Goal: Task Accomplishment & Management: Use online tool/utility

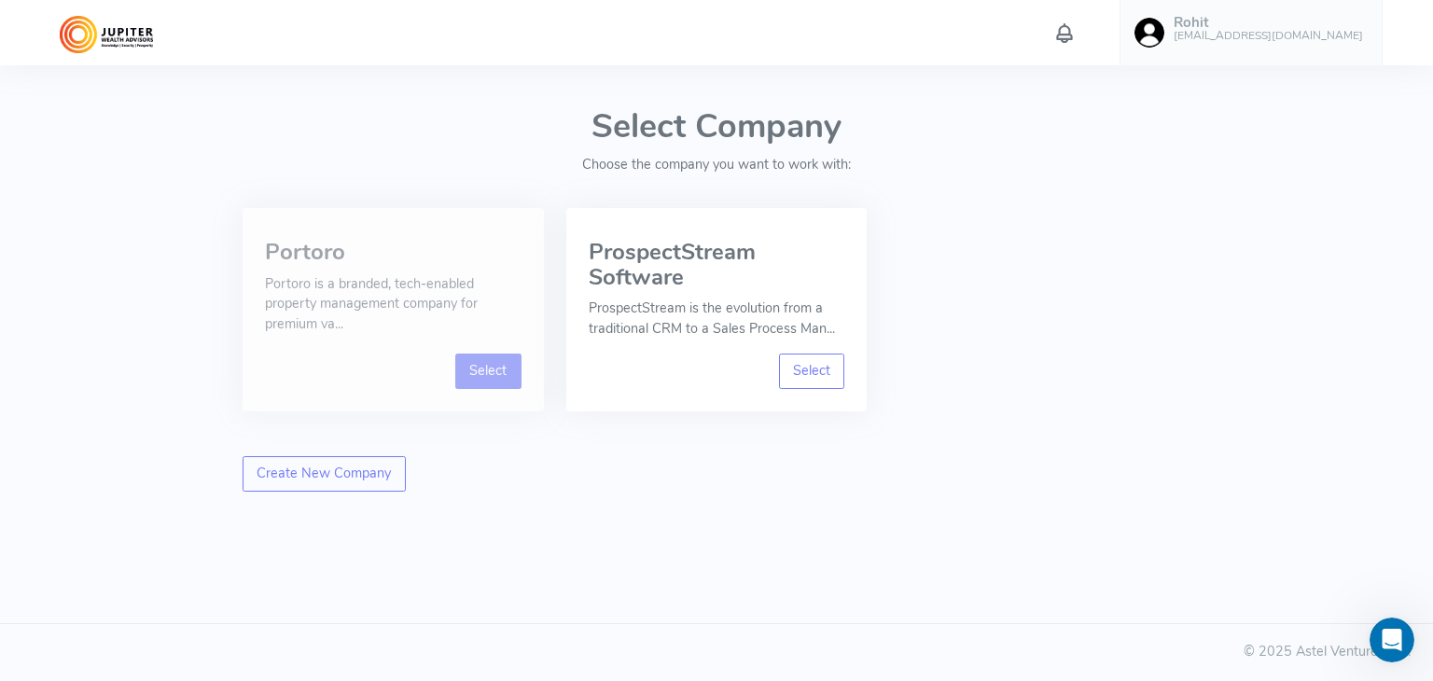
click at [473, 368] on link "Select" at bounding box center [488, 370] width 66 height 35
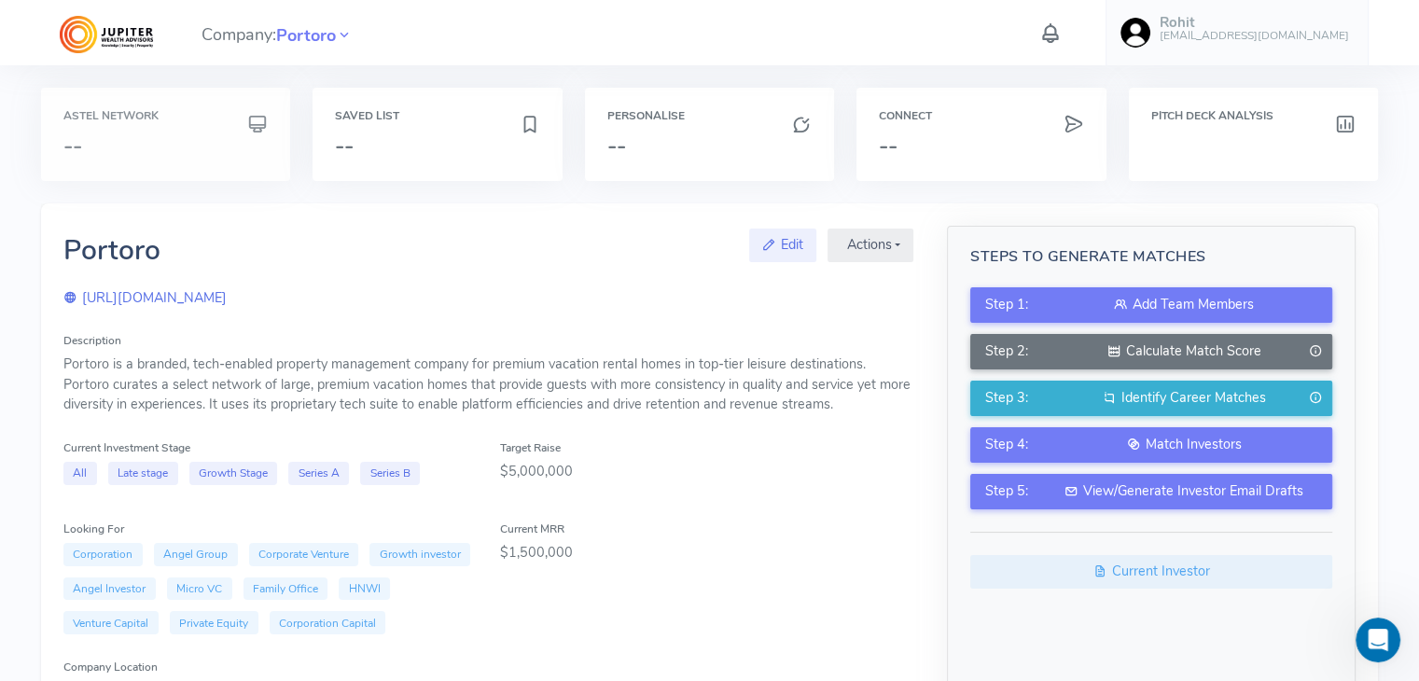
click at [174, 135] on h3 "--" at bounding box center [165, 145] width 204 height 24
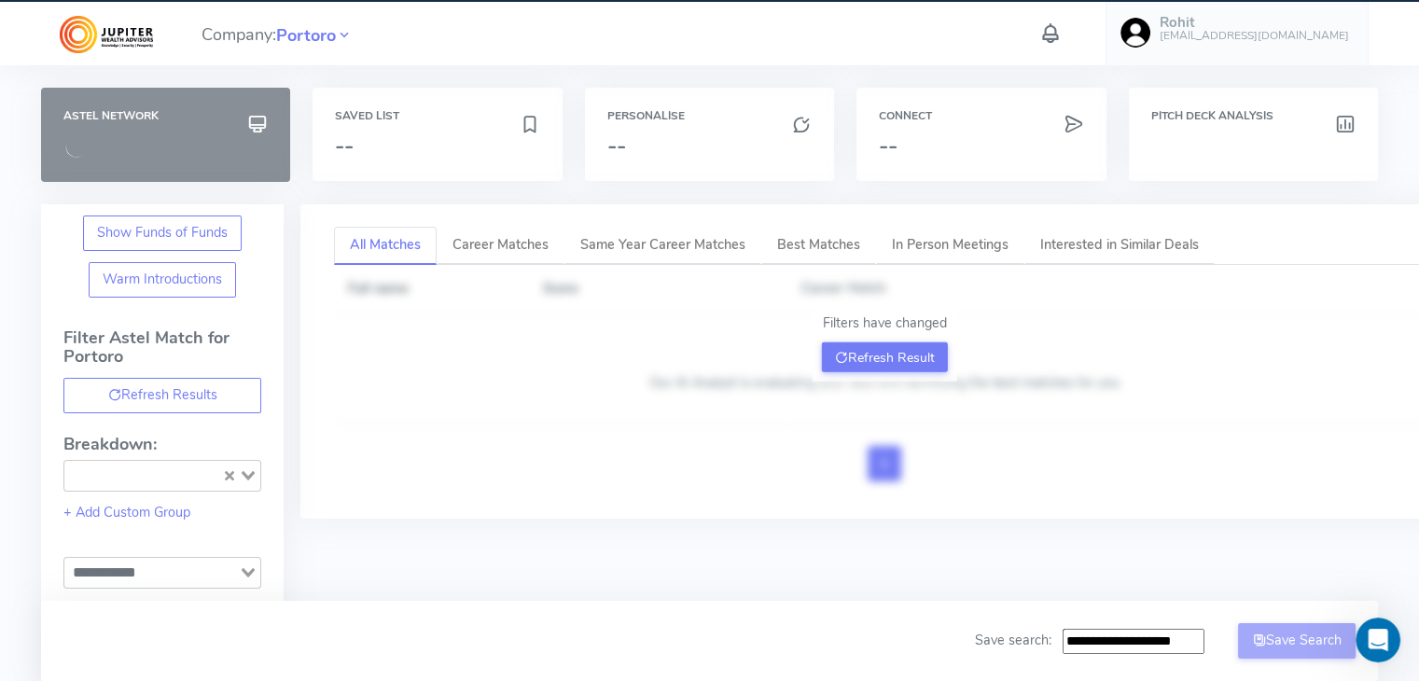
type input "**********"
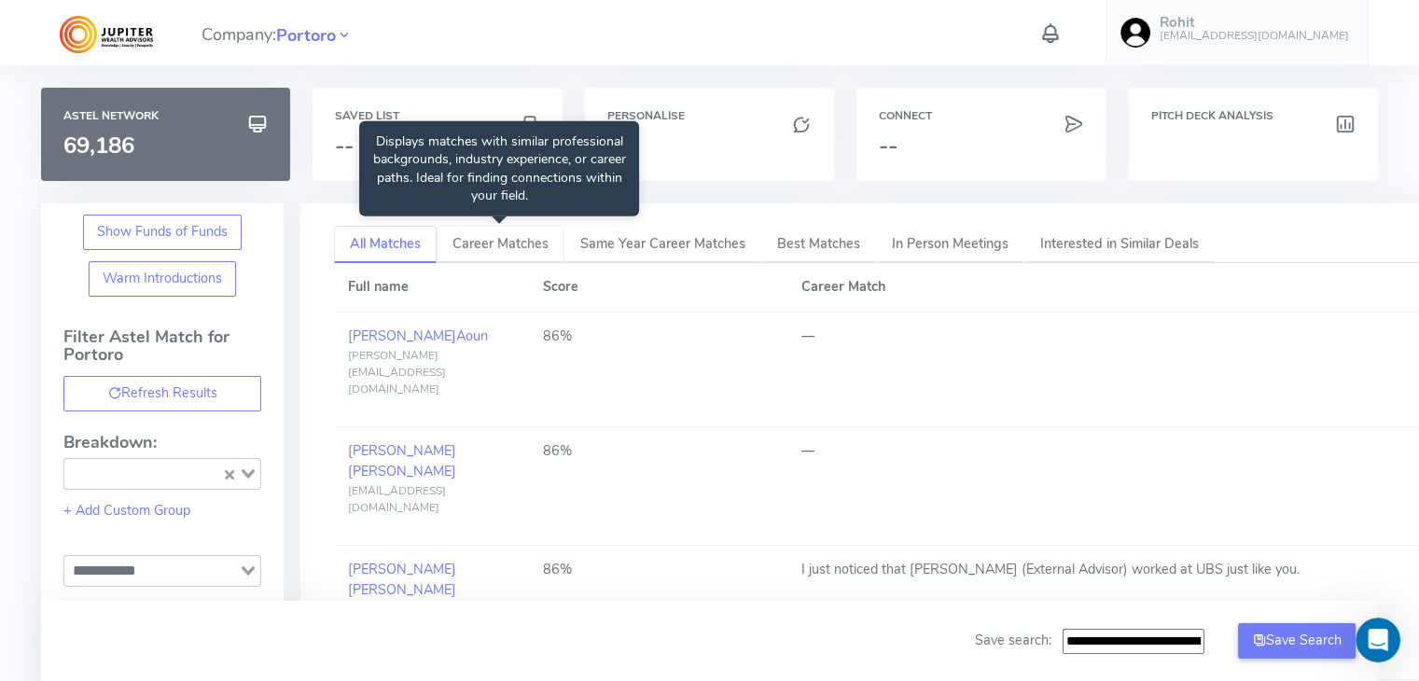
click at [496, 240] on span "Career Matches" at bounding box center [500, 243] width 96 height 19
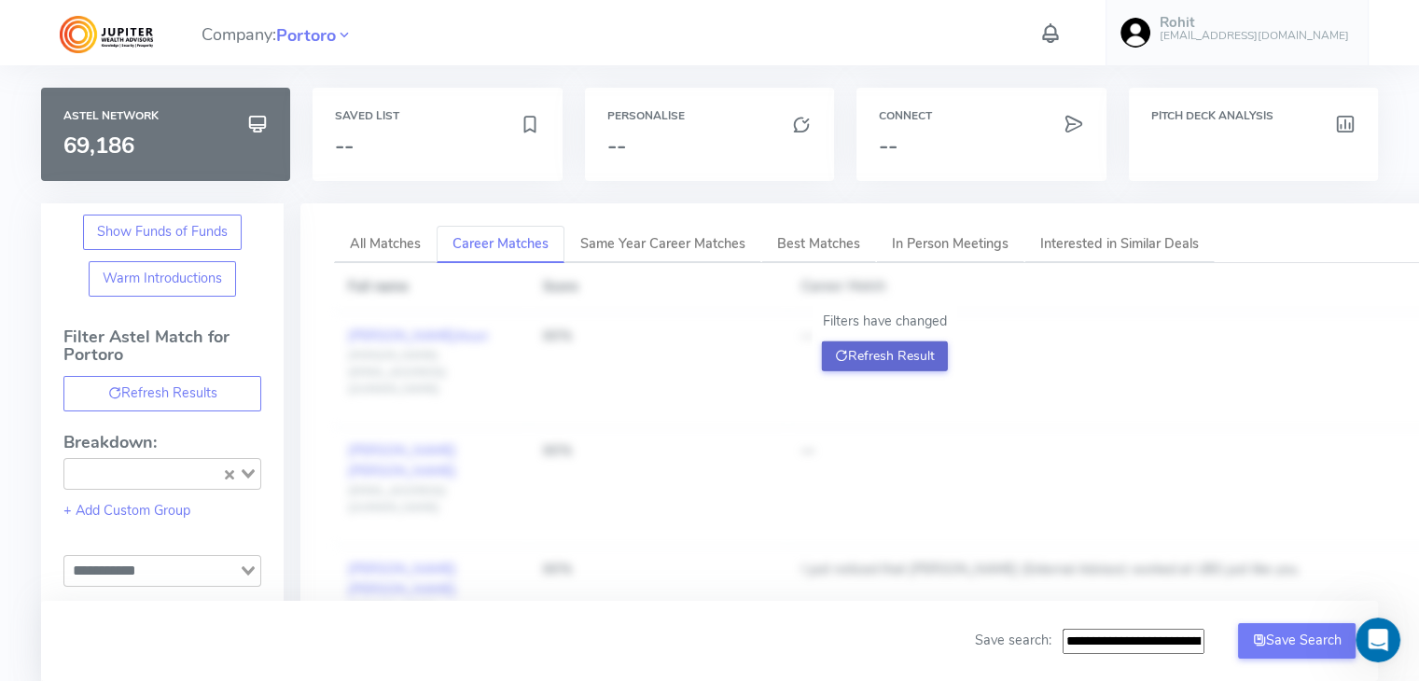
click at [865, 346] on button "Refresh Result" at bounding box center [885, 356] width 126 height 30
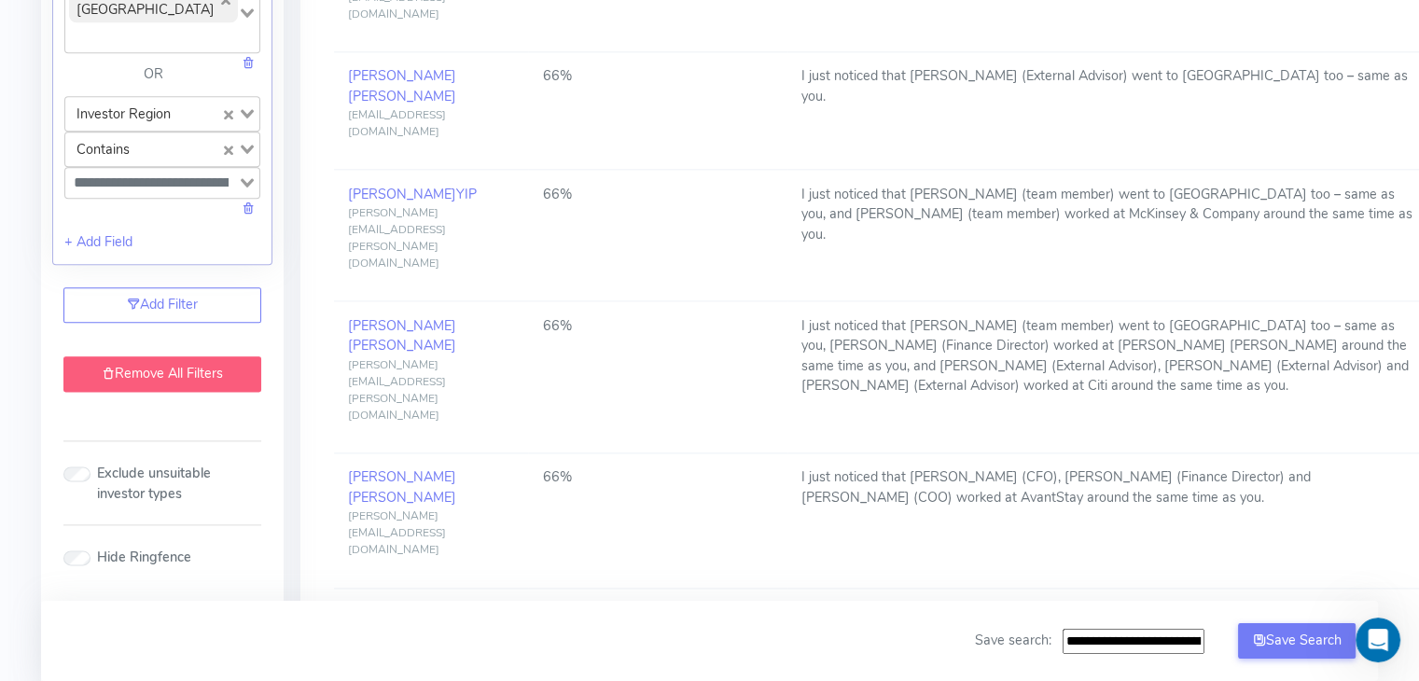
click at [173, 392] on link "Remove All Filters" at bounding box center [162, 373] width 198 height 35
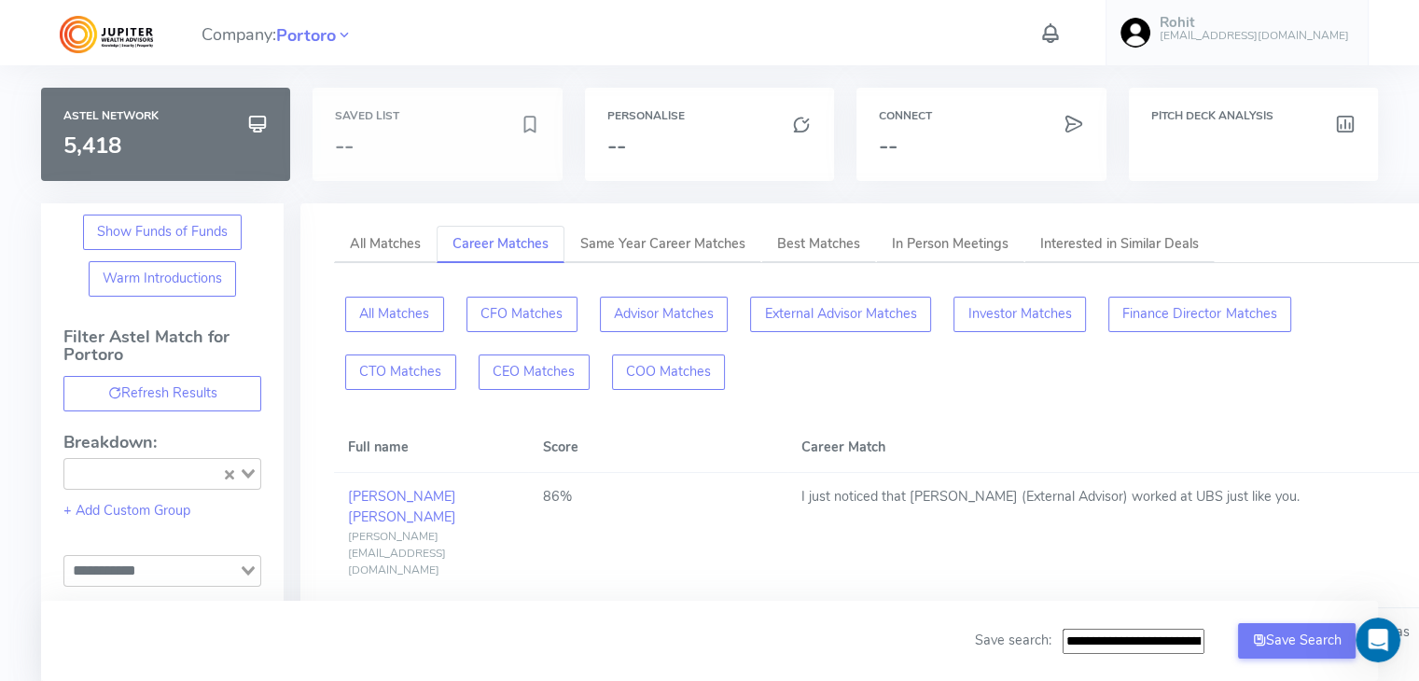
click at [466, 143] on h3 "--" at bounding box center [427, 145] width 184 height 24
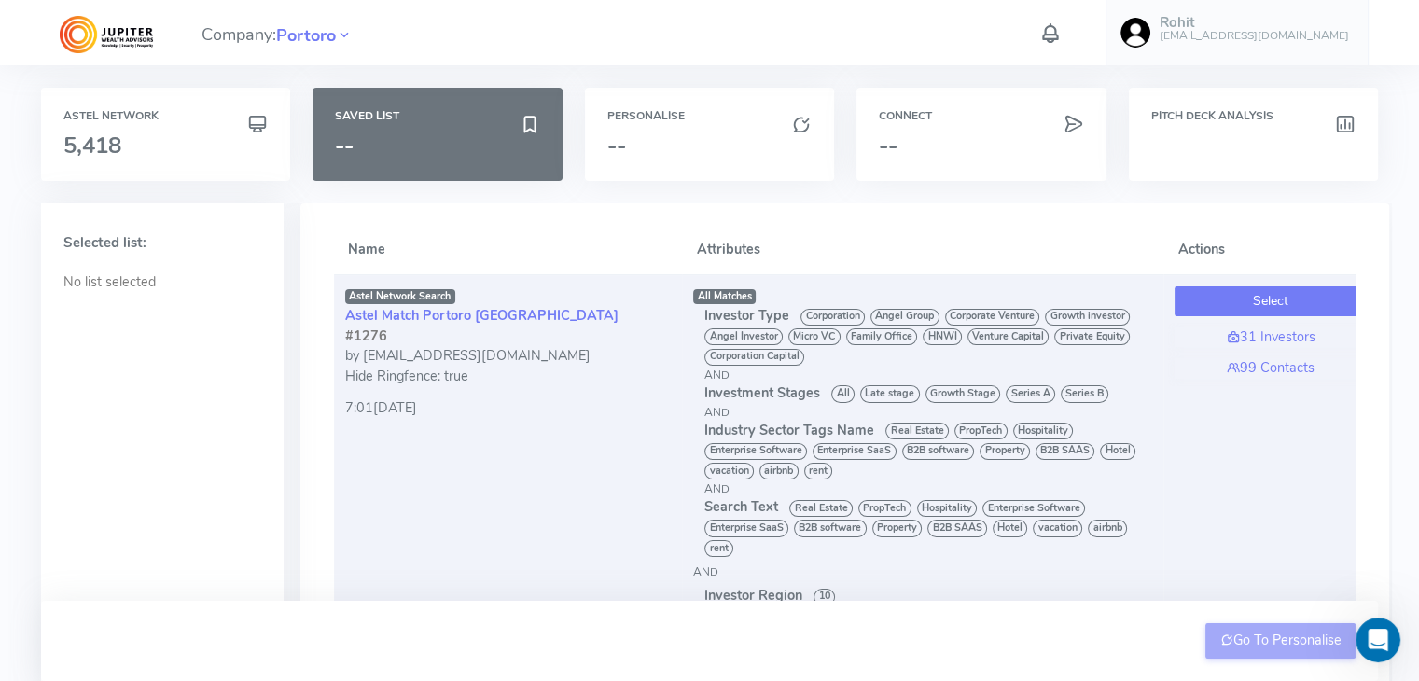
click at [1228, 299] on button "Select" at bounding box center [1270, 301] width 192 height 30
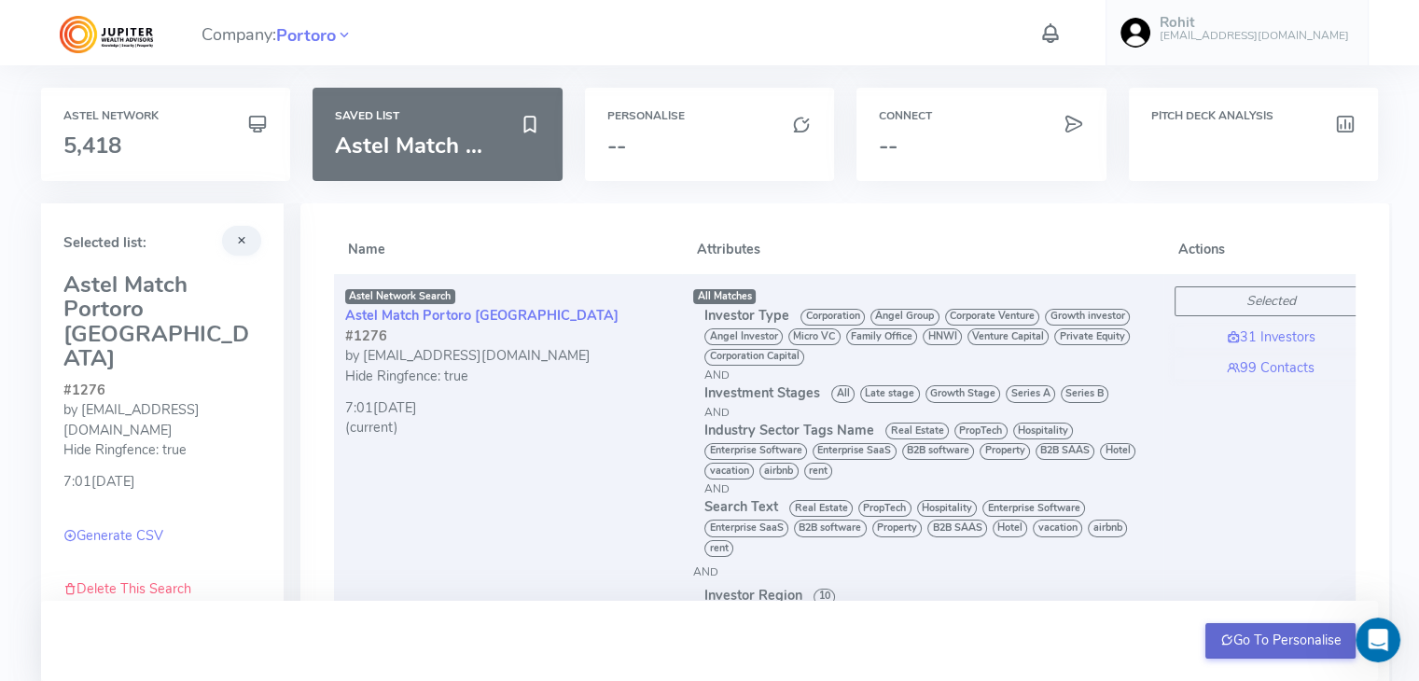
click at [1254, 631] on button "Go To Personalise" at bounding box center [1280, 640] width 150 height 35
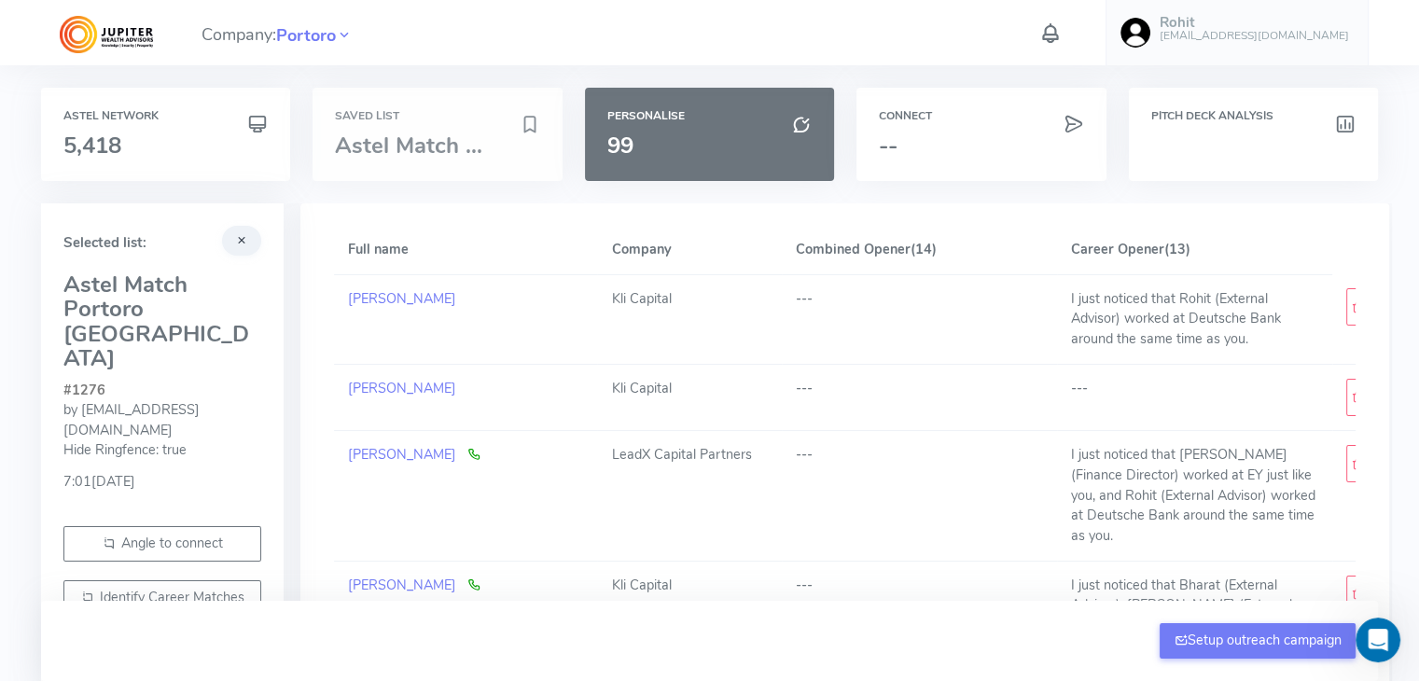
click at [423, 135] on span "Astel Match ..." at bounding box center [408, 146] width 147 height 30
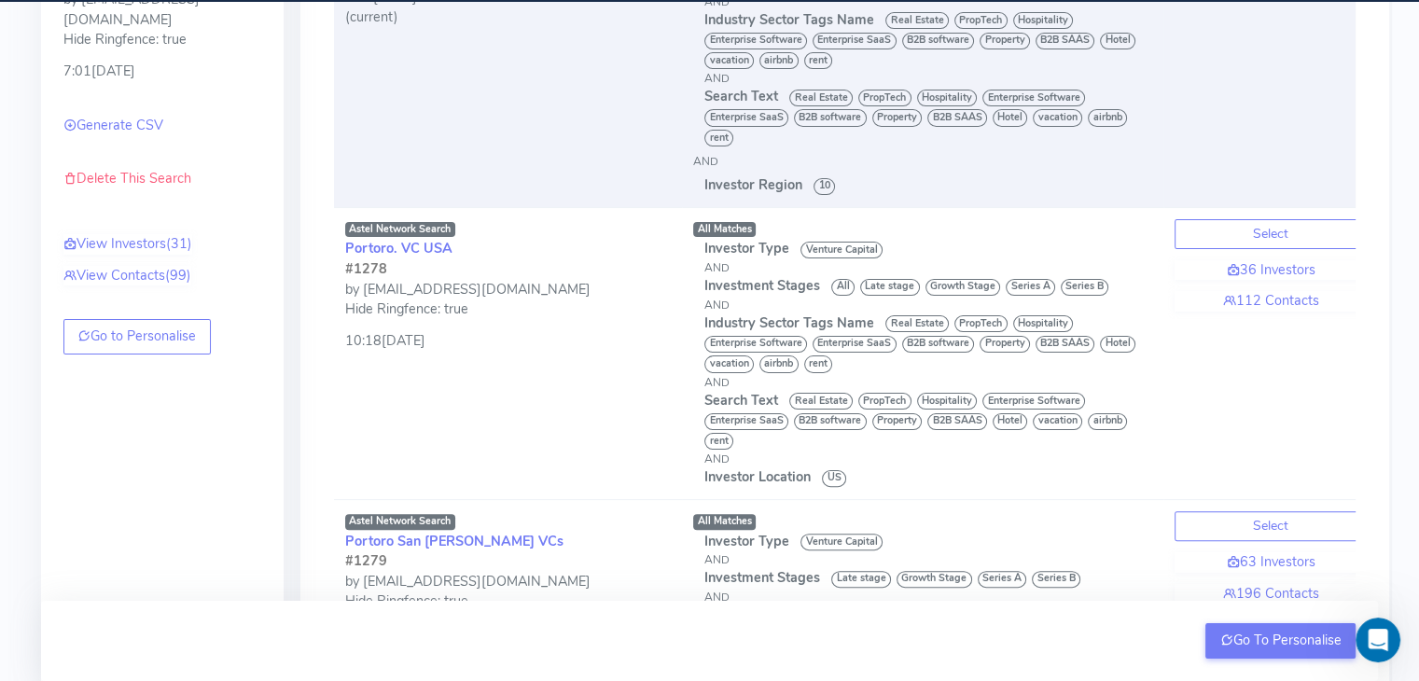
scroll to position [464, 0]
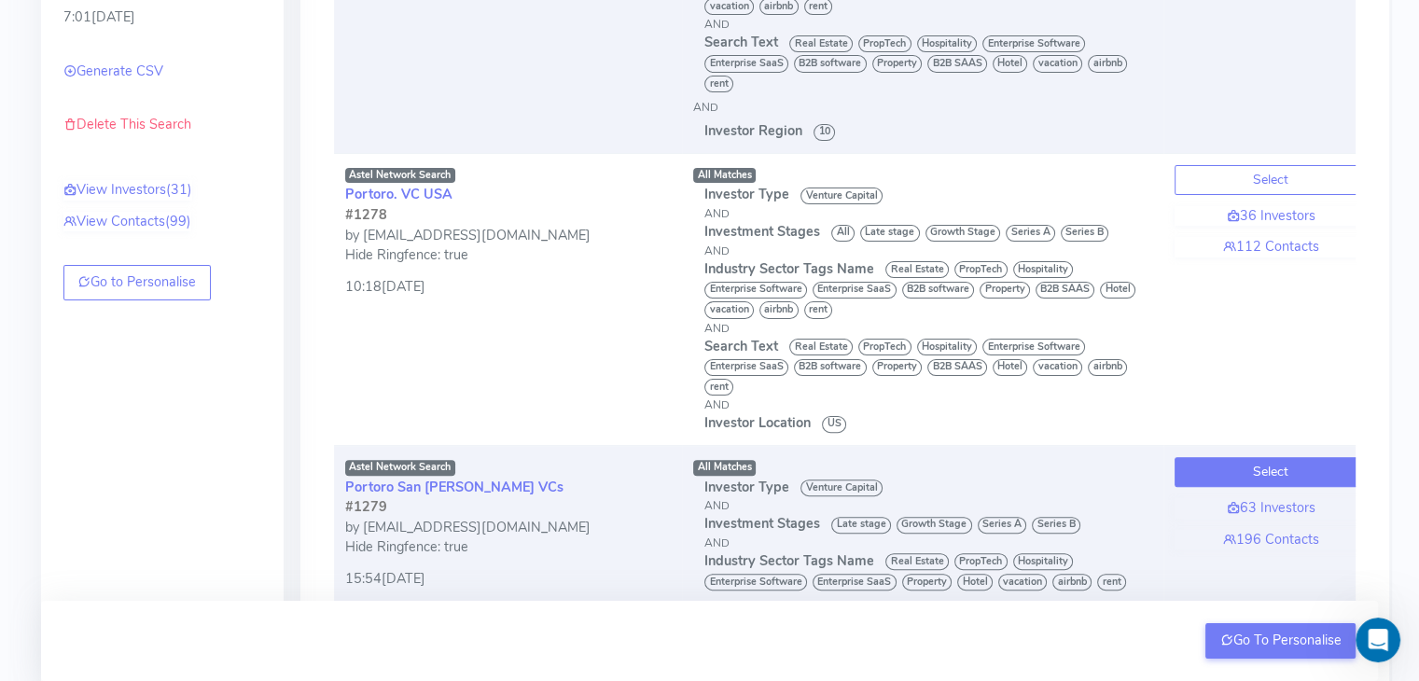
click at [1209, 484] on button "Select" at bounding box center [1270, 472] width 192 height 30
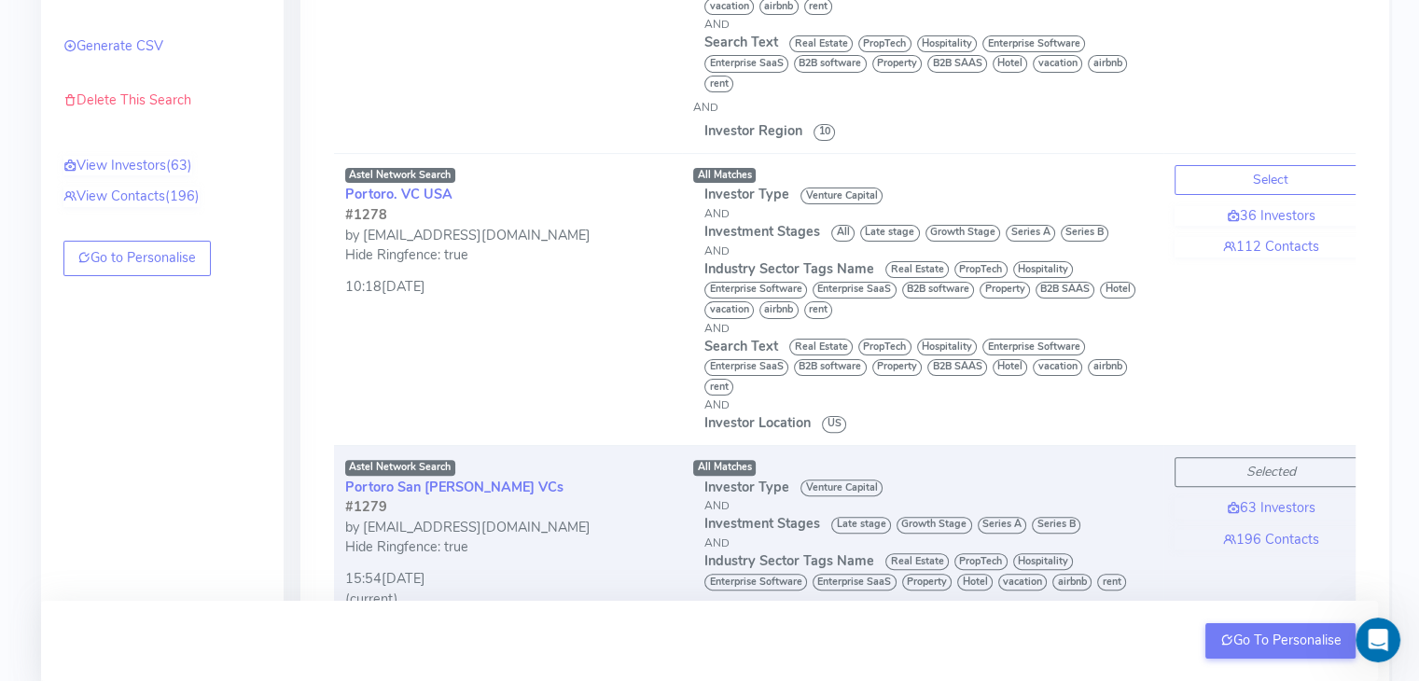
scroll to position [440, 0]
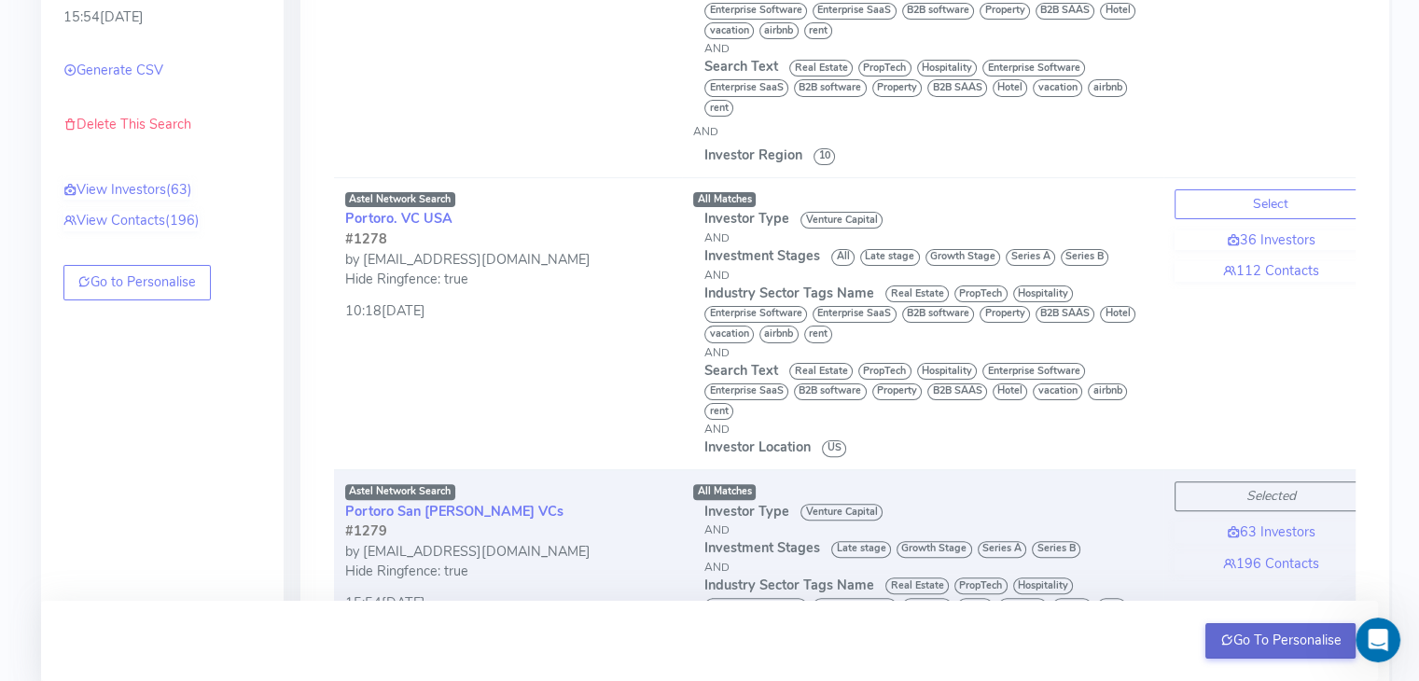
click at [1252, 641] on button "Go To Personalise" at bounding box center [1280, 640] width 150 height 35
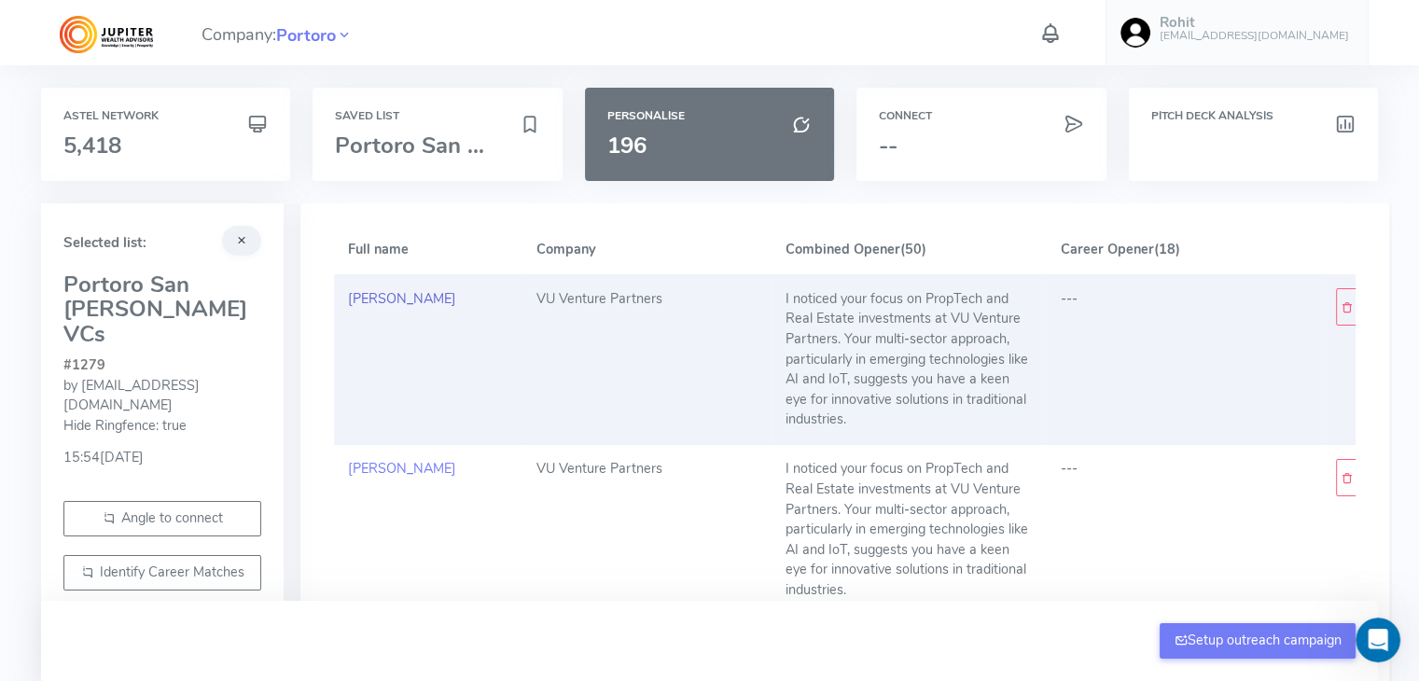
click at [379, 299] on link "[PERSON_NAME]" at bounding box center [402, 298] width 108 height 19
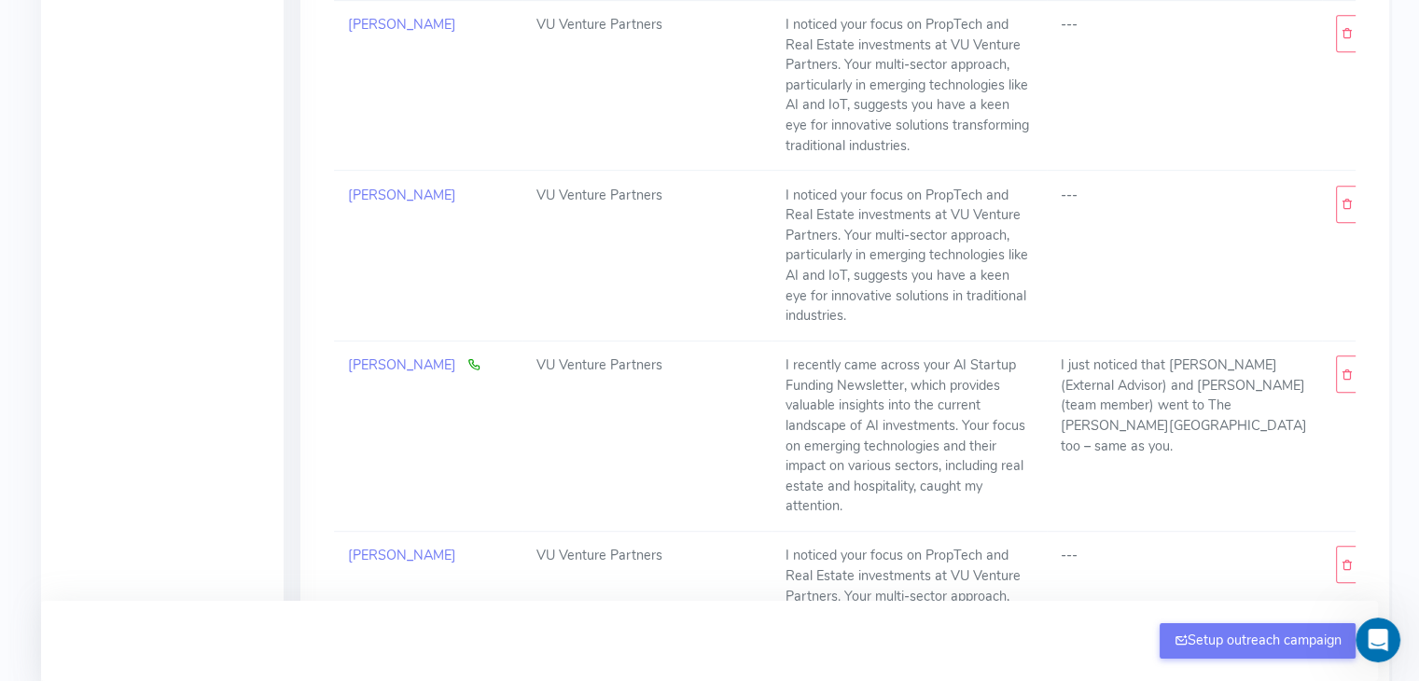
scroll to position [973, 0]
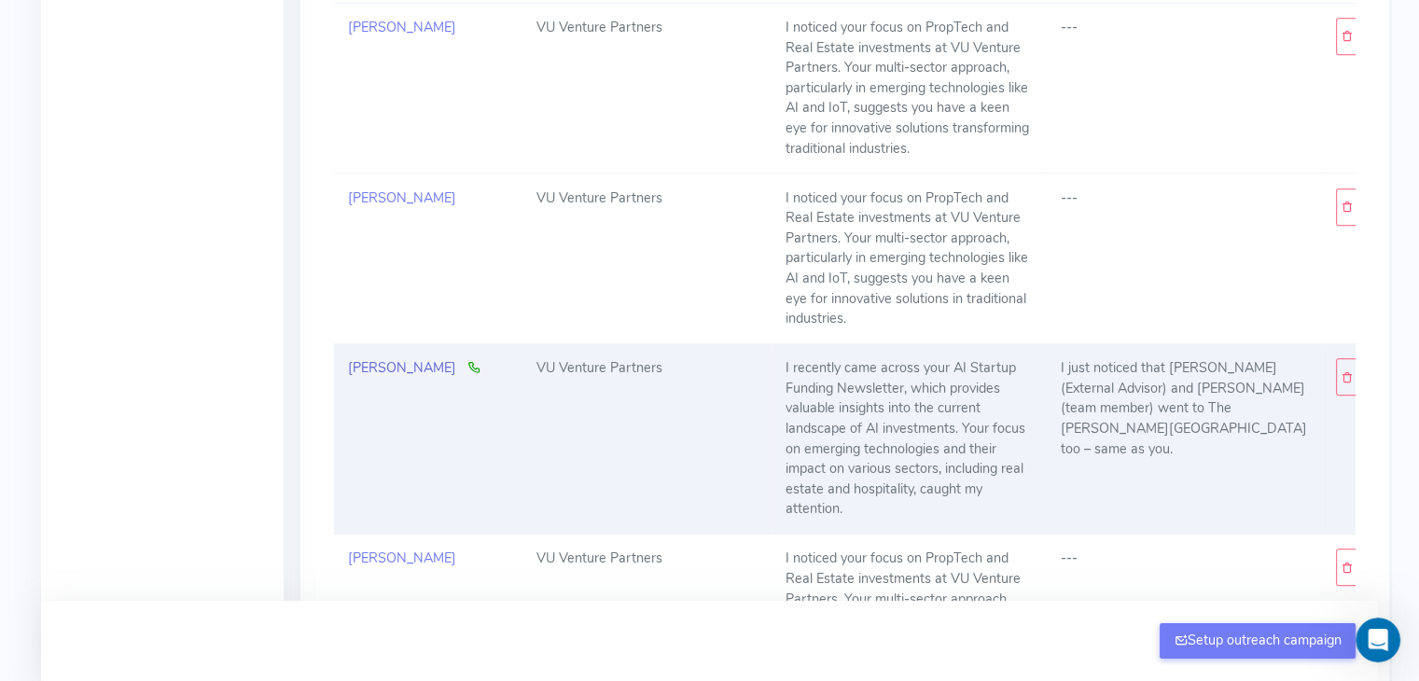
click at [389, 367] on link "[PERSON_NAME]" at bounding box center [402, 367] width 108 height 19
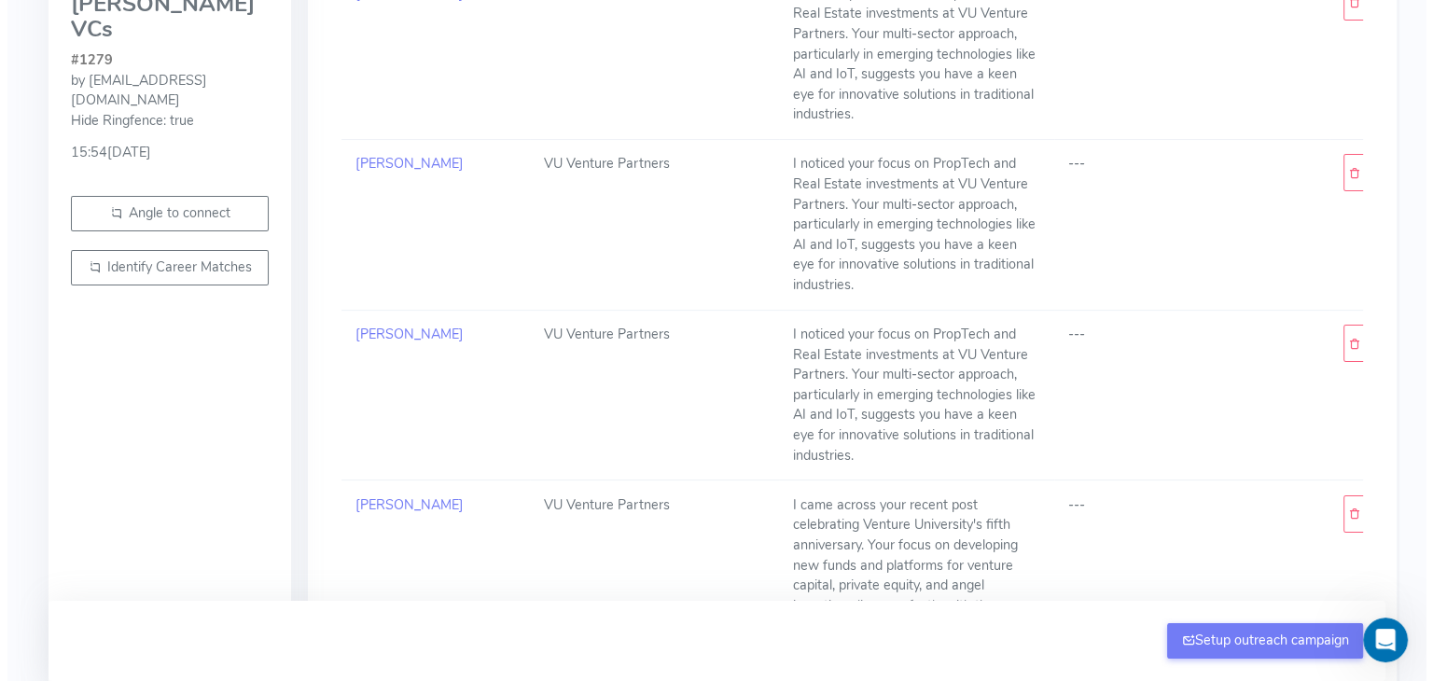
scroll to position [0, 0]
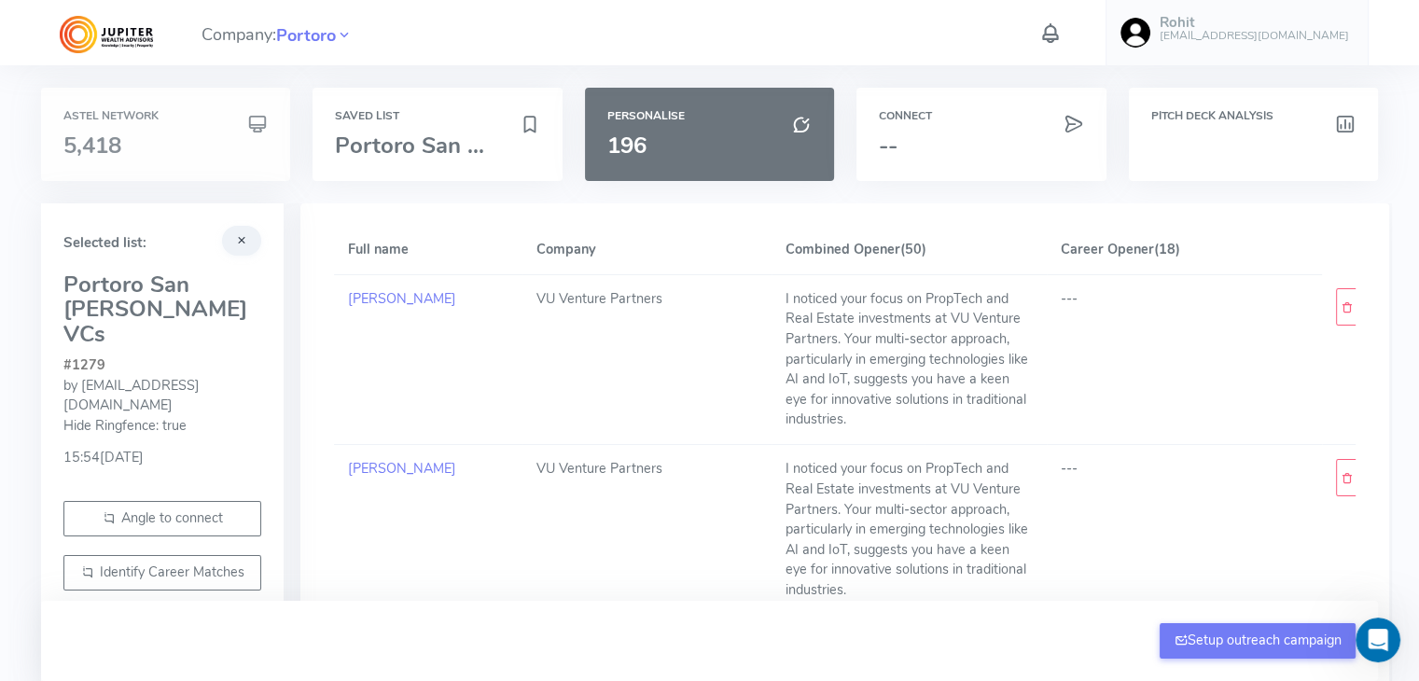
click at [160, 127] on div "Astel Network 5,418" at bounding box center [165, 134] width 204 height 48
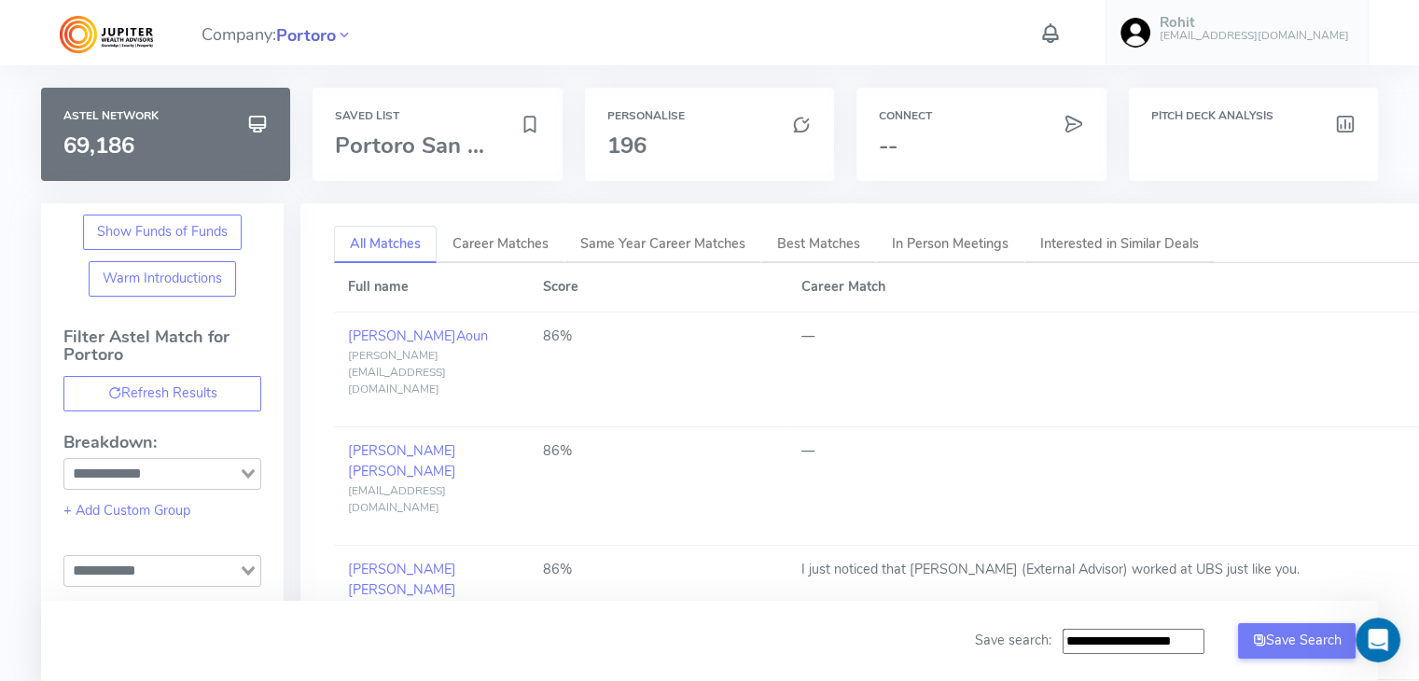
click at [296, 35] on span "Portoro" at bounding box center [306, 35] width 60 height 25
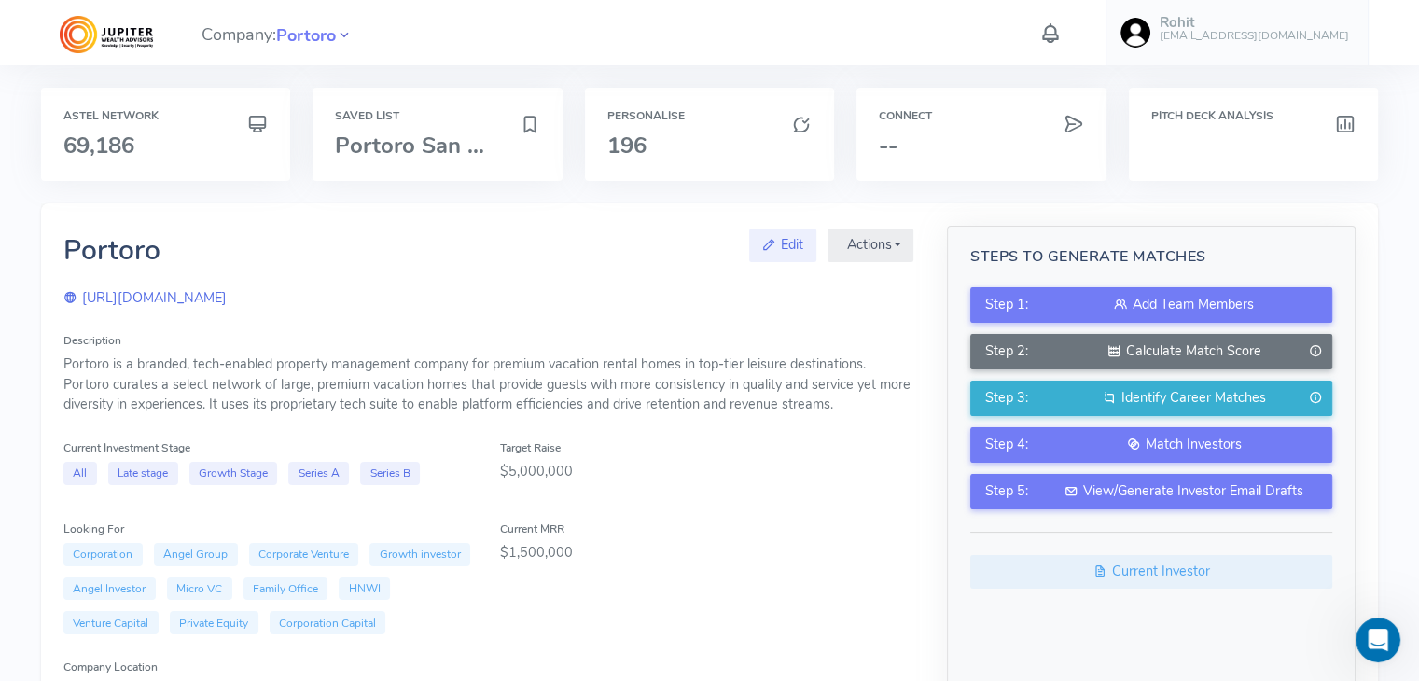
click at [348, 39] on icon at bounding box center [344, 35] width 17 height 26
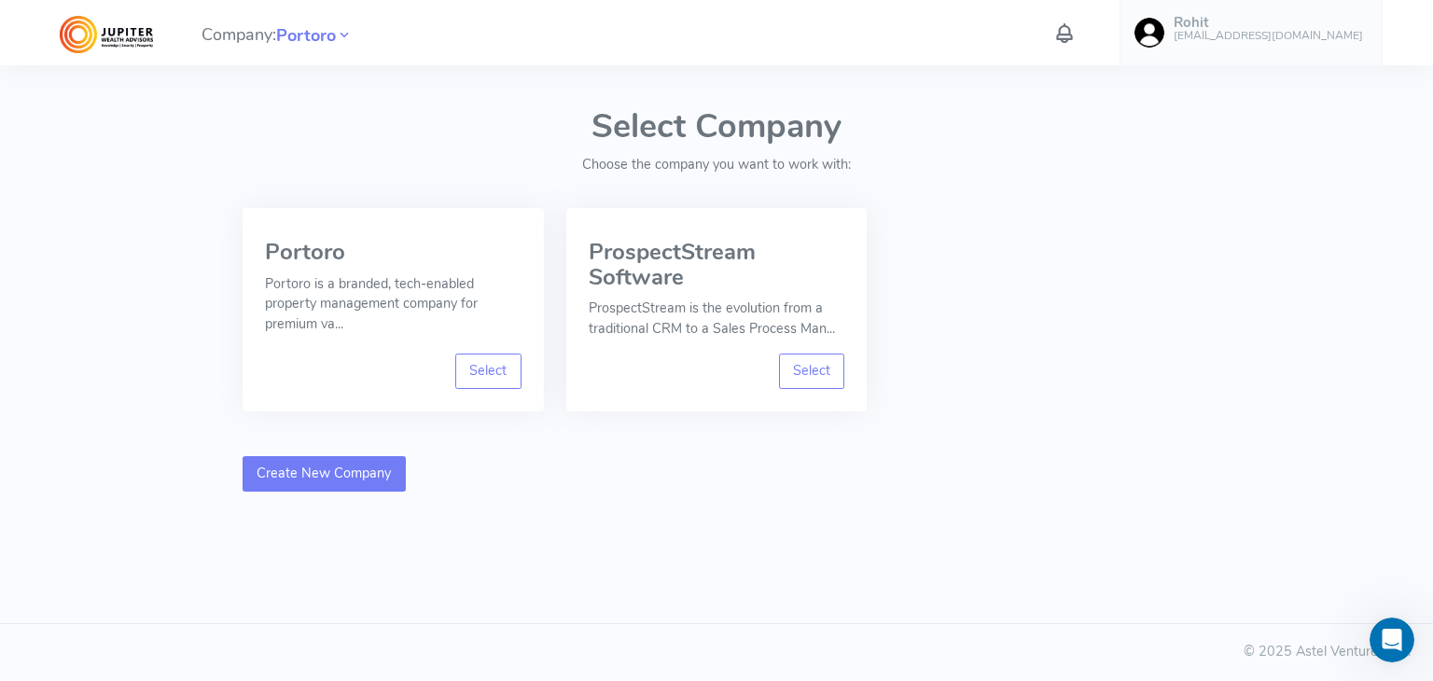
click at [308, 478] on link "Create New Company" at bounding box center [323, 473] width 163 height 35
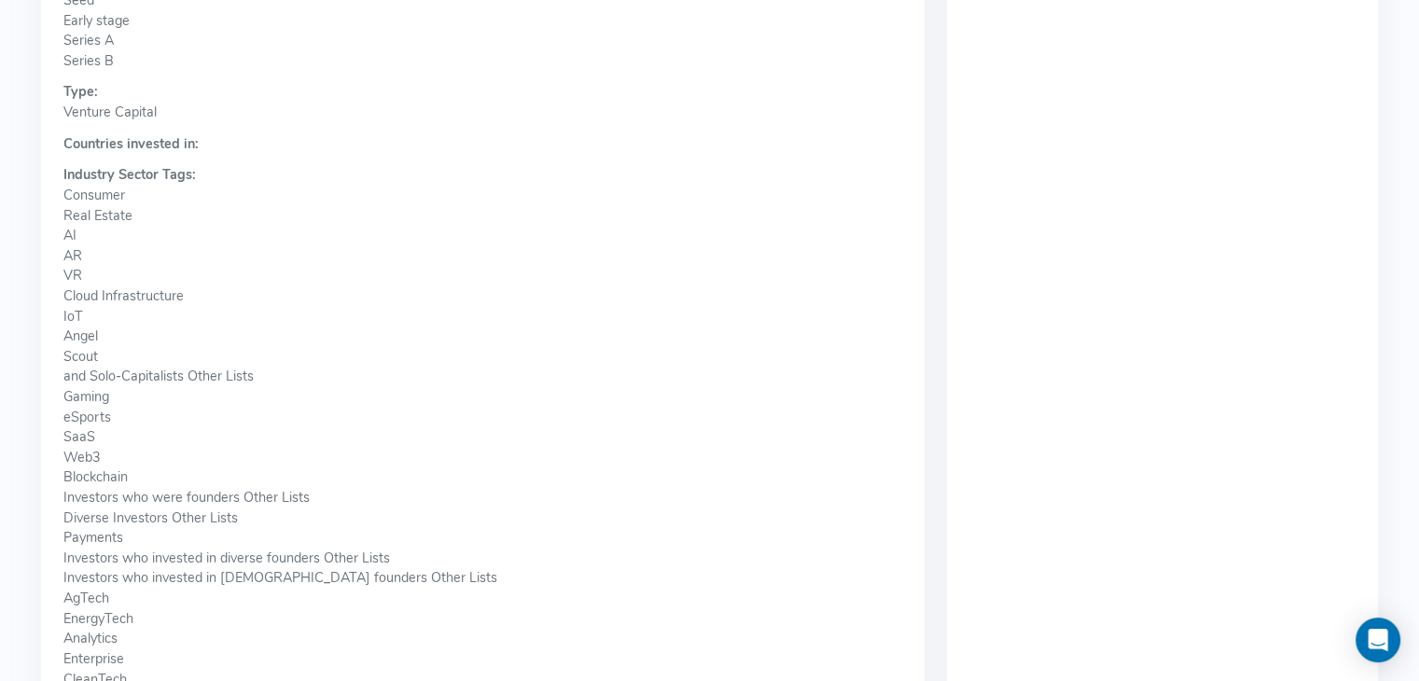
scroll to position [929, 0]
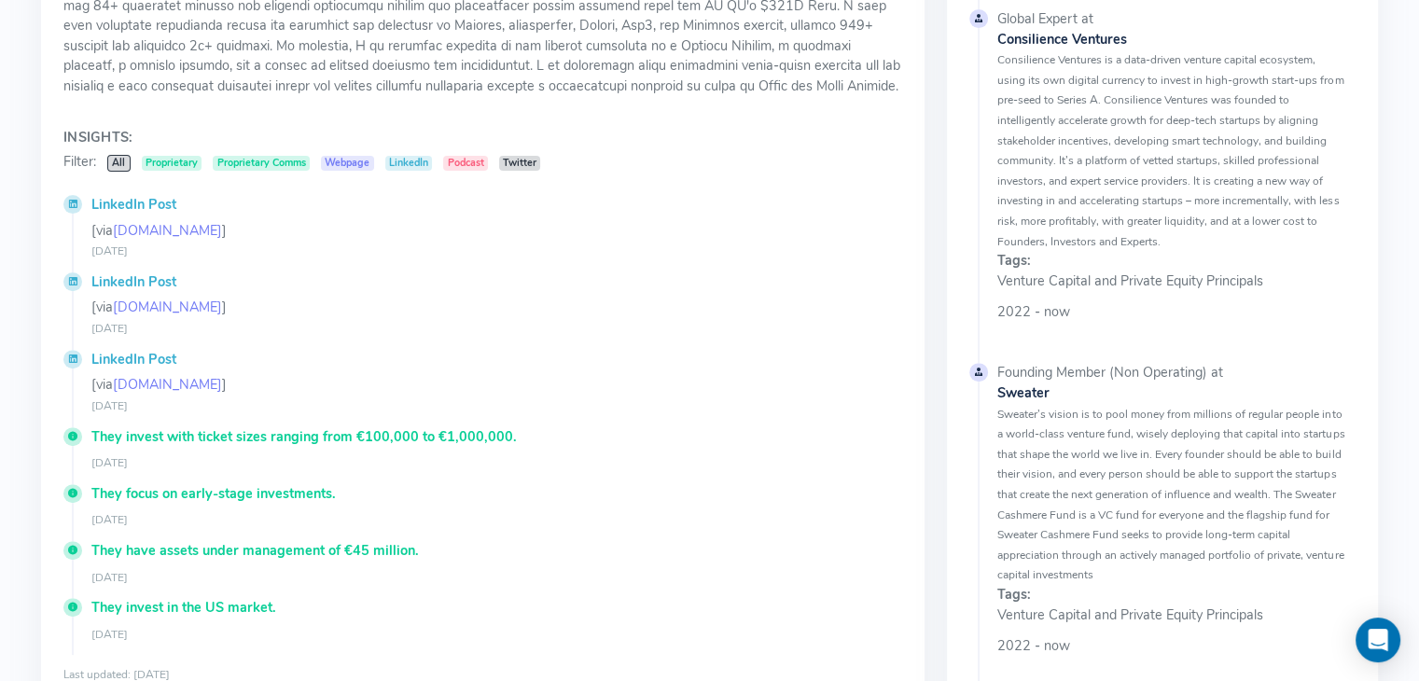
scroll to position [63, 0]
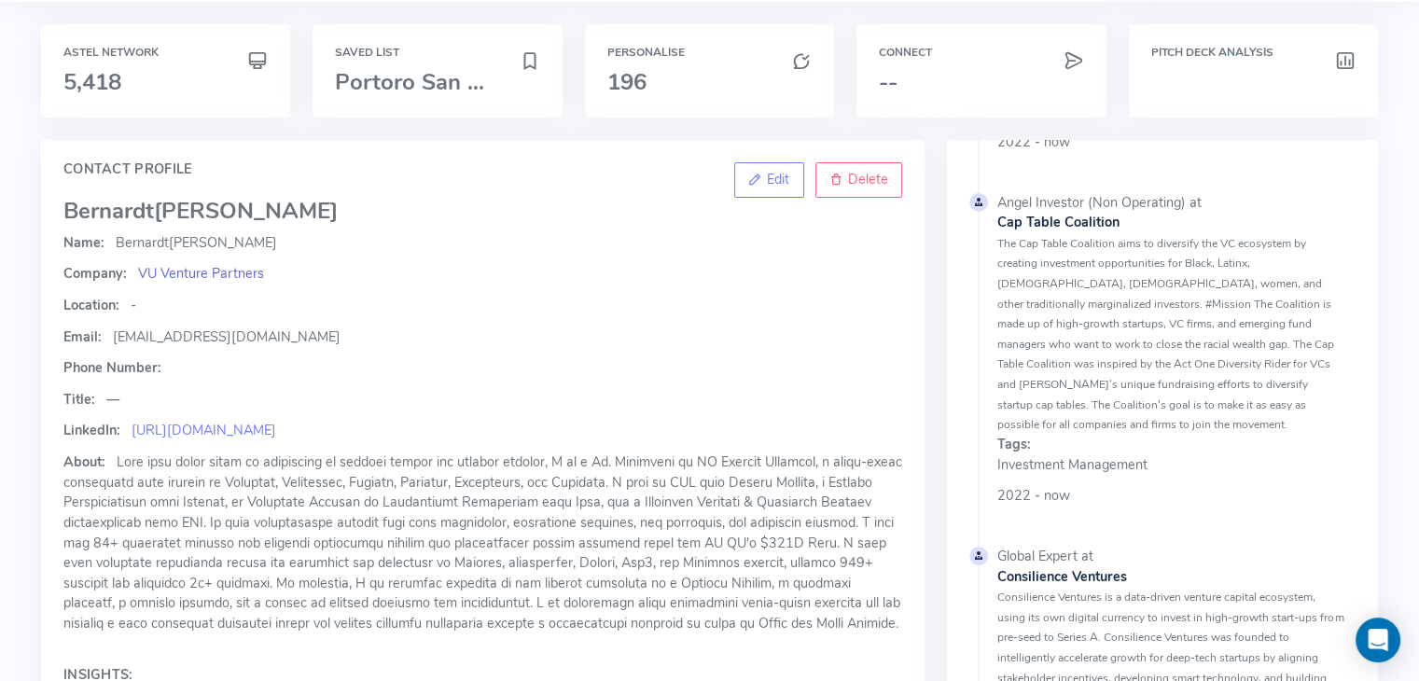
click at [168, 273] on span "VU Venture Partners" at bounding box center [201, 273] width 126 height 19
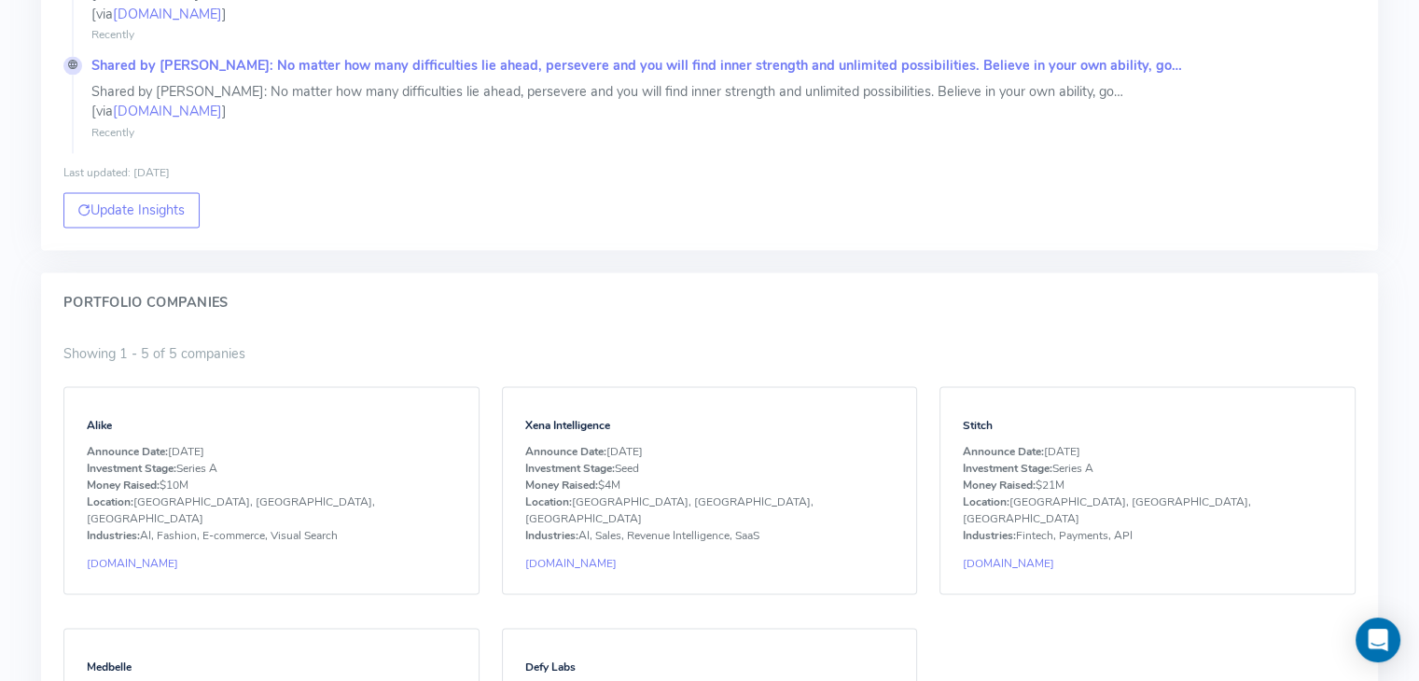
scroll to position [3604, 0]
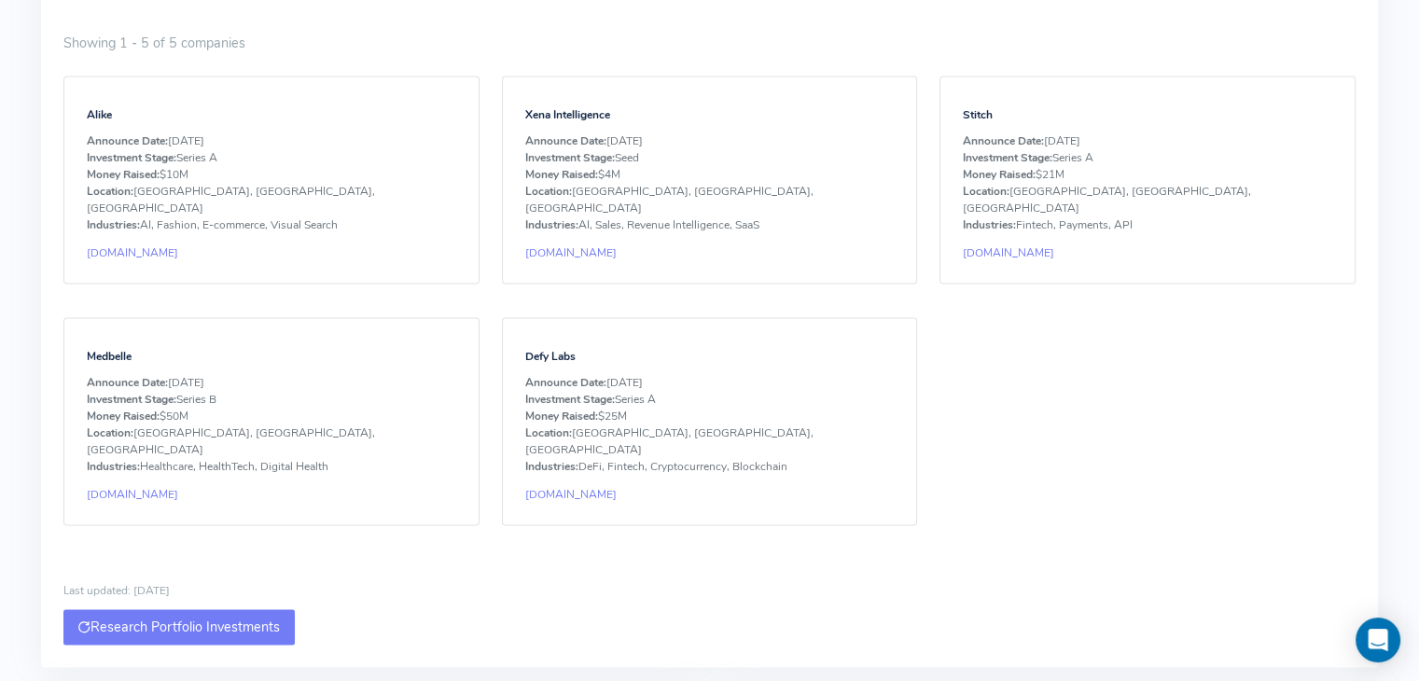
click at [200, 610] on button "Research Portfolio Investments" at bounding box center [178, 627] width 231 height 35
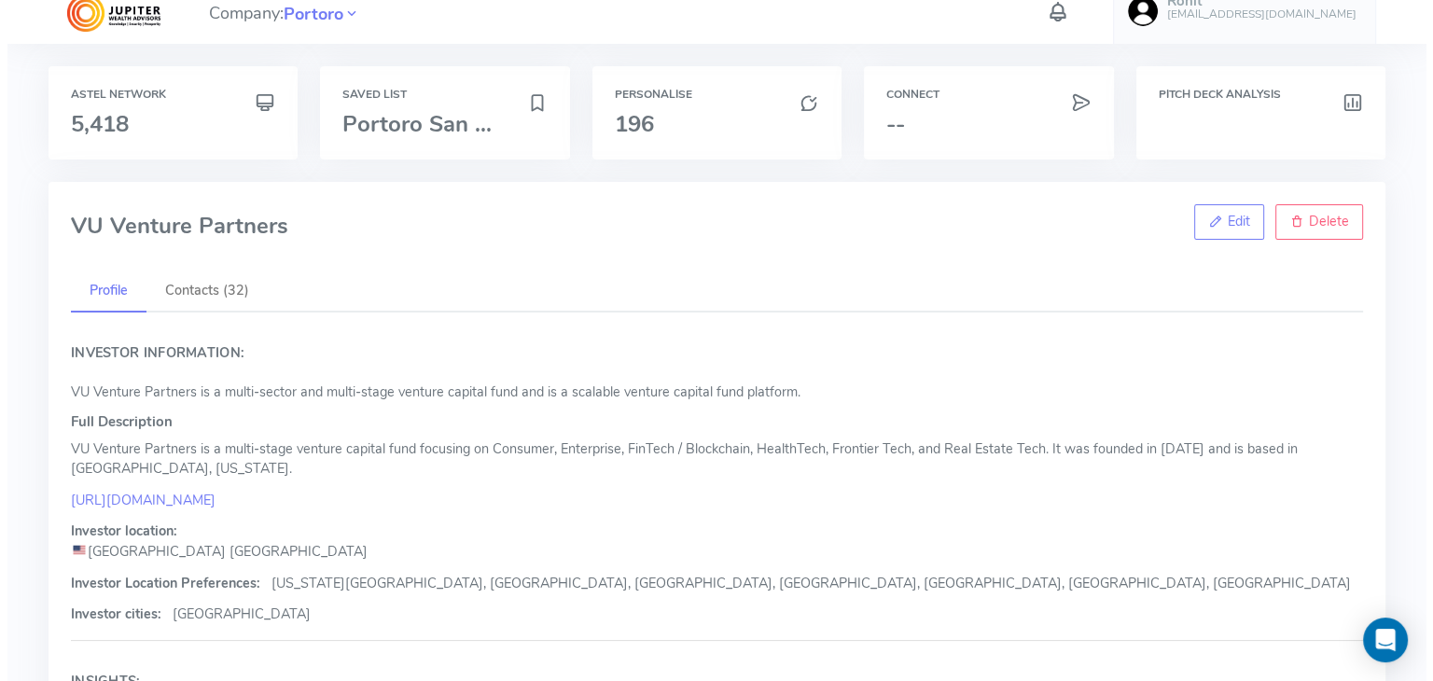
scroll to position [0, 0]
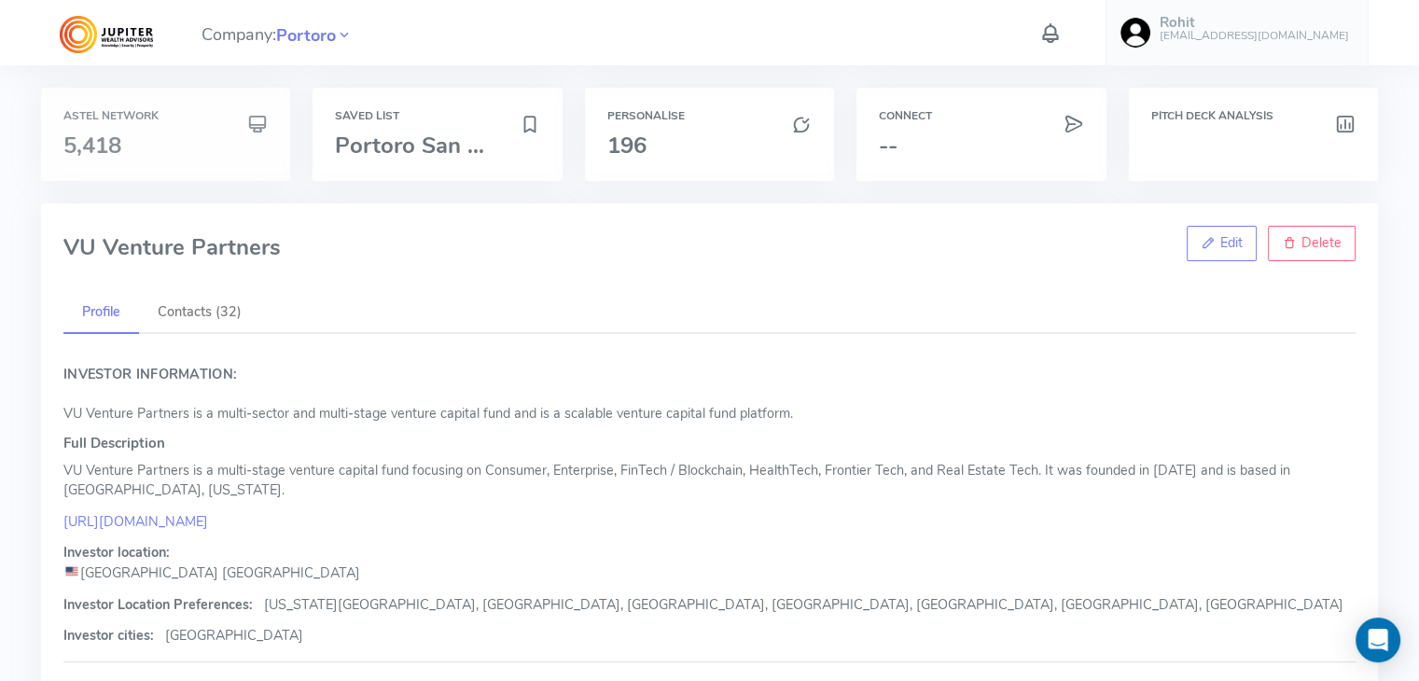
click at [164, 128] on div "Astel Network 5,418" at bounding box center [165, 134] width 204 height 48
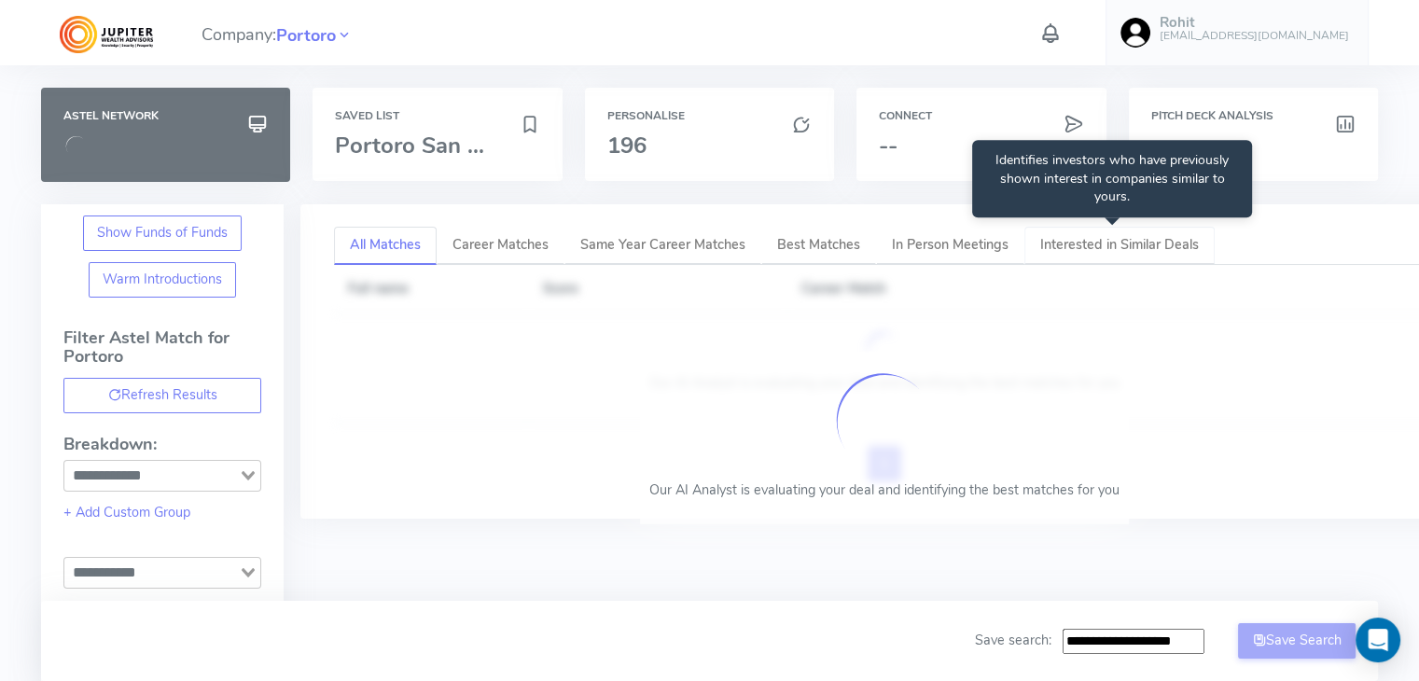
click at [1078, 240] on span "Interested in Similar Deals" at bounding box center [1119, 244] width 159 height 19
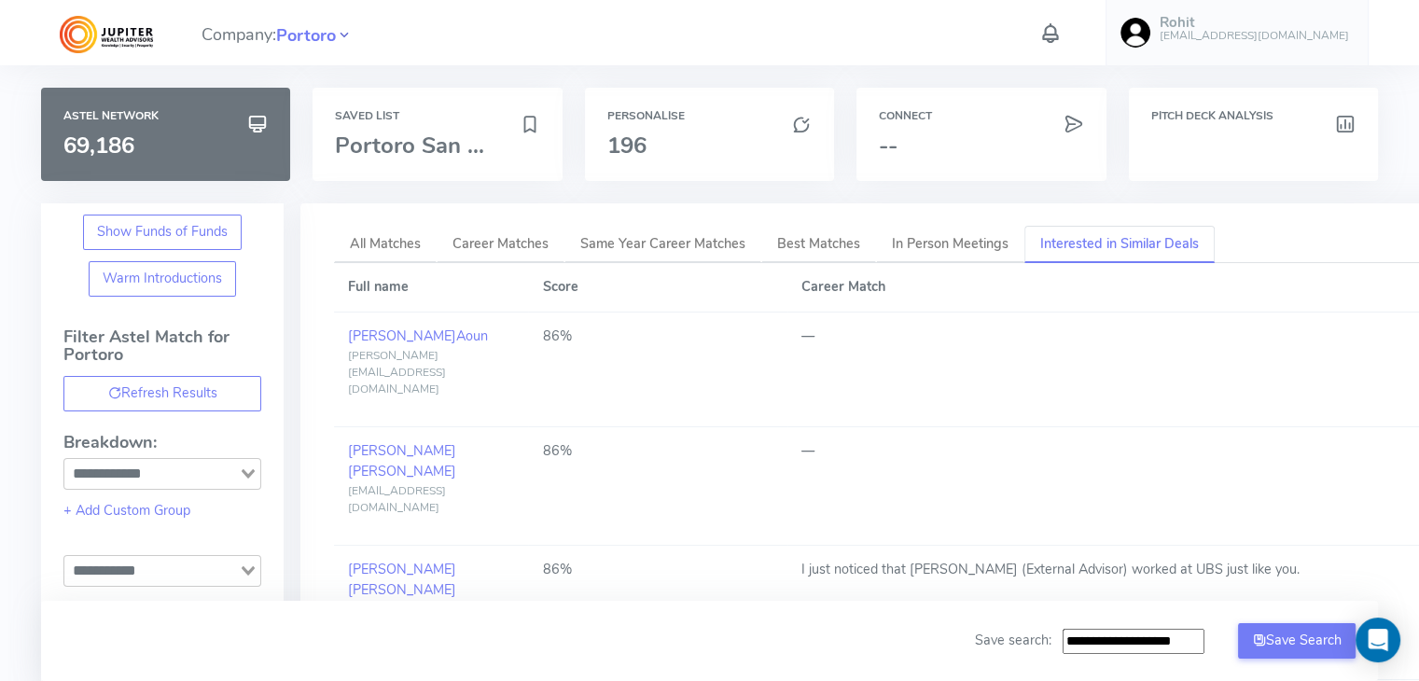
click at [350, 35] on icon at bounding box center [344, 35] width 17 height 26
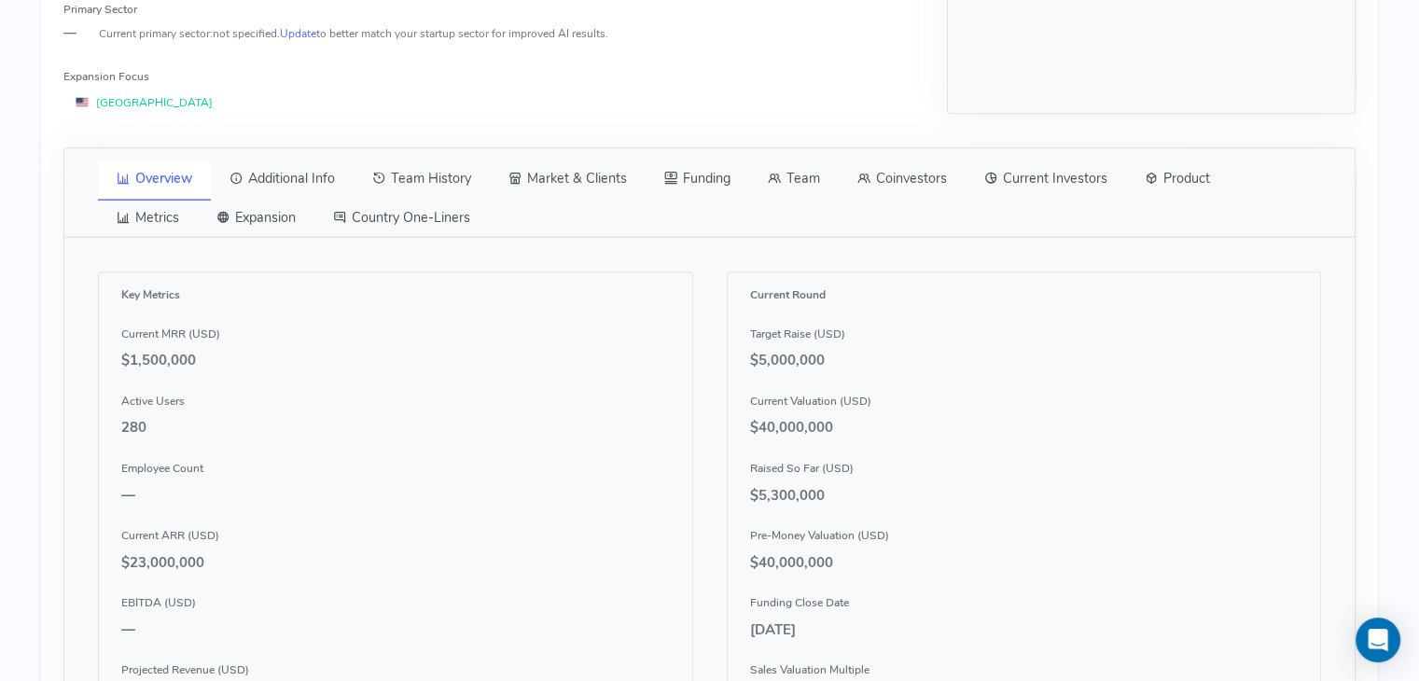
scroll to position [830, 0]
click at [807, 184] on link "Team" at bounding box center [794, 177] width 90 height 39
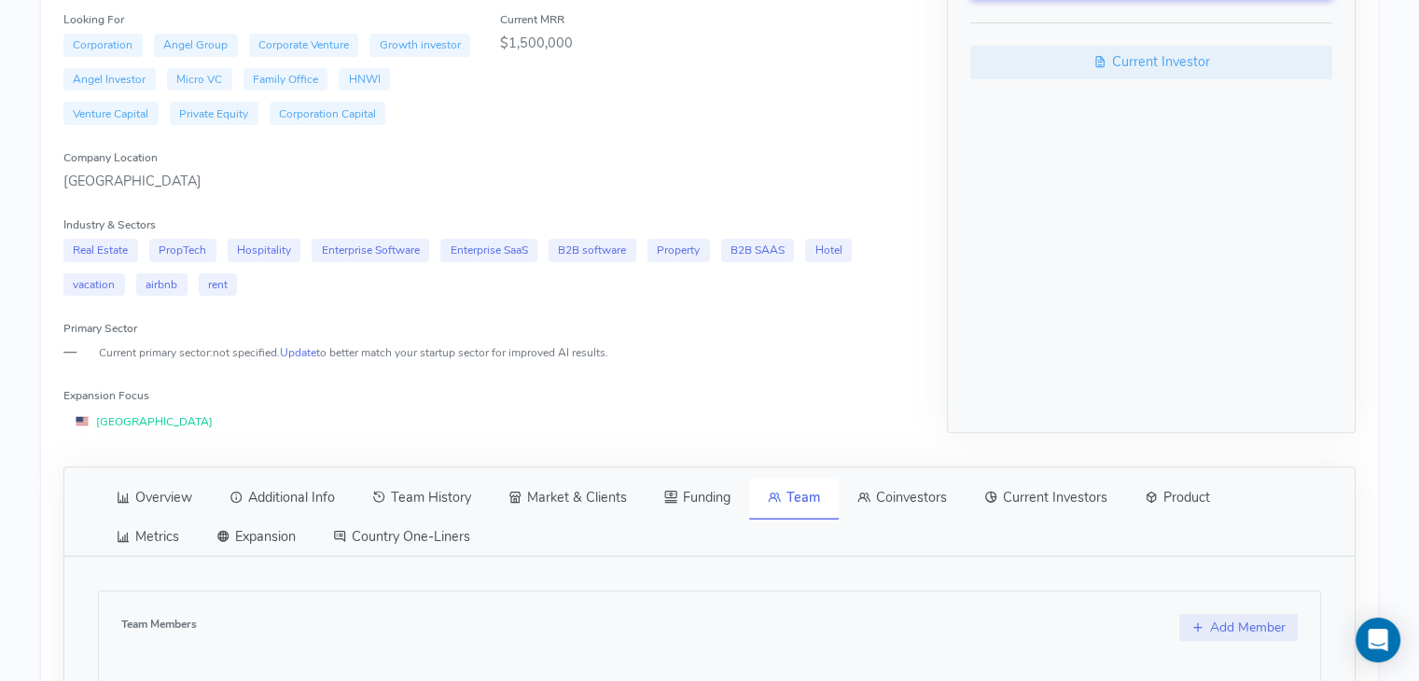
scroll to position [944, 0]
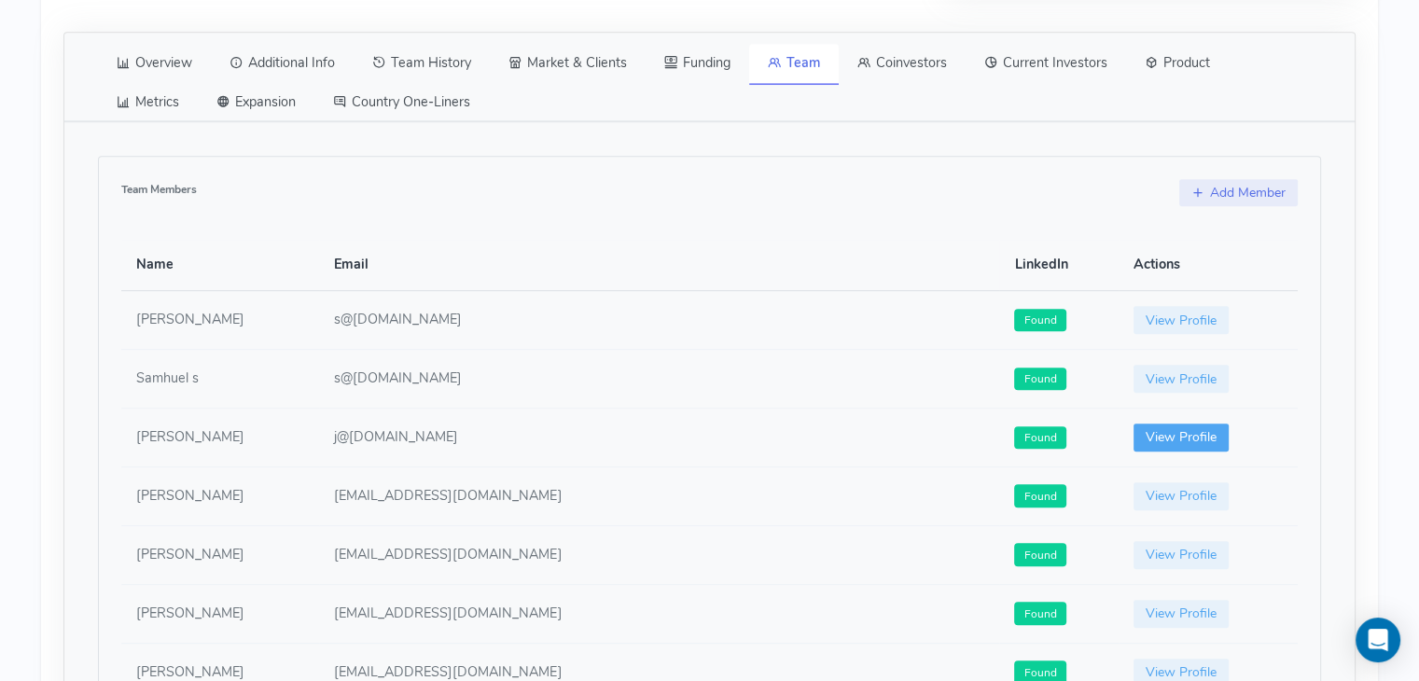
click at [1133, 440] on link "View Profile" at bounding box center [1180, 437] width 95 height 28
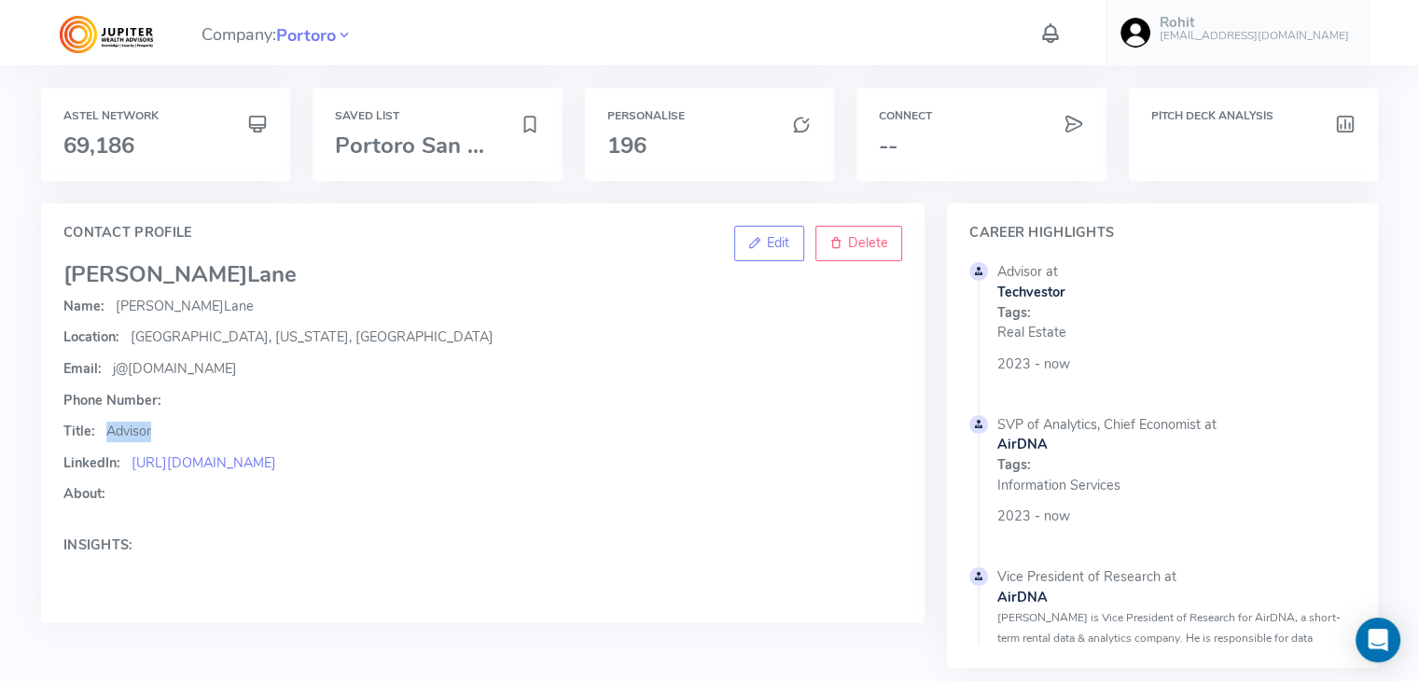
drag, startPoint x: 104, startPoint y: 430, endPoint x: 164, endPoint y: 434, distance: 59.8
click at [164, 434] on p "Title: Advisor" at bounding box center [482, 432] width 838 height 21
click at [312, 29] on span "Portoro" at bounding box center [306, 35] width 60 height 25
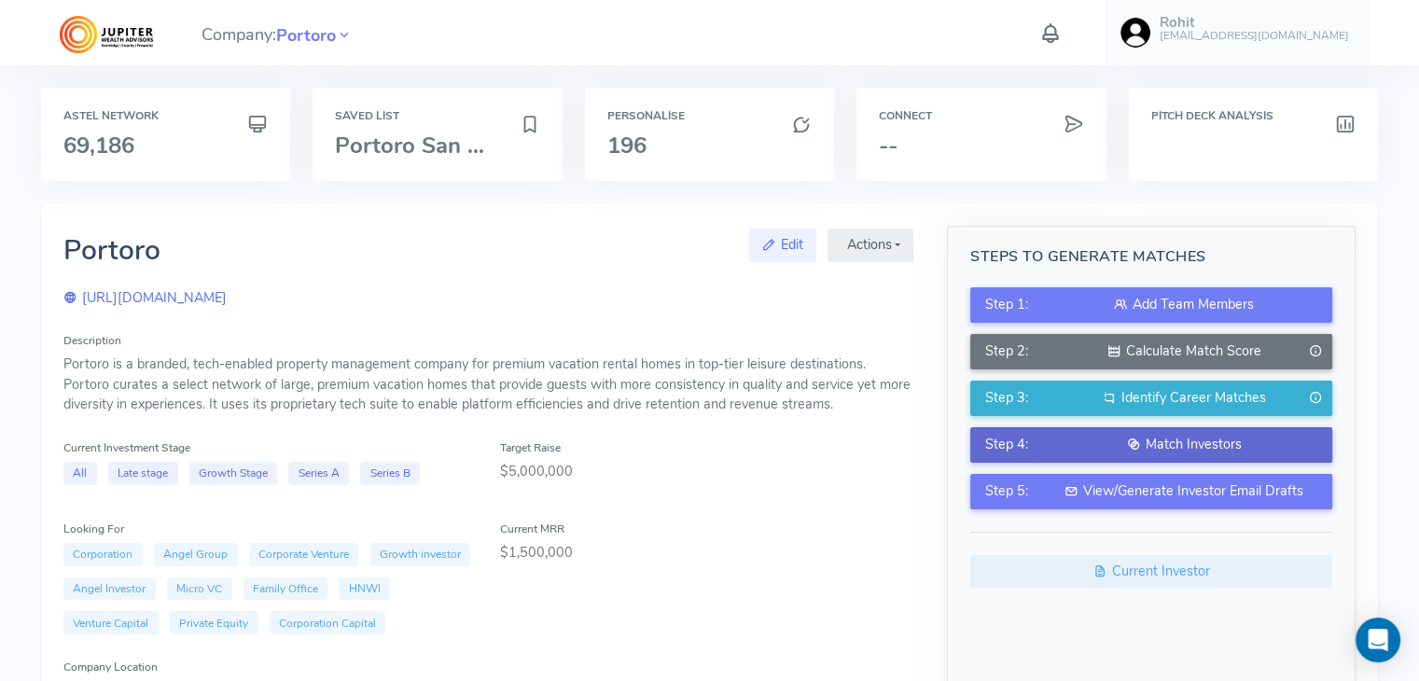
click at [1064, 441] on div "Match Investors" at bounding box center [1184, 445] width 268 height 21
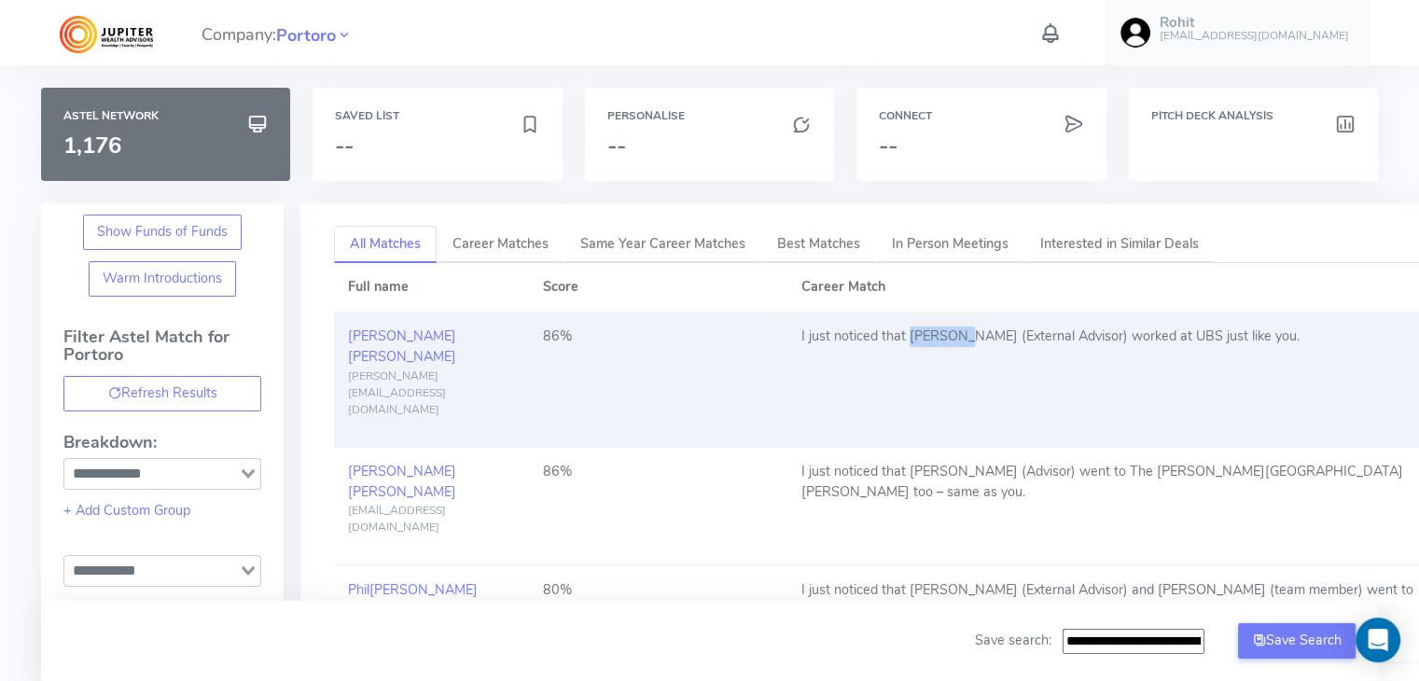
drag, startPoint x: 908, startPoint y: 335, endPoint x: 952, endPoint y: 337, distance: 43.9
click at [952, 337] on td "I just noticed that [PERSON_NAME] (External Advisor) worked at UBS just like yo…" at bounding box center [1110, 379] width 647 height 135
click at [926, 330] on td "I just noticed that [PERSON_NAME] (External Advisor) worked at UBS just like yo…" at bounding box center [1110, 379] width 647 height 135
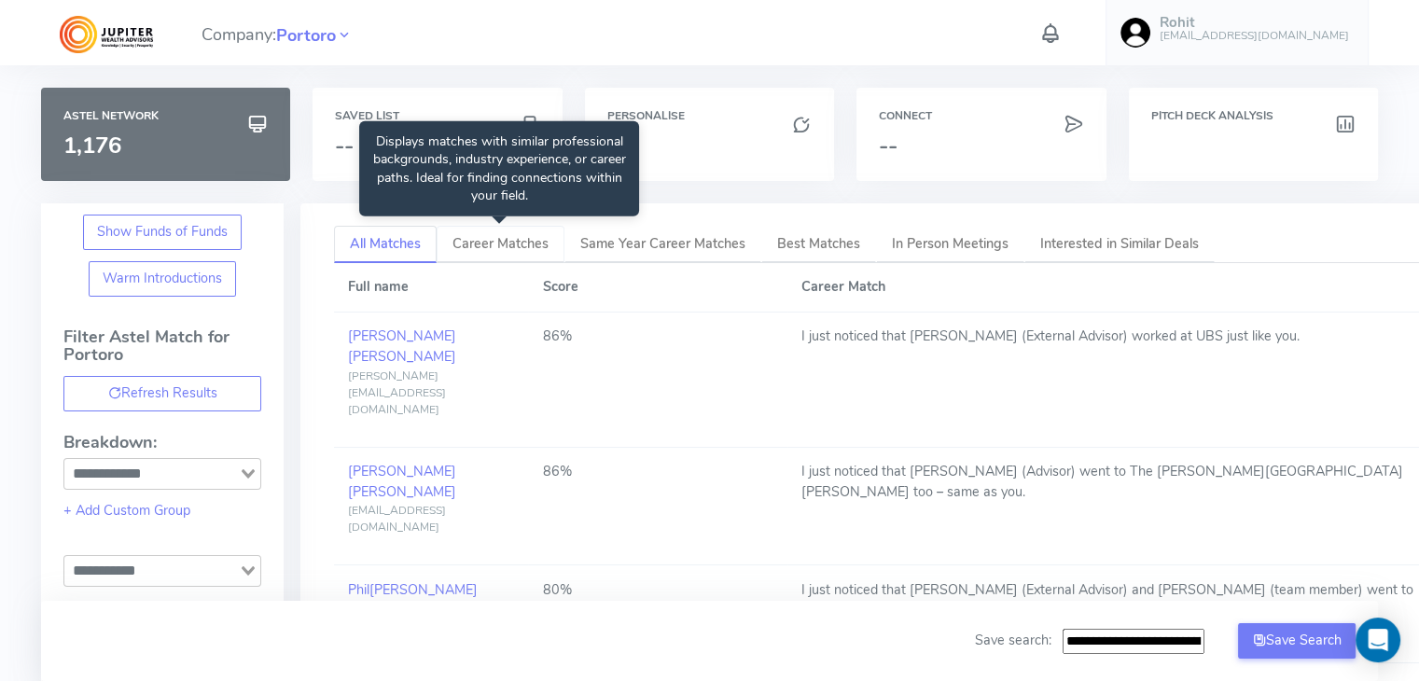
click at [480, 243] on span "Career Matches" at bounding box center [500, 243] width 96 height 19
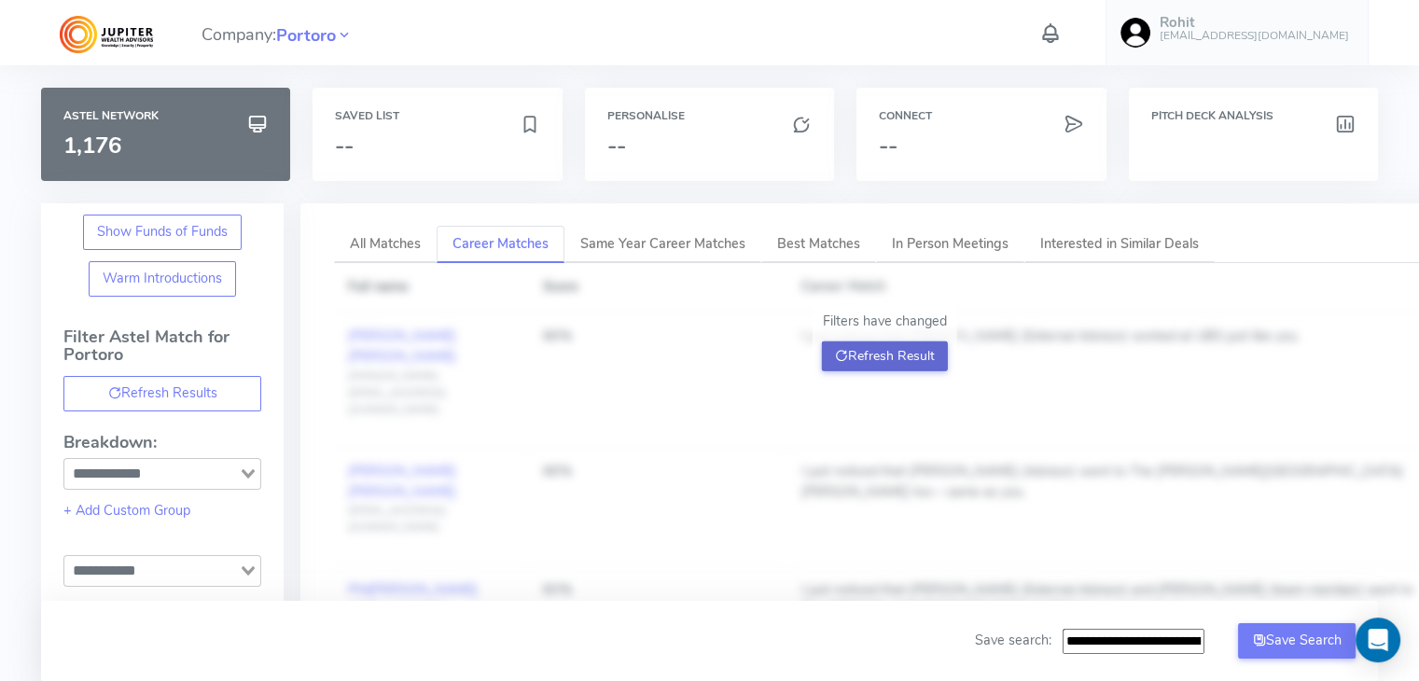
click at [862, 350] on button "Refresh Result" at bounding box center [885, 356] width 126 height 30
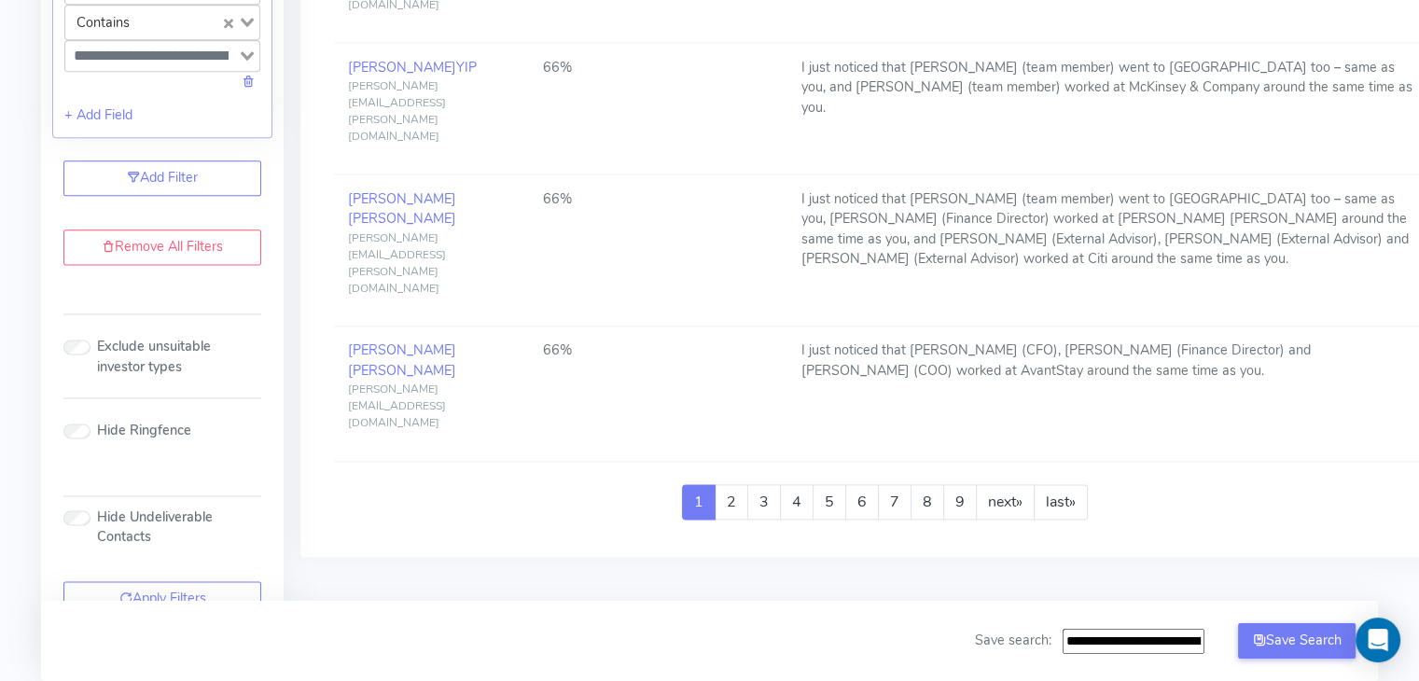
scroll to position [2384, 0]
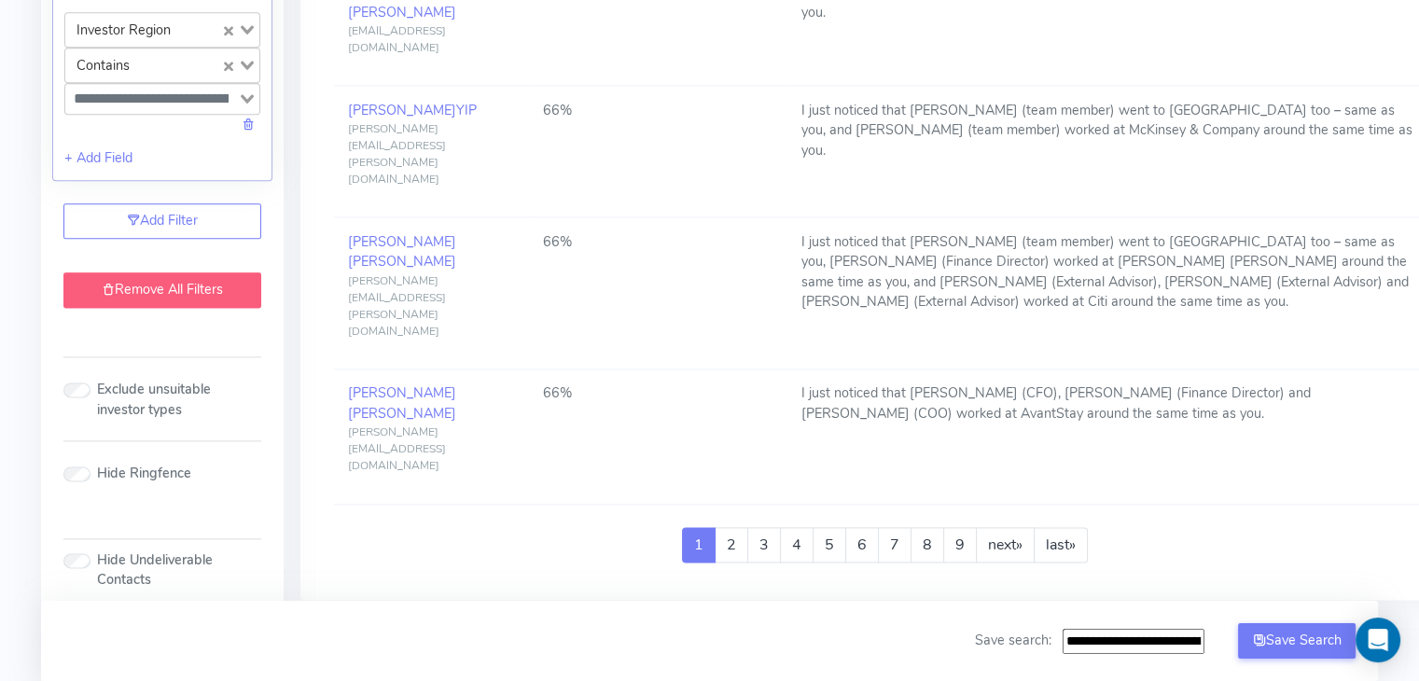
click at [138, 308] on link "Remove All Filters" at bounding box center [162, 289] width 198 height 35
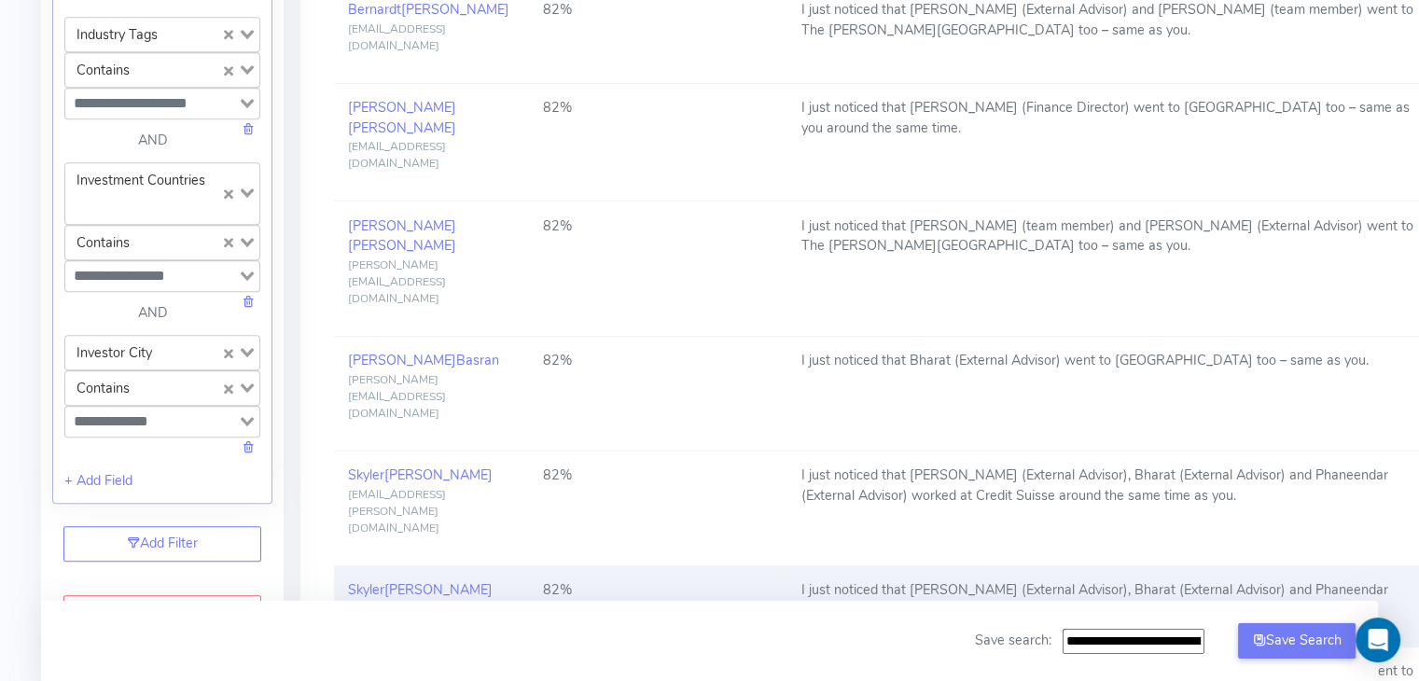
scroll to position [989, 0]
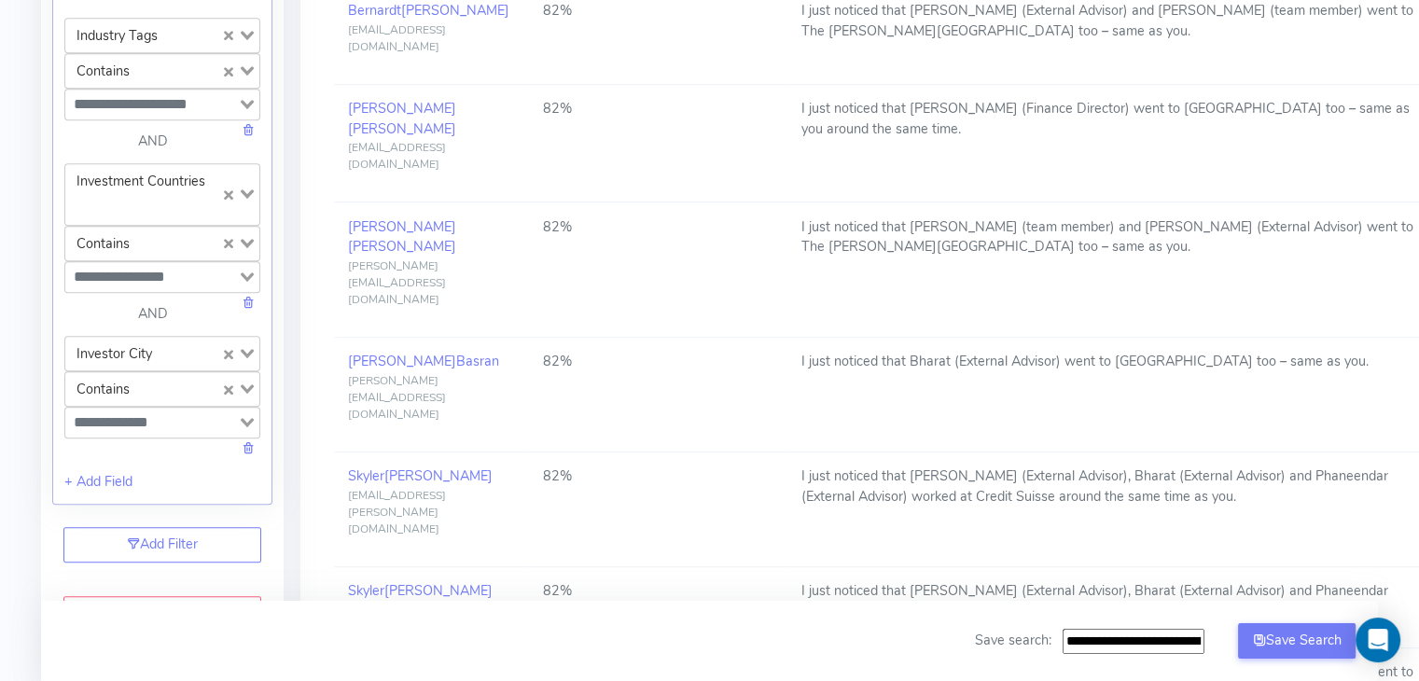
drag, startPoint x: 1097, startPoint y: 396, endPoint x: 1279, endPoint y: 405, distance: 182.1
drag, startPoint x: 909, startPoint y: 394, endPoint x: 1046, endPoint y: 398, distance: 136.3
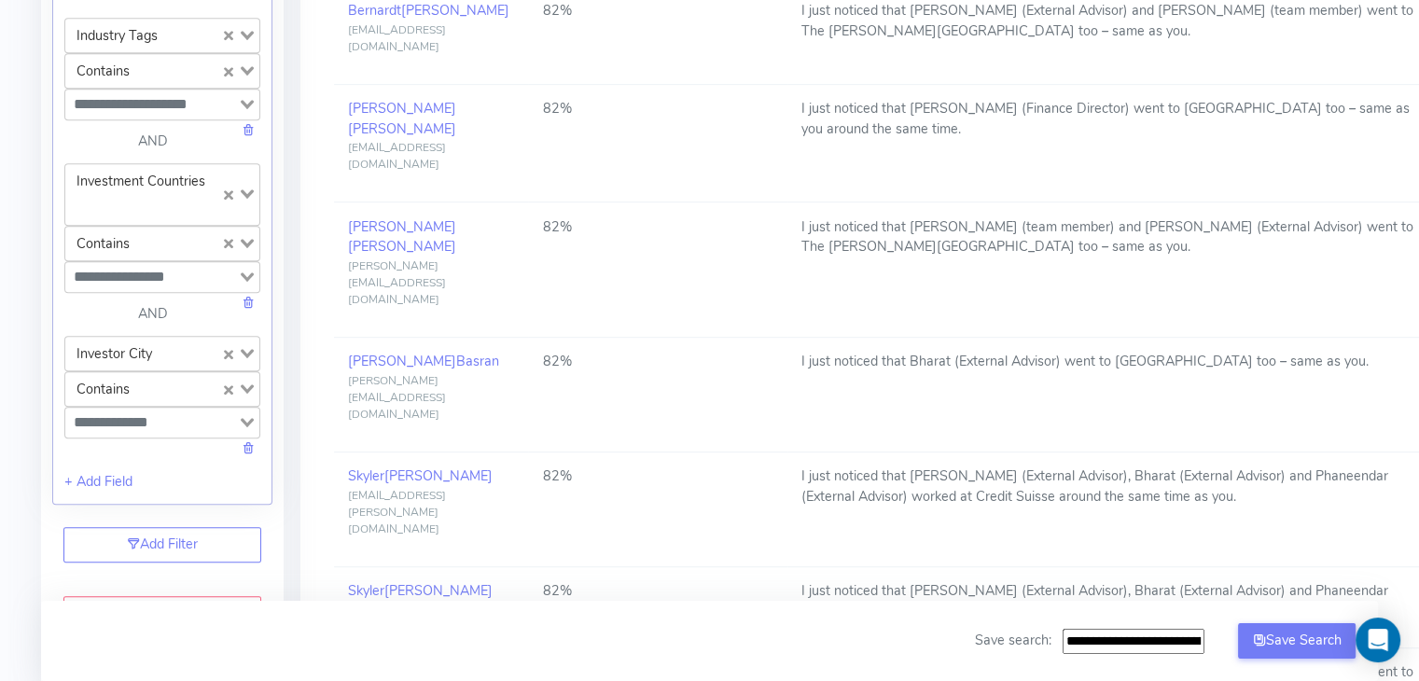
drag, startPoint x: 539, startPoint y: 390, endPoint x: 588, endPoint y: 387, distance: 48.6
drag, startPoint x: 945, startPoint y: 396, endPoint x: 1179, endPoint y: 395, distance: 234.1
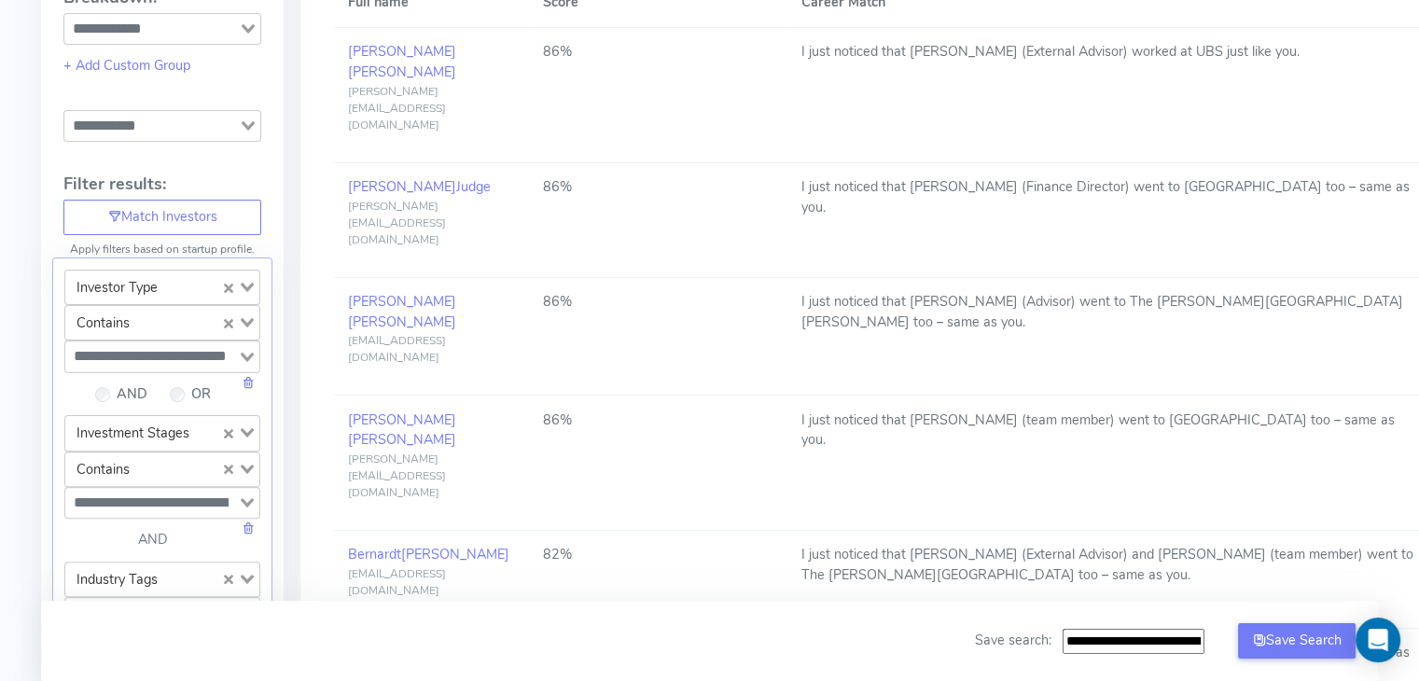
scroll to position [0, 0]
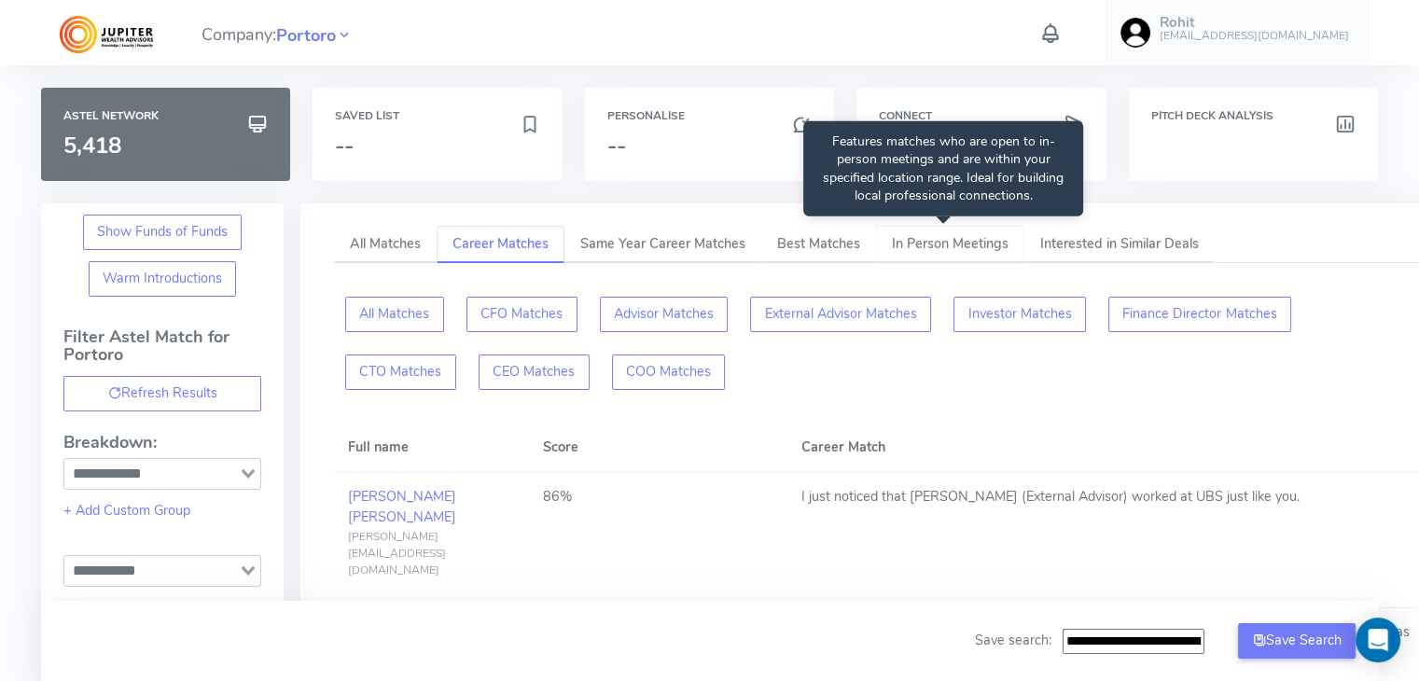
click at [941, 243] on span "In Person Meetings" at bounding box center [950, 243] width 117 height 19
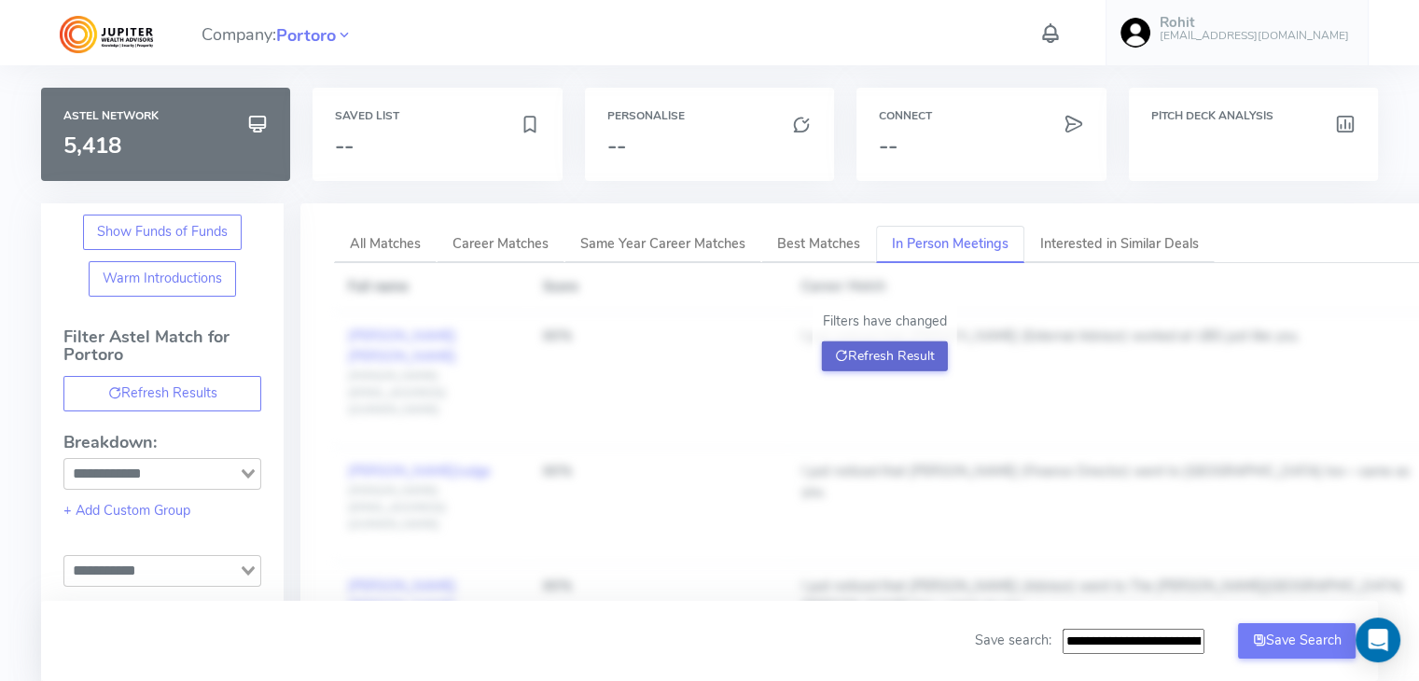
click at [845, 355] on icon at bounding box center [841, 356] width 13 height 18
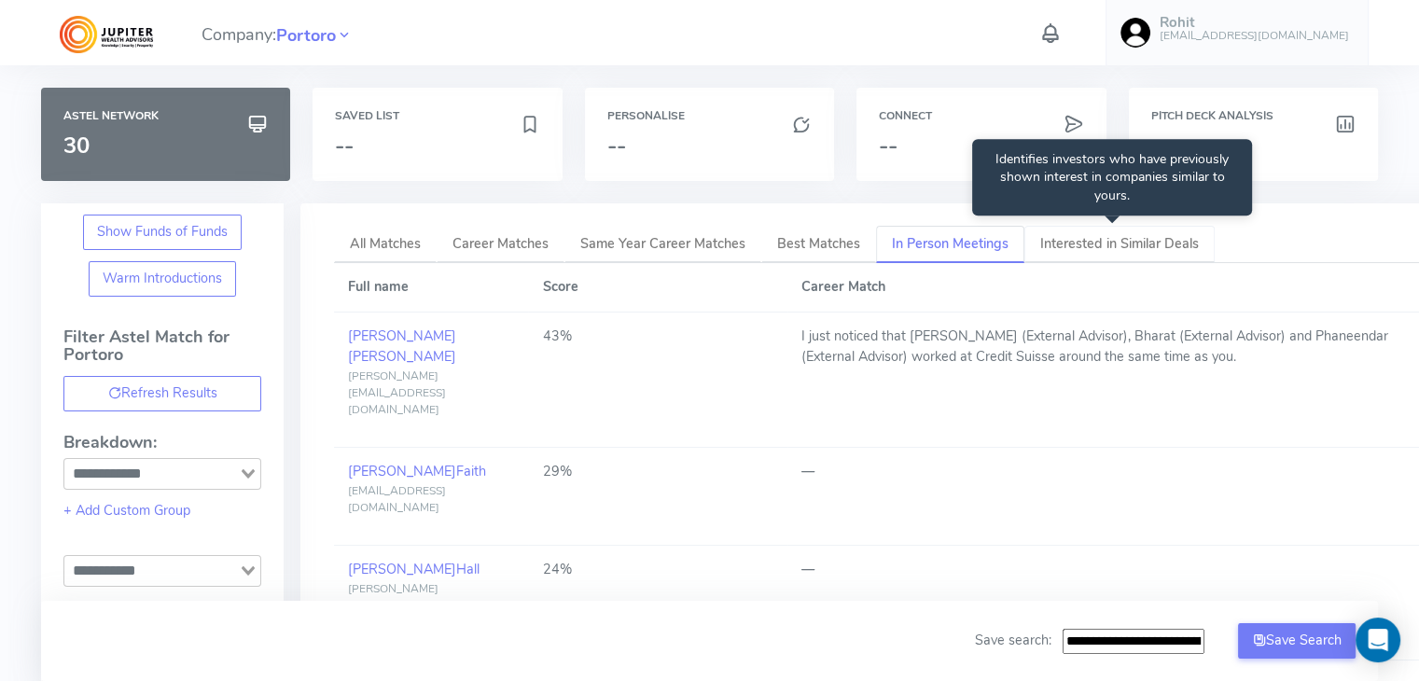
click at [1086, 243] on span "Interested in Similar Deals" at bounding box center [1119, 243] width 159 height 19
type input "**********"
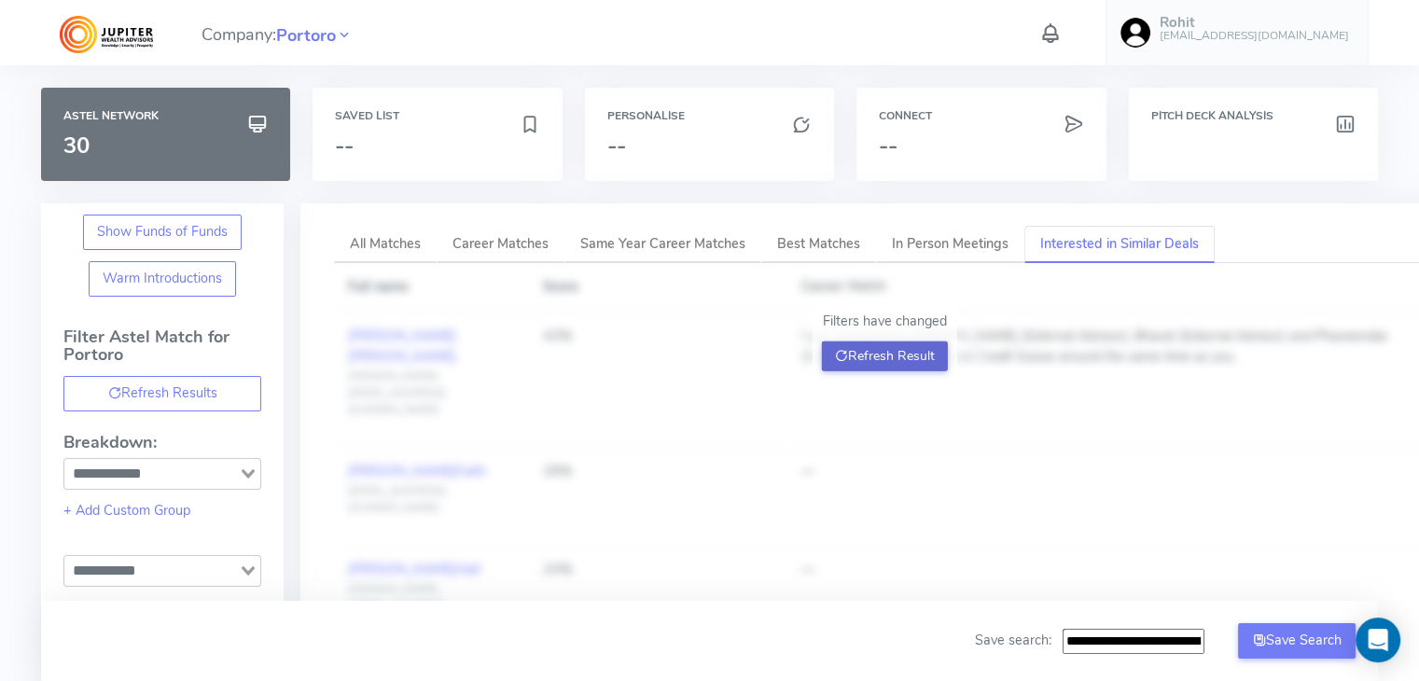
click at [894, 357] on button "Refresh Result" at bounding box center [885, 356] width 126 height 30
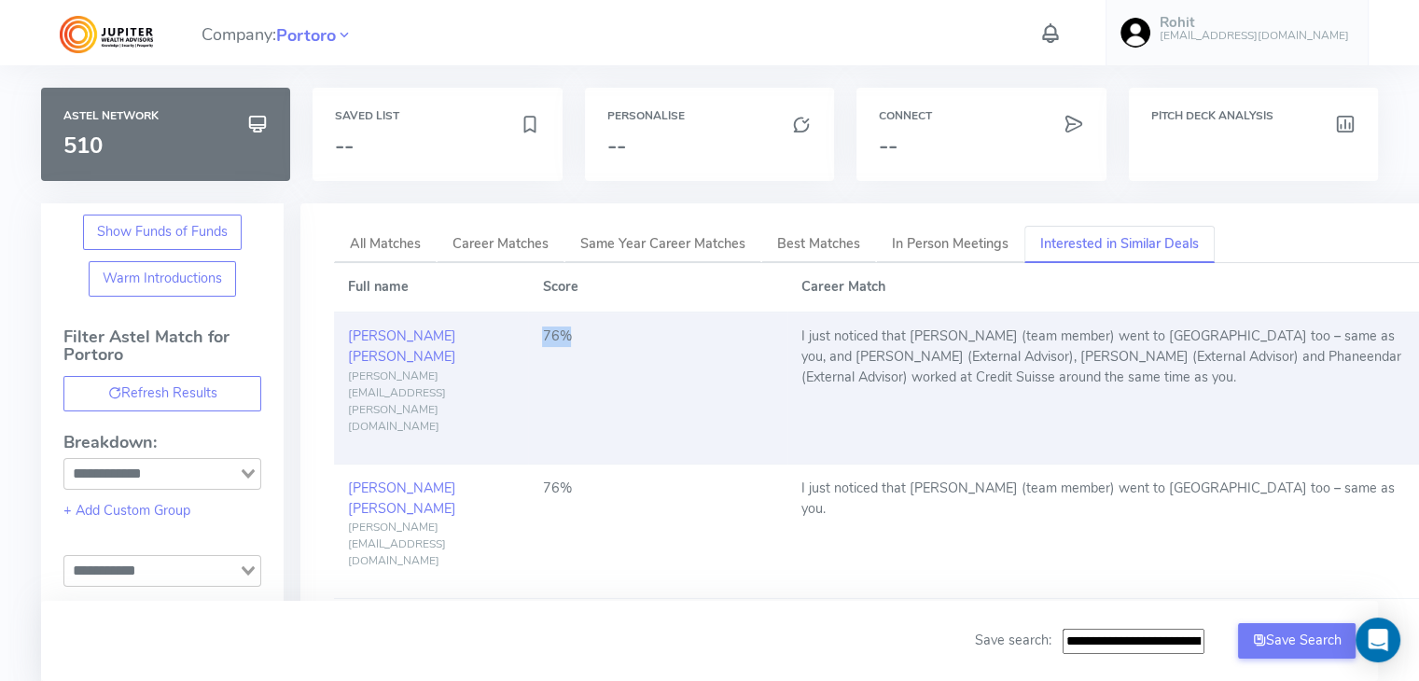
drag, startPoint x: 540, startPoint y: 333, endPoint x: 570, endPoint y: 331, distance: 29.9
click at [570, 331] on td "76%" at bounding box center [657, 388] width 259 height 152
click at [893, 353] on td "I just noticed that [PERSON_NAME] (team member) went to [GEOGRAPHIC_DATA] too –…" at bounding box center [1110, 388] width 647 height 152
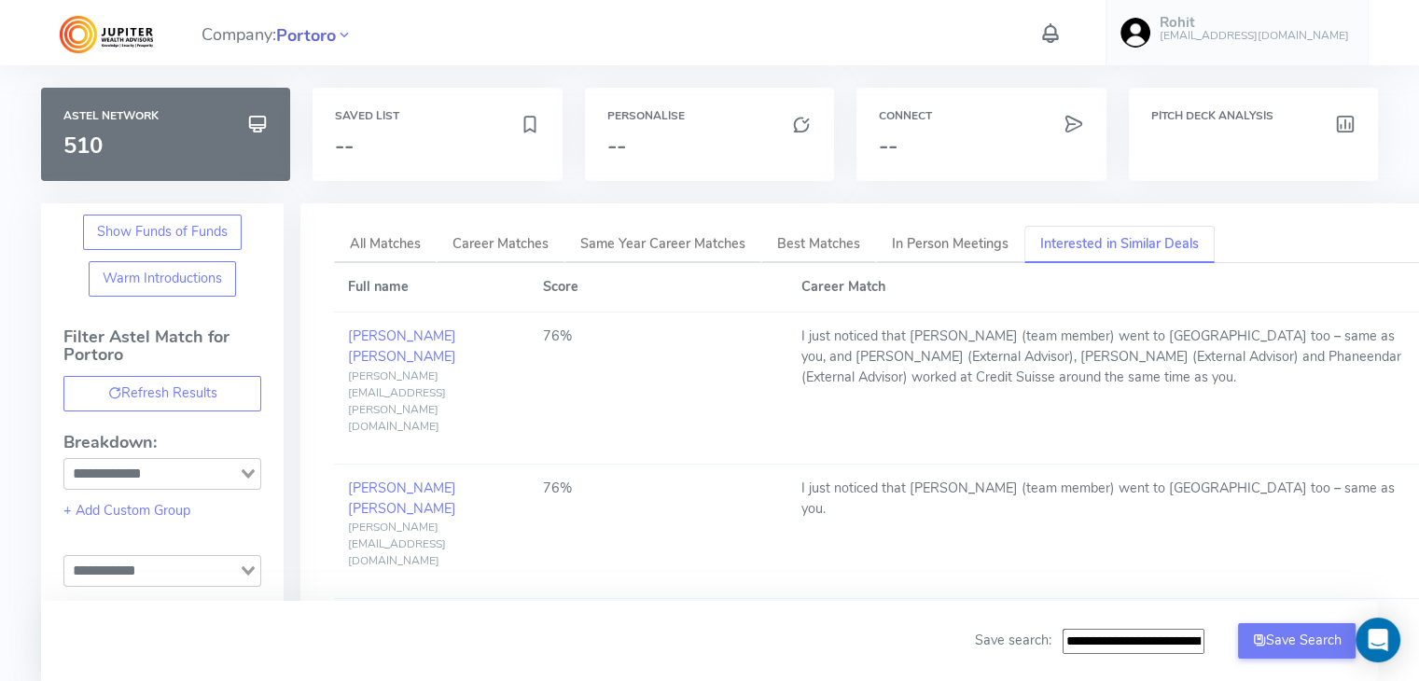
click at [293, 35] on span "Portoro" at bounding box center [306, 35] width 60 height 25
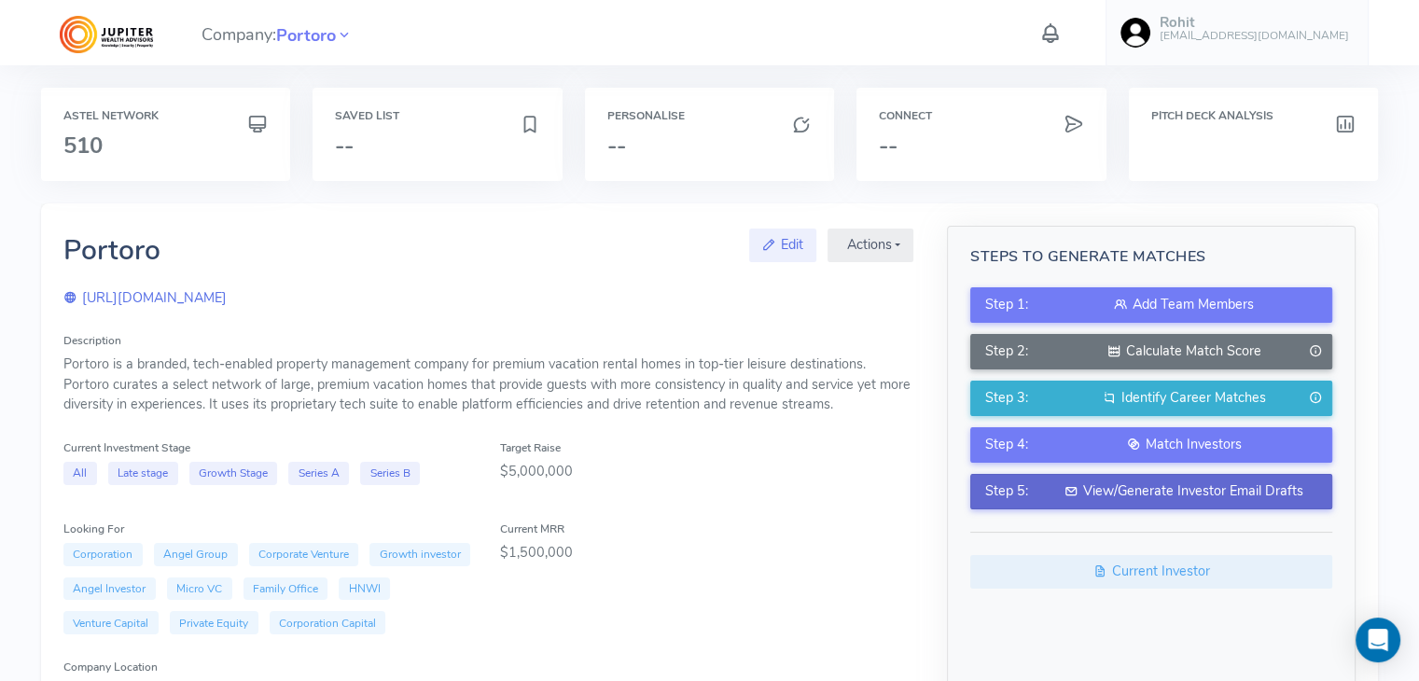
click at [1077, 490] on icon at bounding box center [1070, 490] width 13 height 19
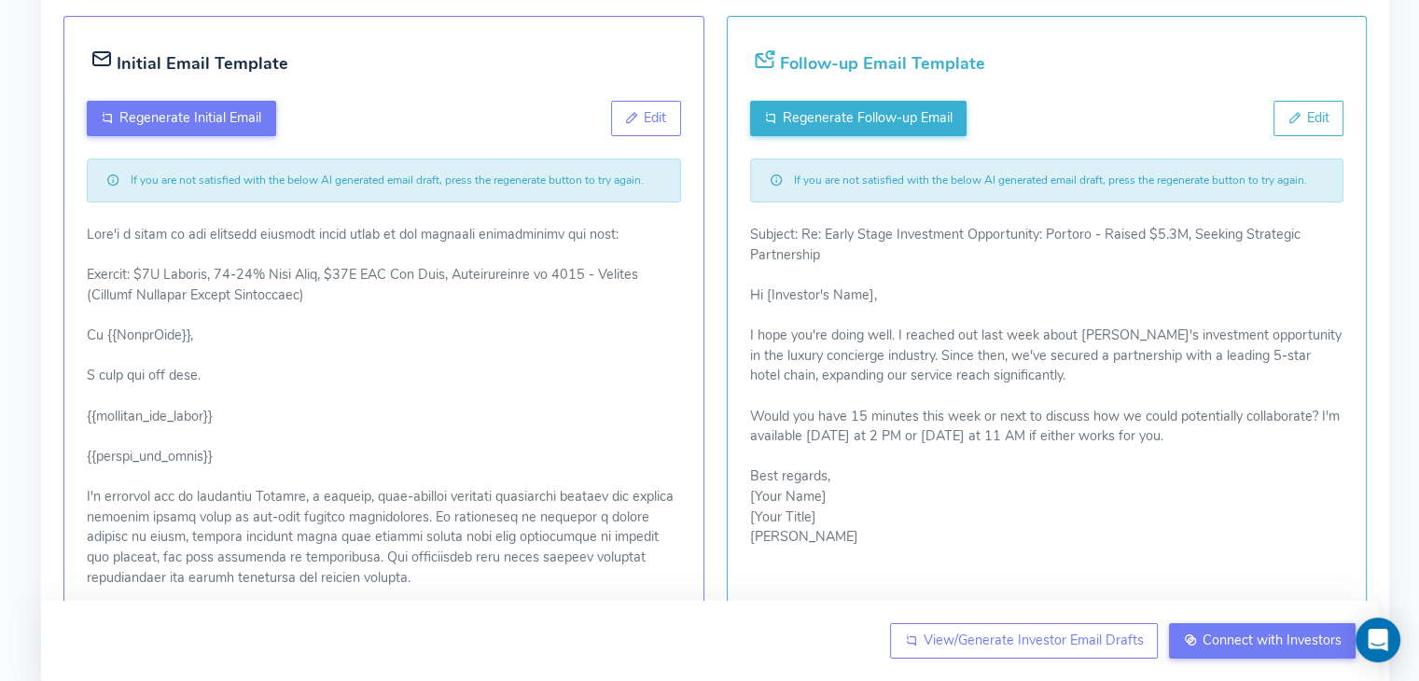
scroll to position [298, 0]
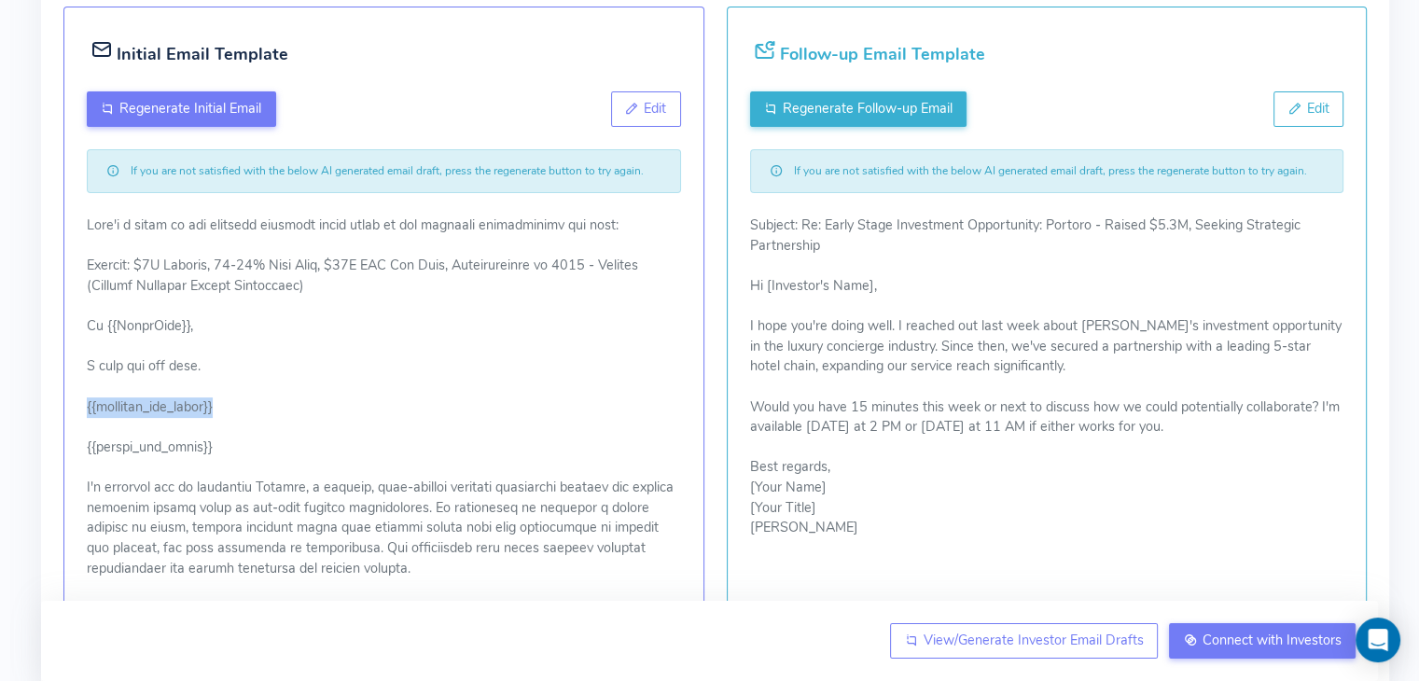
drag, startPoint x: 86, startPoint y: 405, endPoint x: 239, endPoint y: 403, distance: 153.0
click at [239, 403] on div "Initial Email Template Regenerate Initial Email Edit If you are not satisfied w…" at bounding box center [383, 604] width 640 height 1195
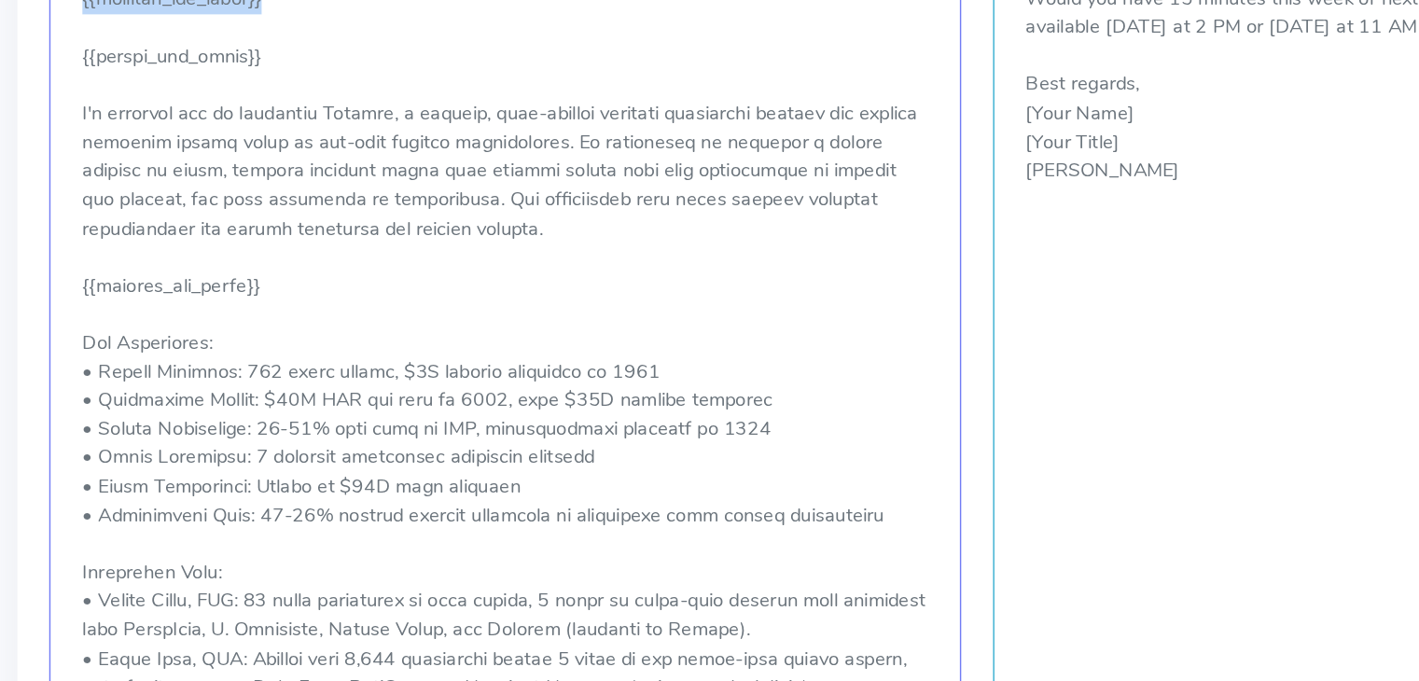
scroll to position [620, 0]
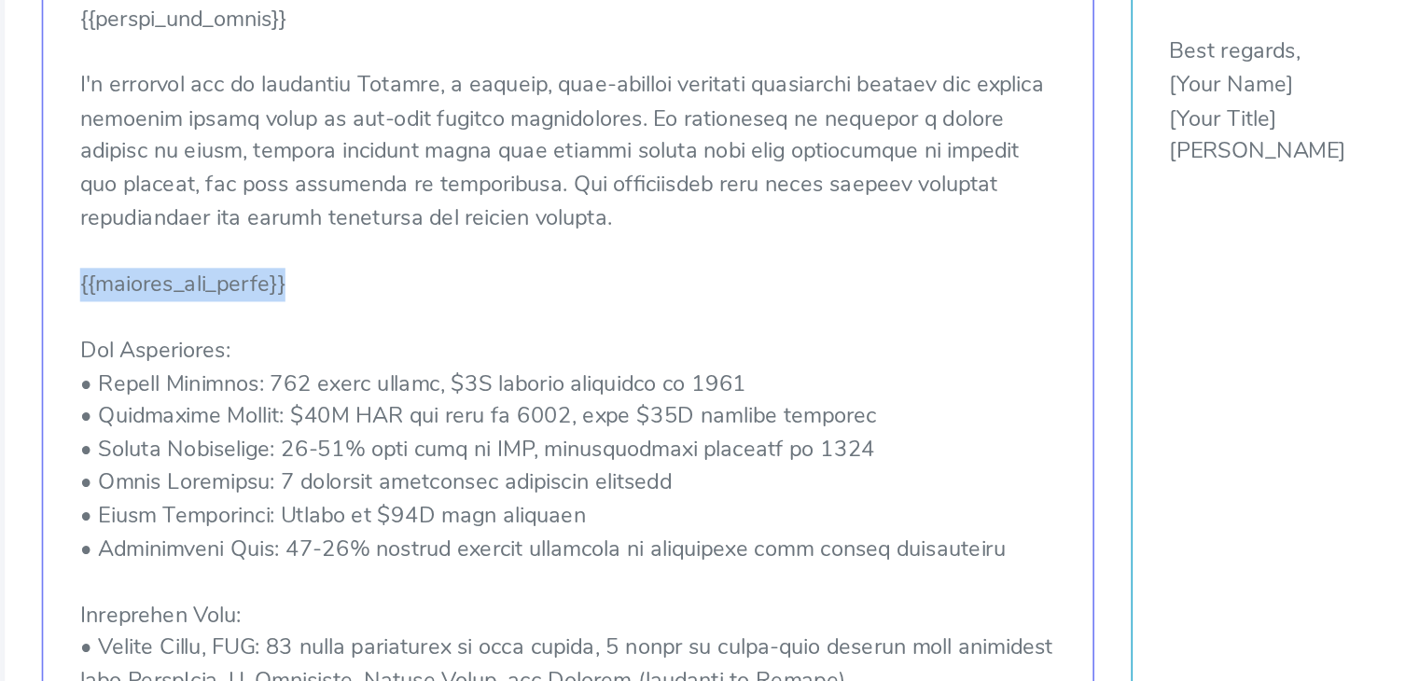
drag, startPoint x: 85, startPoint y: 284, endPoint x: 214, endPoint y: 287, distance: 128.7
click at [214, 287] on div "Initial Email Template Regenerate Initial Email Edit If you are not satisfied w…" at bounding box center [383, 281] width 640 height 1195
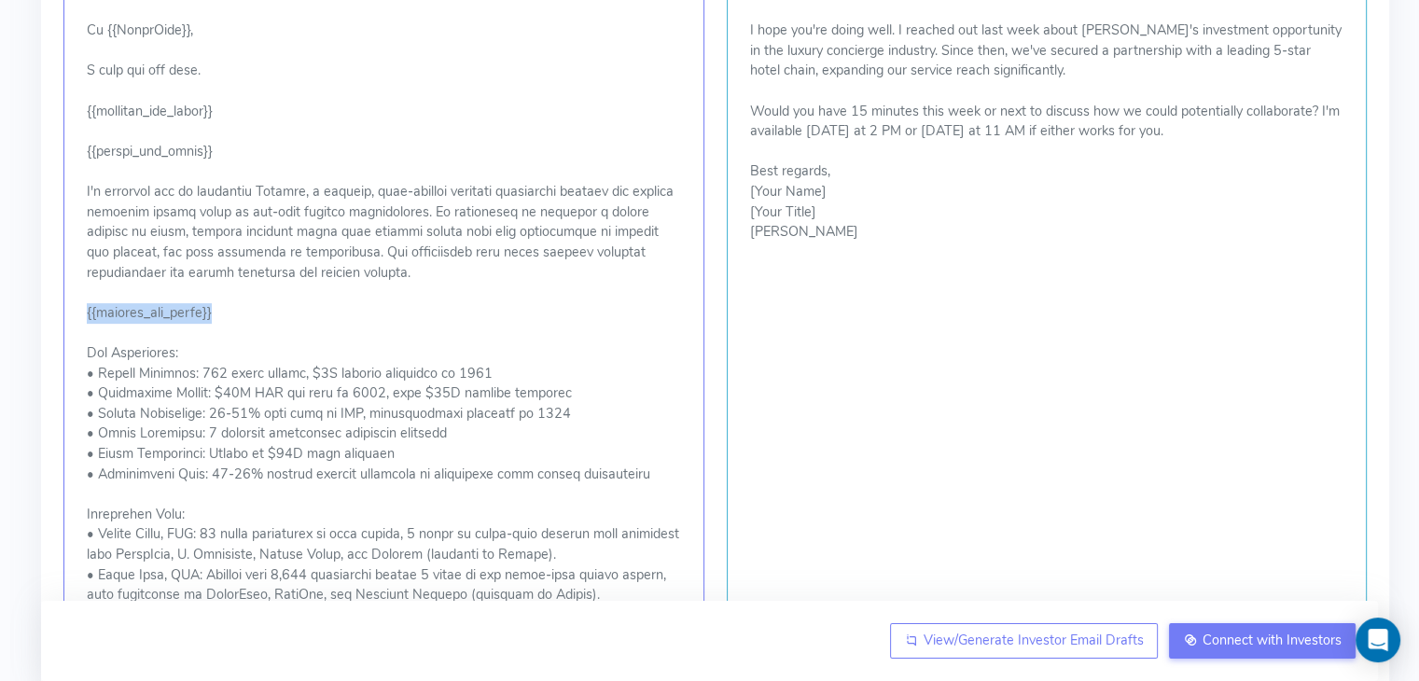
scroll to position [112, 0]
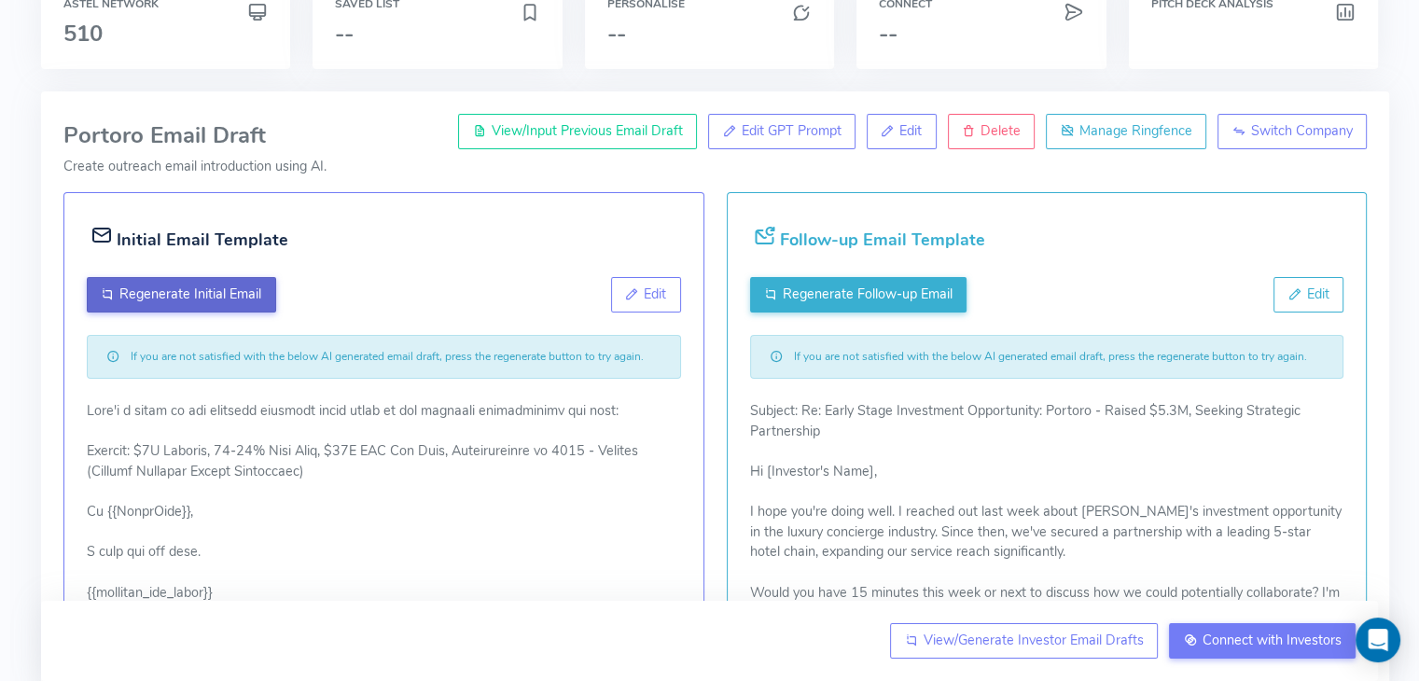
click at [154, 294] on span "Regenerate Initial Email" at bounding box center [190, 293] width 142 height 19
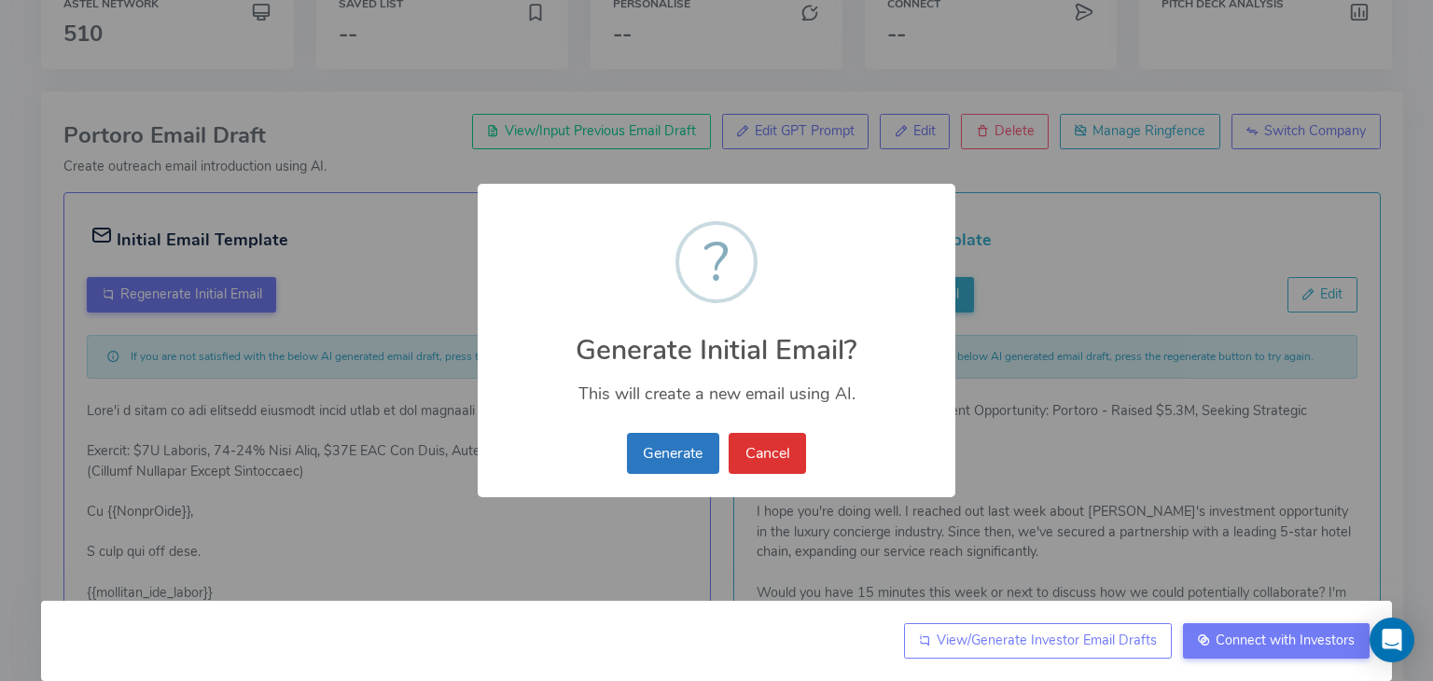
click at [661, 452] on button "Generate" at bounding box center [673, 453] width 92 height 41
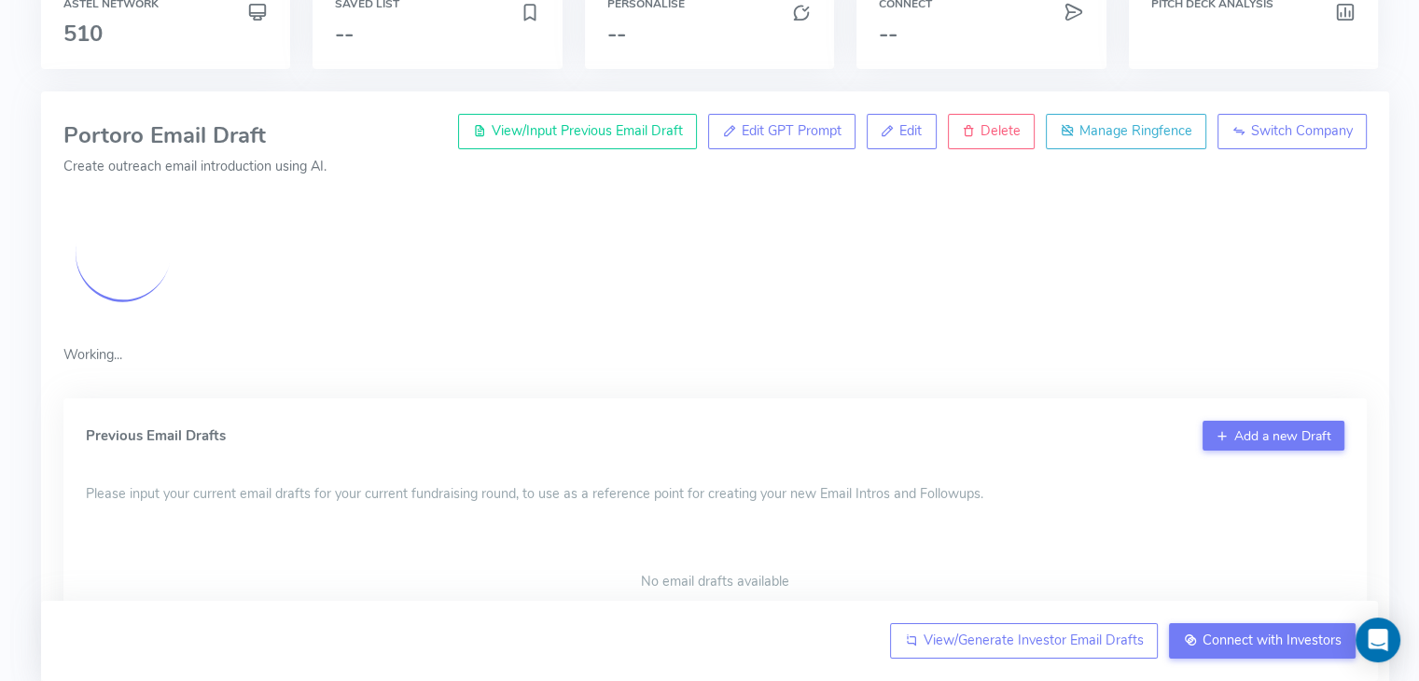
scroll to position [0, 0]
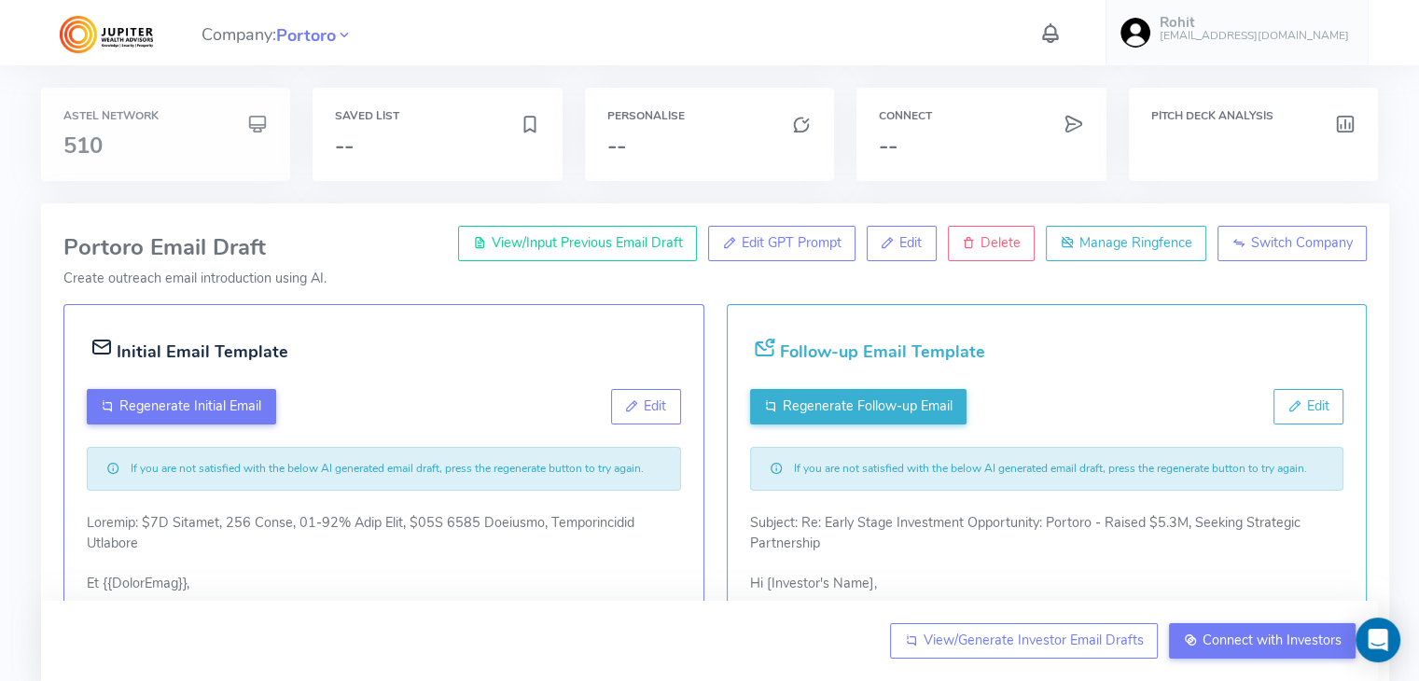
click at [172, 157] on h3 "510" at bounding box center [165, 145] width 204 height 24
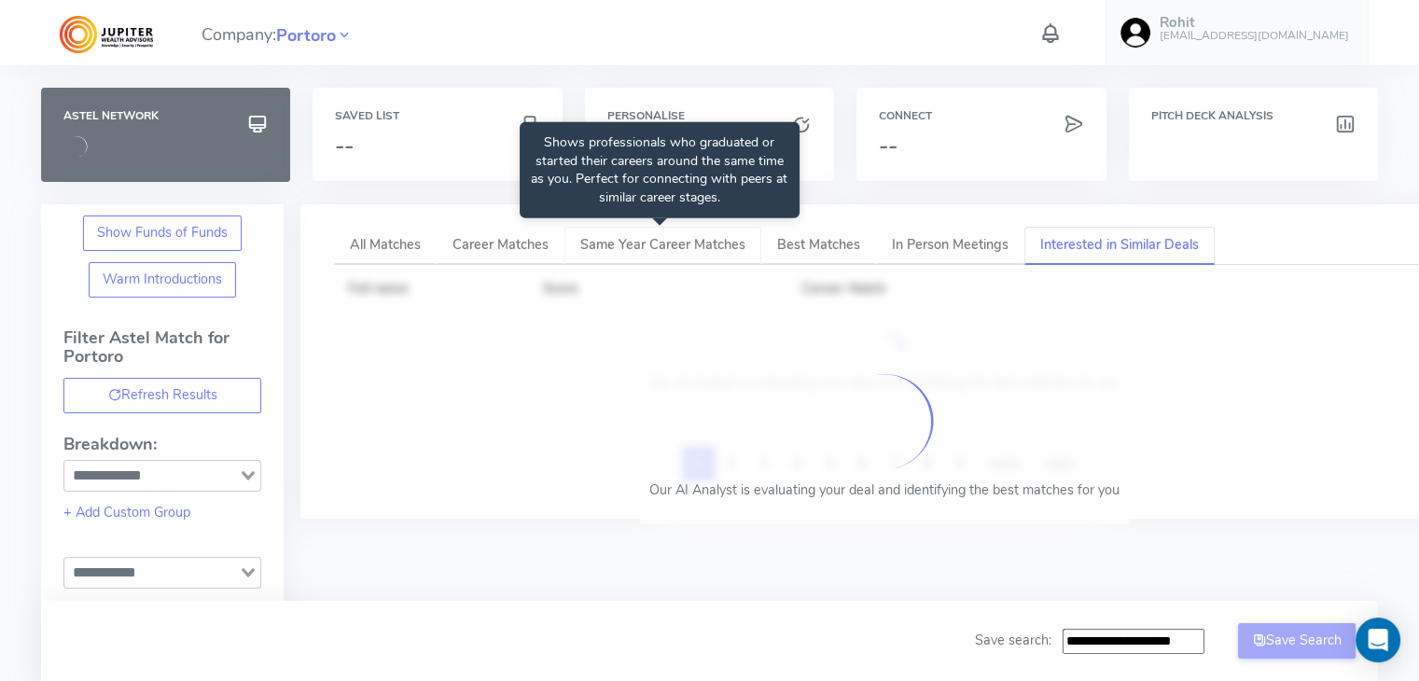
click at [644, 247] on span "Same Year Career Matches" at bounding box center [662, 244] width 165 height 19
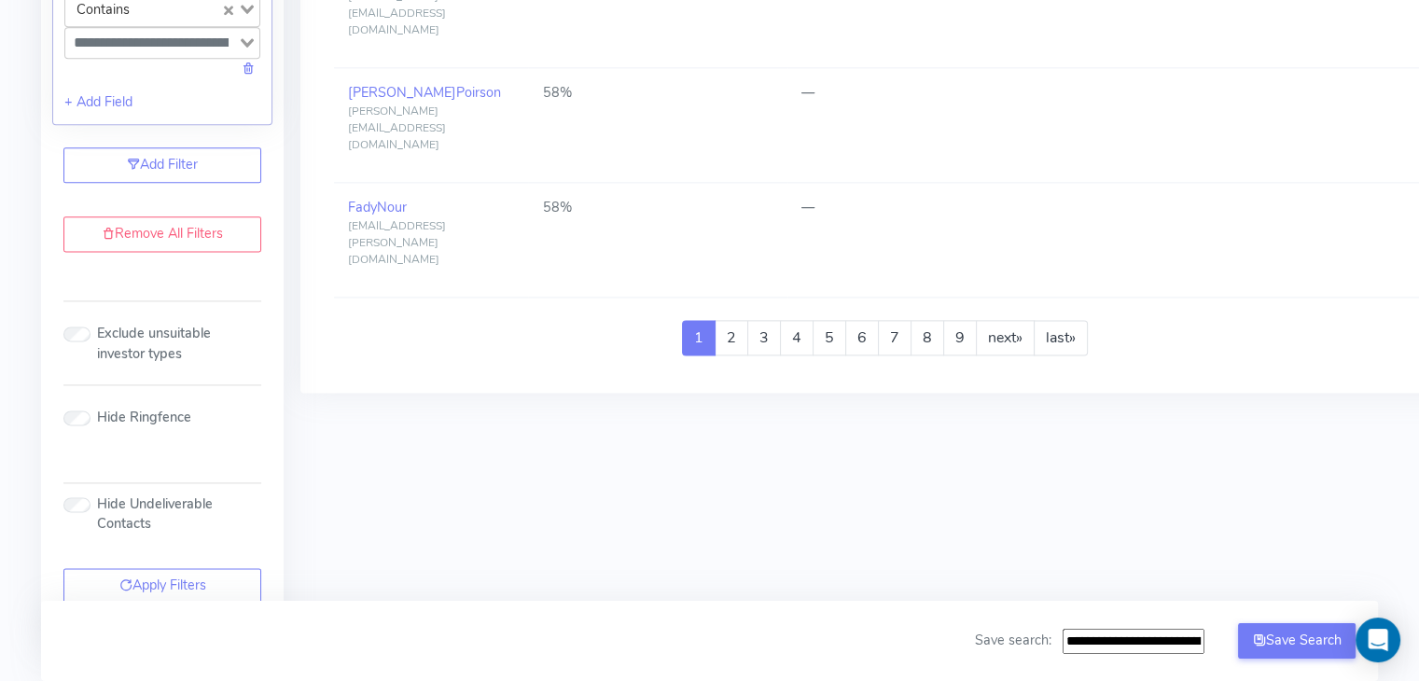
scroll to position [2481, 0]
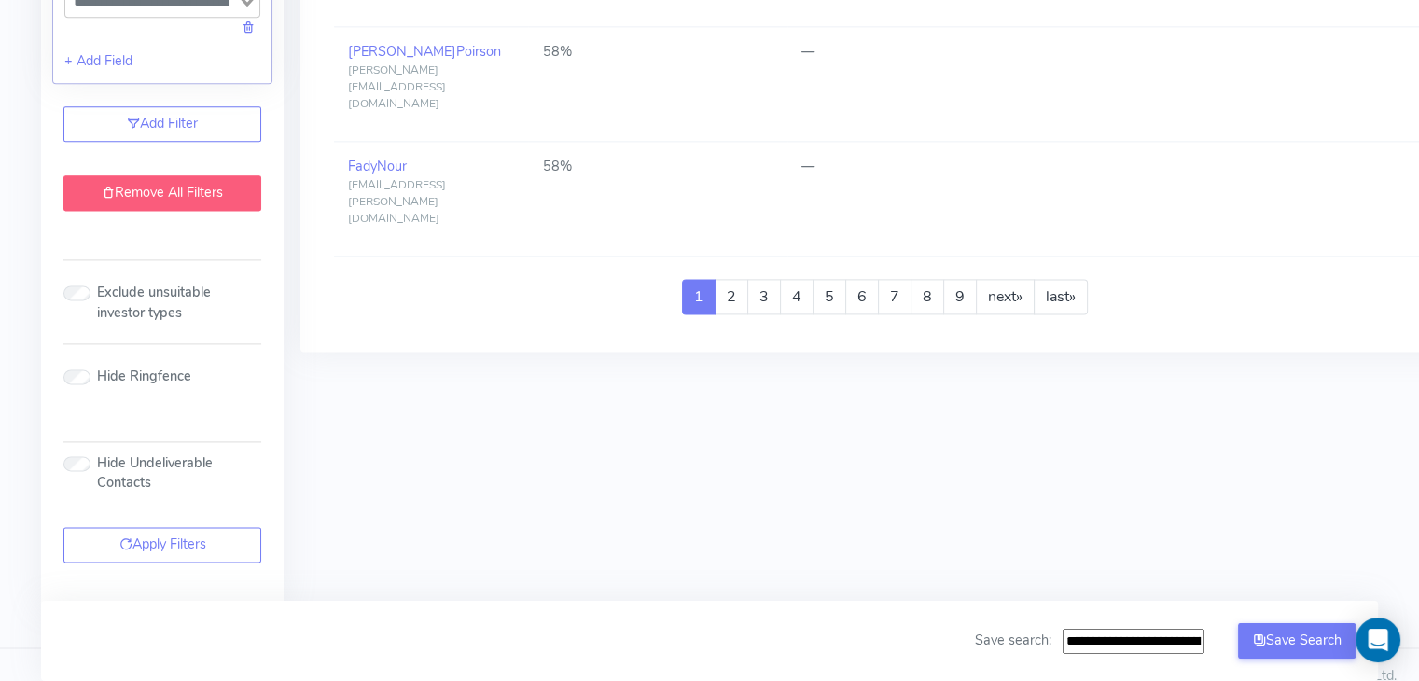
click at [171, 211] on link "Remove All Filters" at bounding box center [162, 192] width 198 height 35
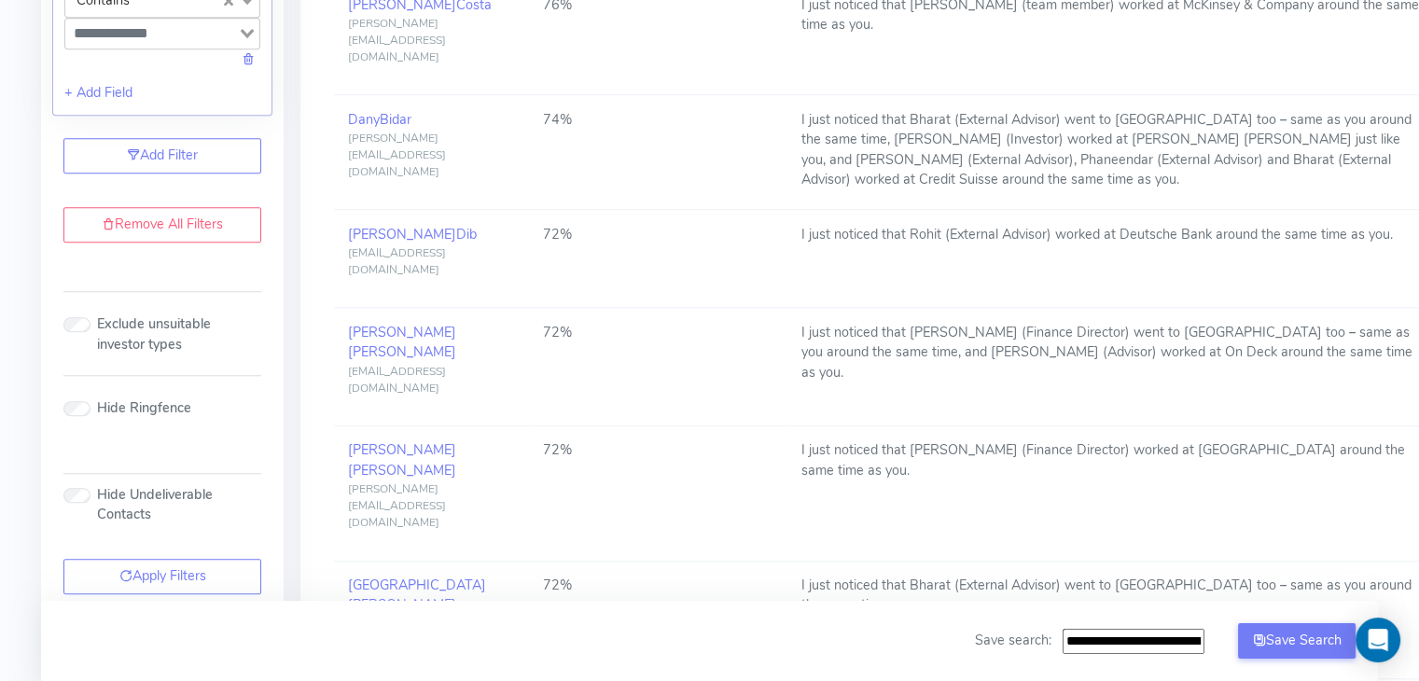
scroll to position [0, 0]
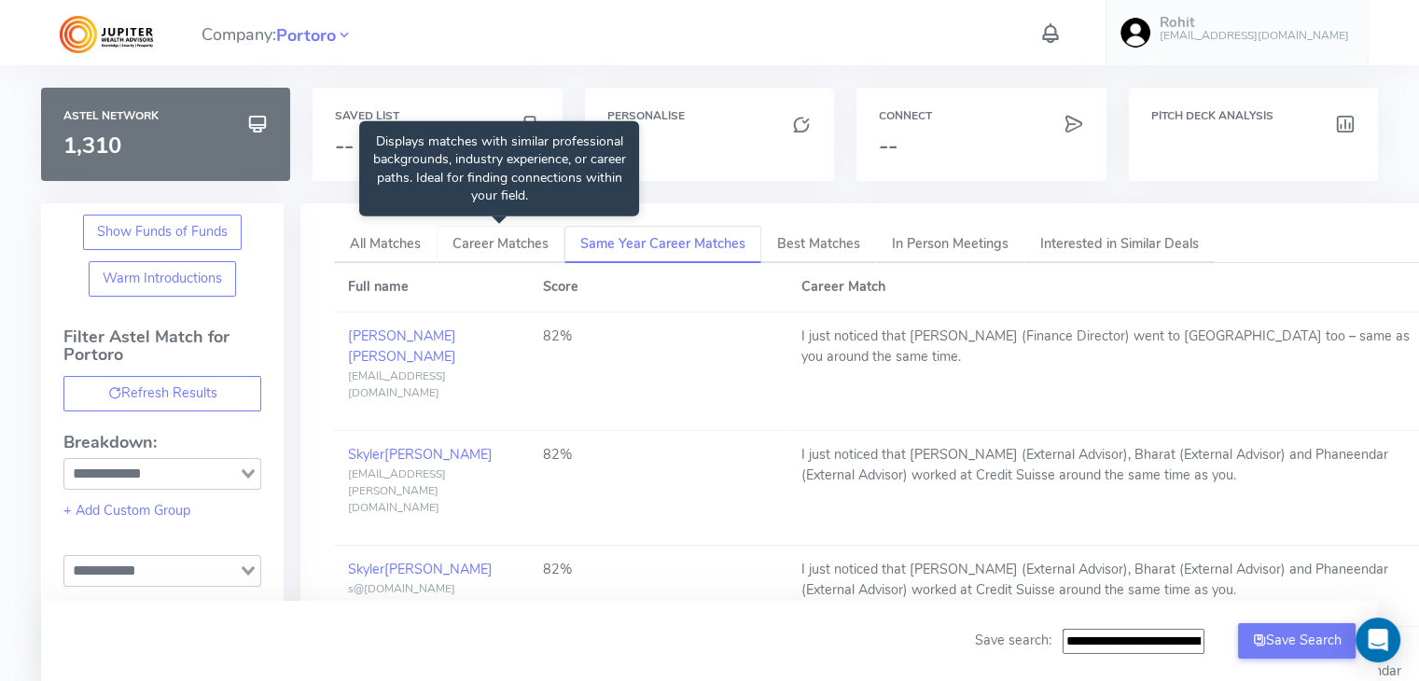
click at [512, 243] on span "Career Matches" at bounding box center [500, 243] width 96 height 19
type input "**********"
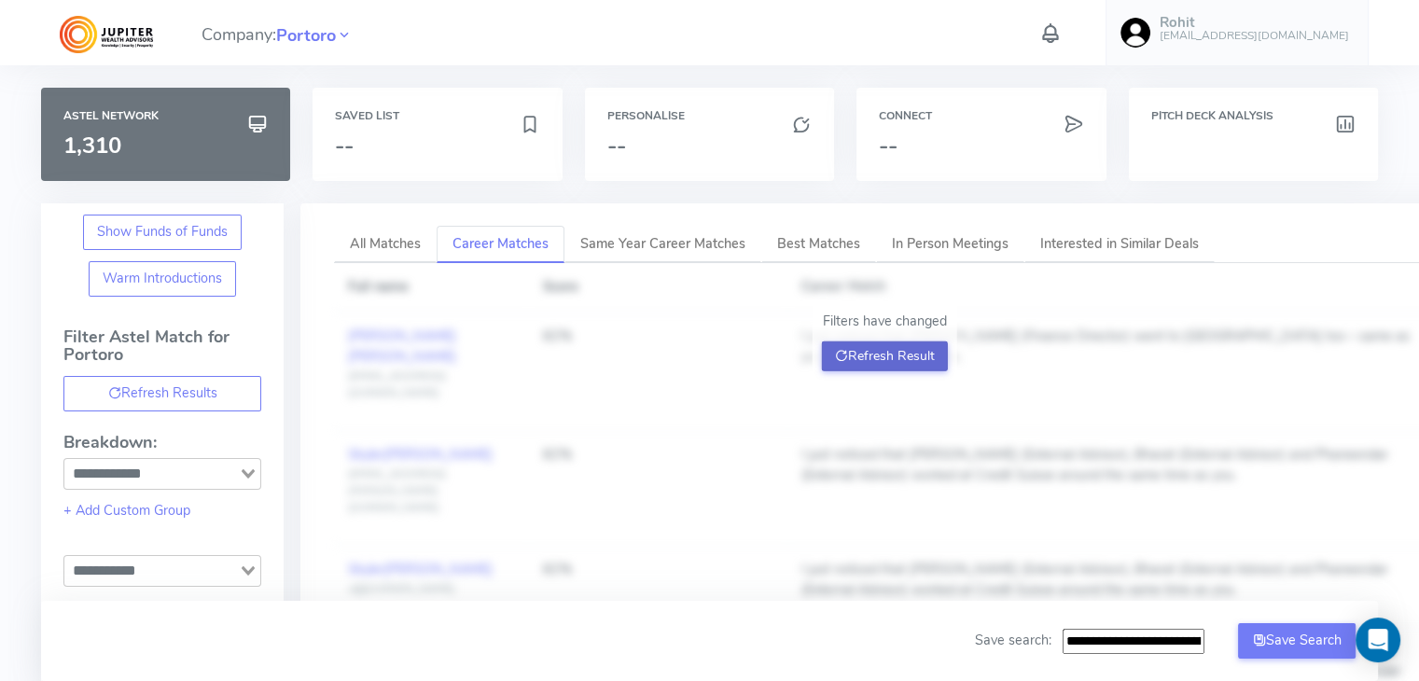
click at [895, 353] on button "Refresh Result" at bounding box center [885, 356] width 126 height 30
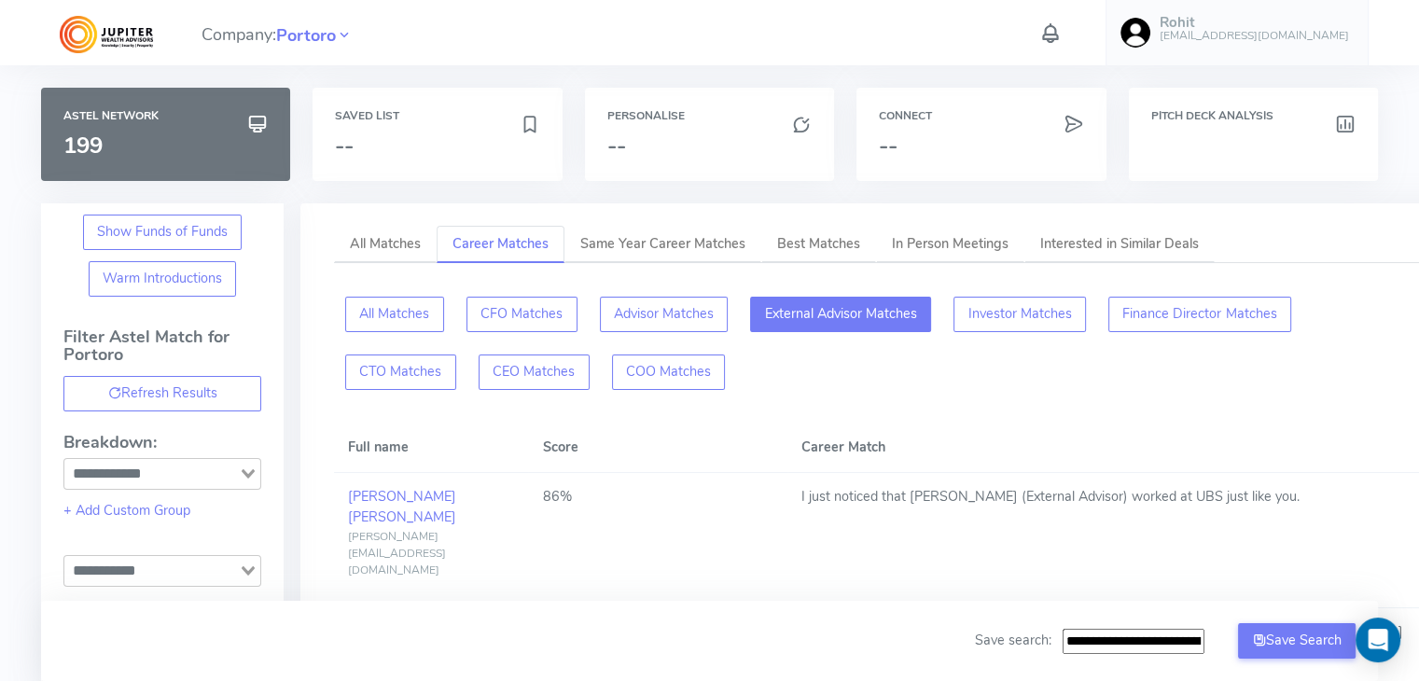
click at [830, 317] on button "External Advisor Matches" at bounding box center [840, 314] width 181 height 35
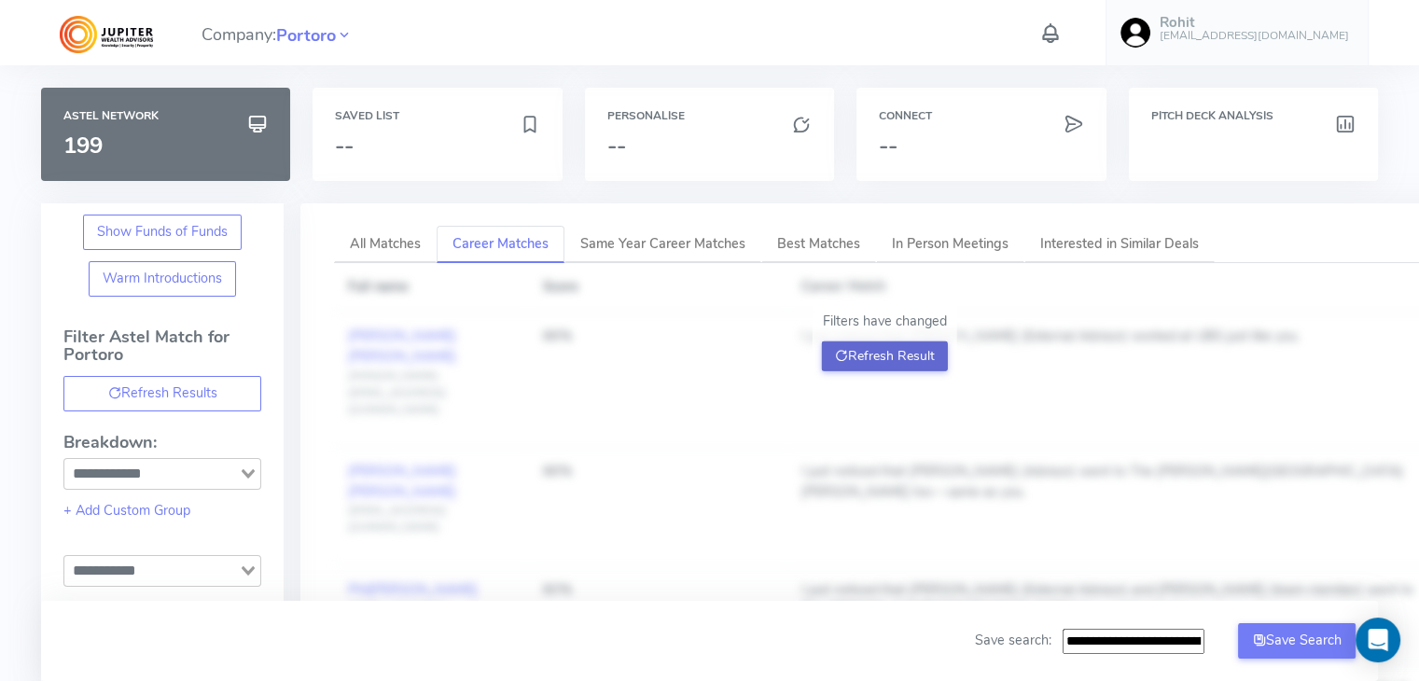
click at [862, 356] on button "Refresh Result" at bounding box center [885, 356] width 126 height 30
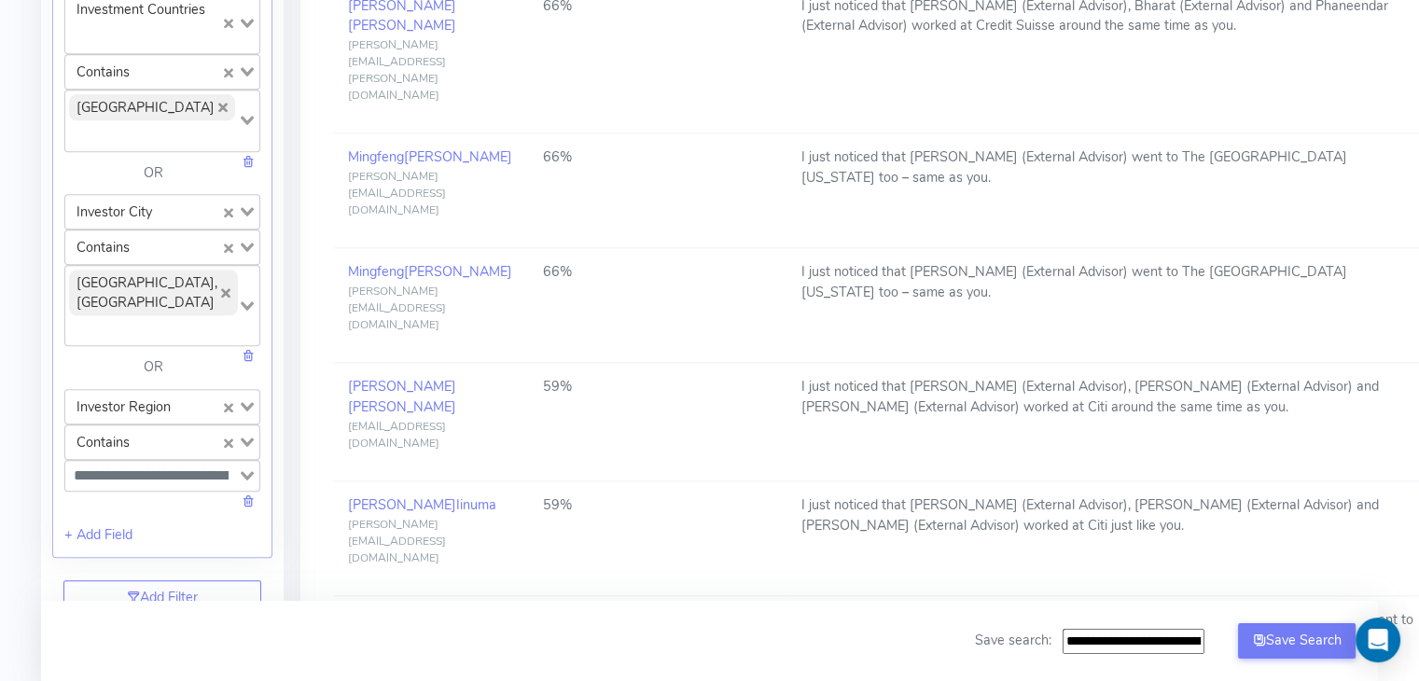
scroll to position [2421, 0]
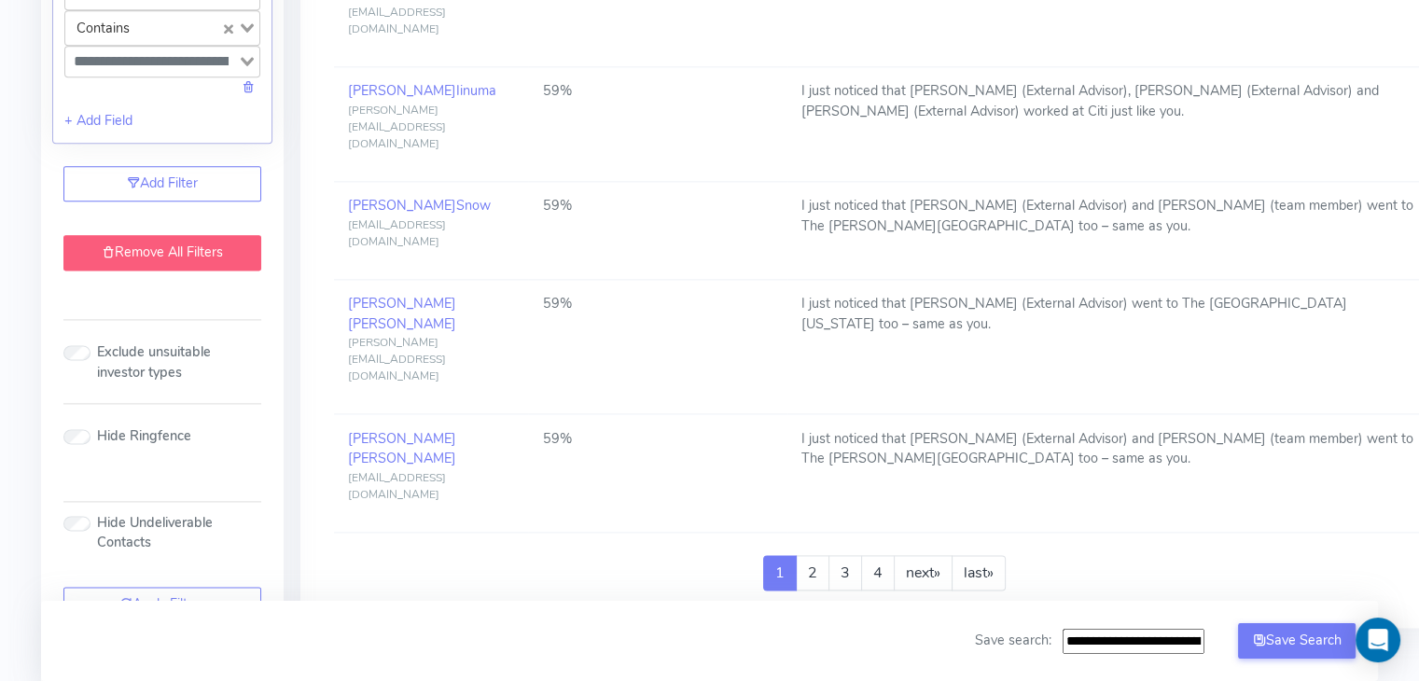
click at [198, 270] on link "Remove All Filters" at bounding box center [162, 252] width 198 height 35
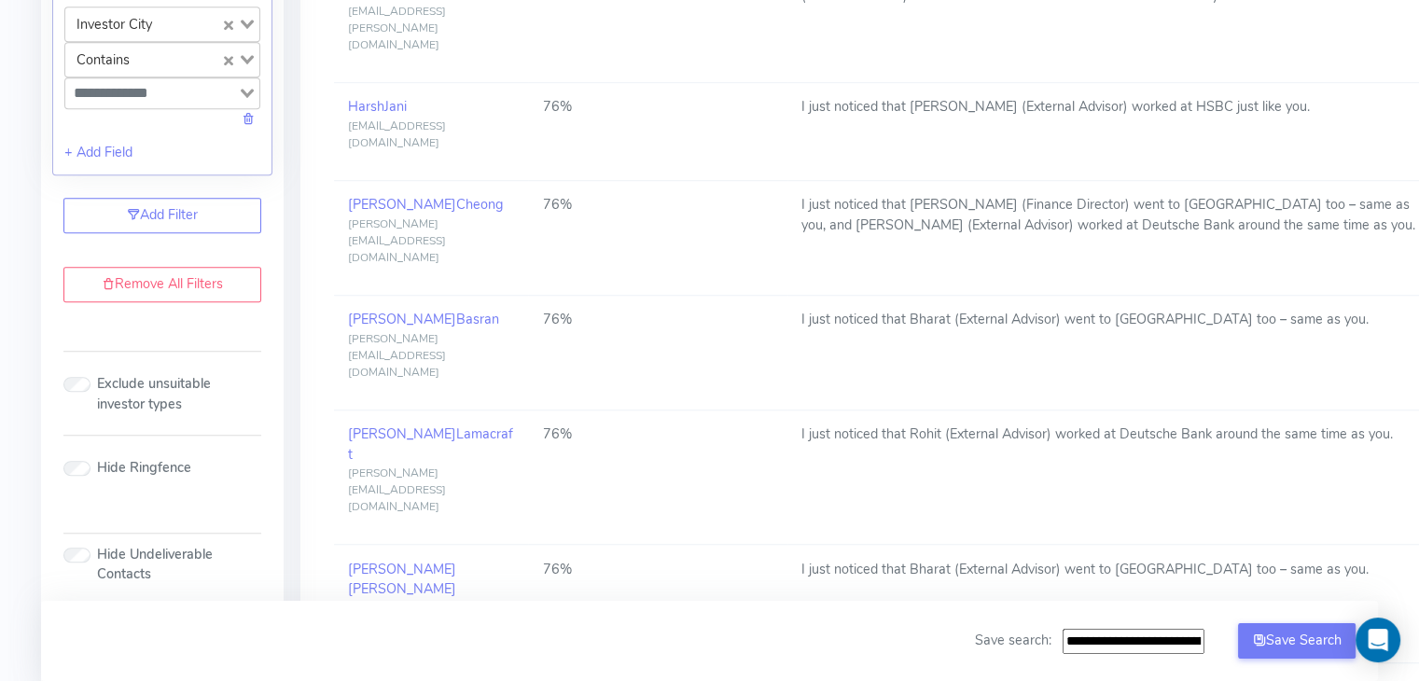
scroll to position [0, 0]
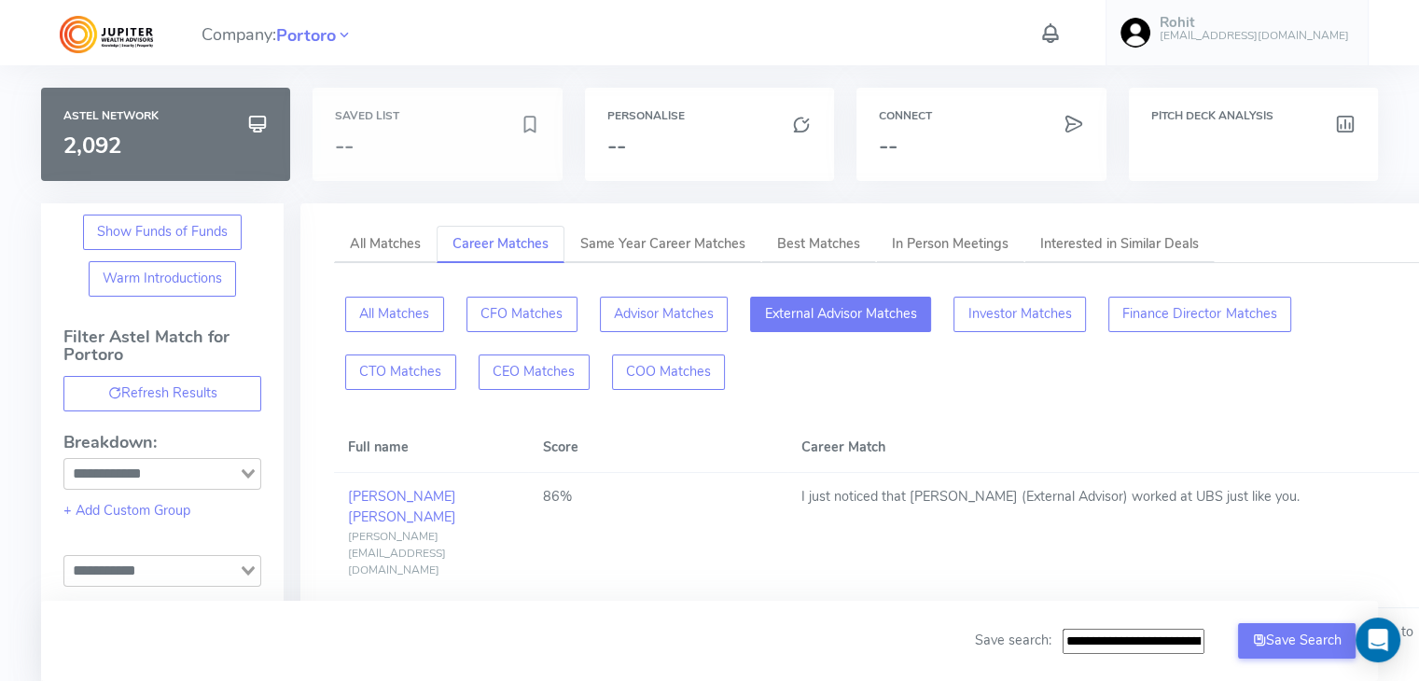
click at [399, 120] on h6 "Saved List" at bounding box center [437, 116] width 204 height 12
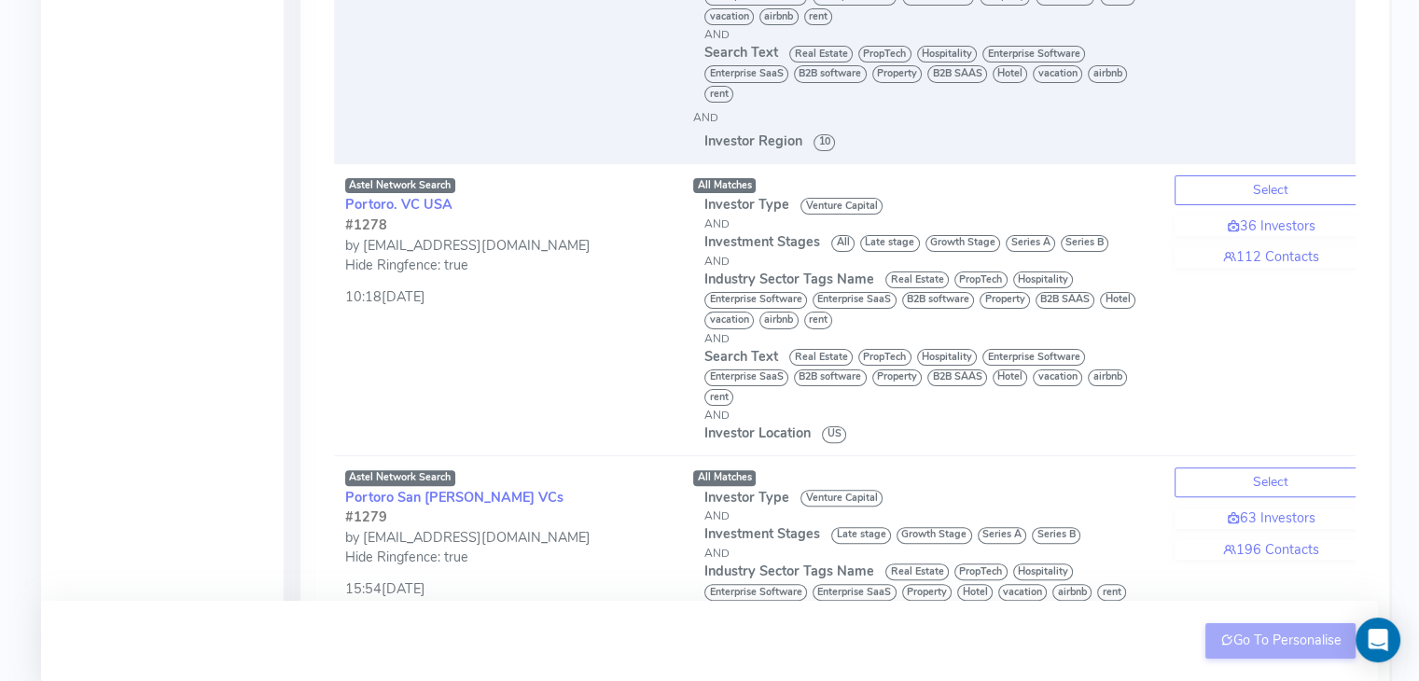
scroll to position [455, 0]
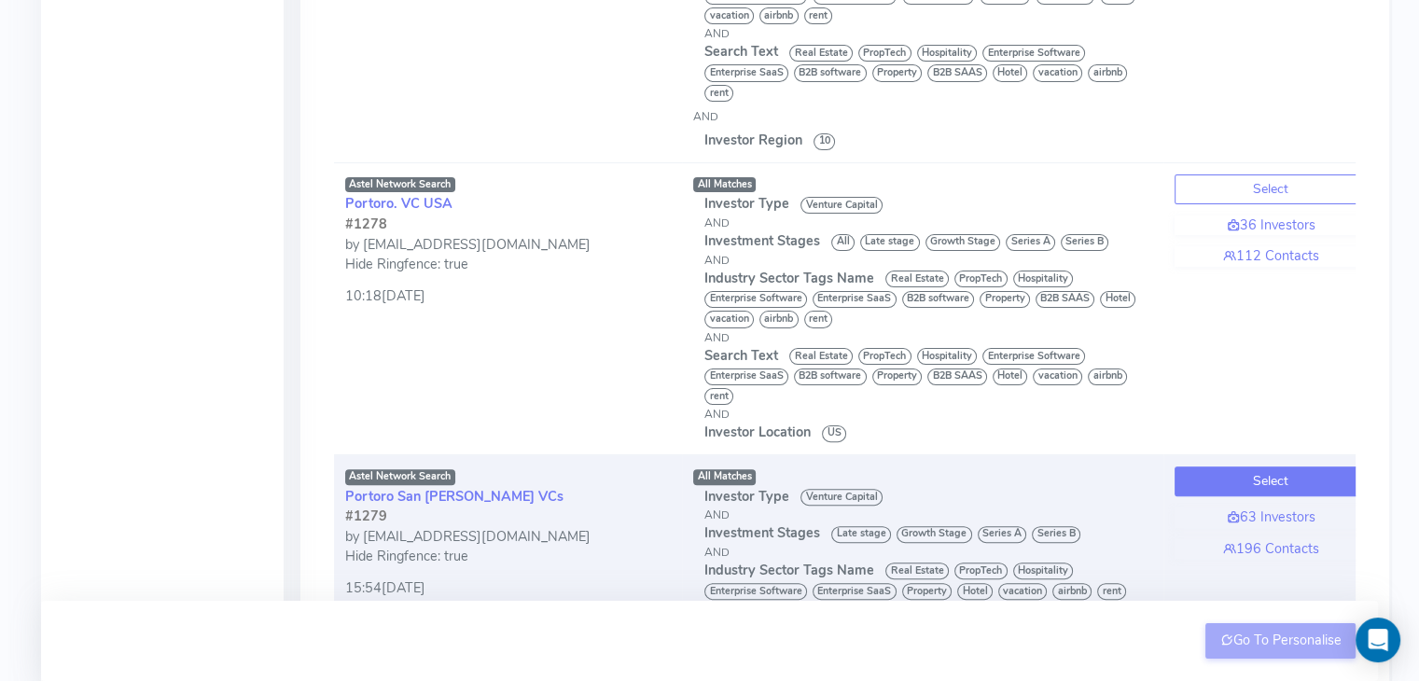
click at [1225, 486] on button "Select" at bounding box center [1270, 481] width 192 height 30
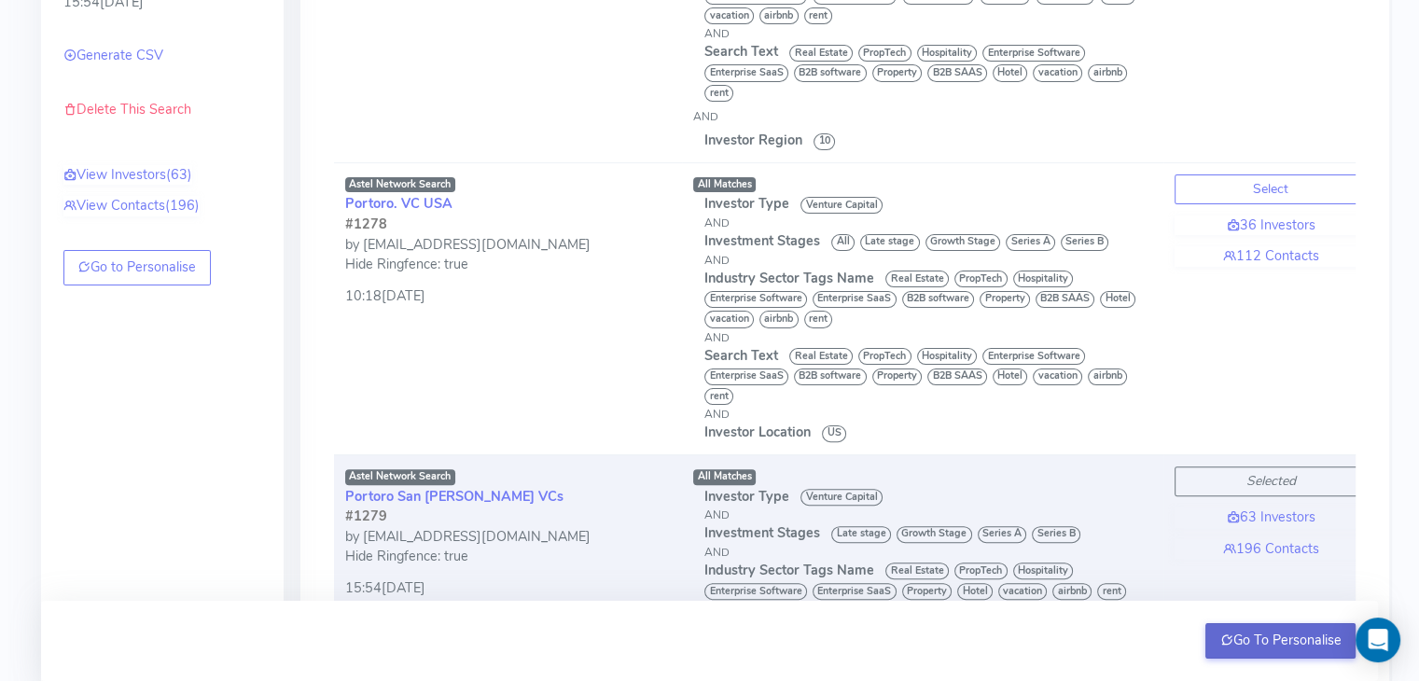
click at [1248, 637] on button "Go To Personalise" at bounding box center [1280, 640] width 150 height 35
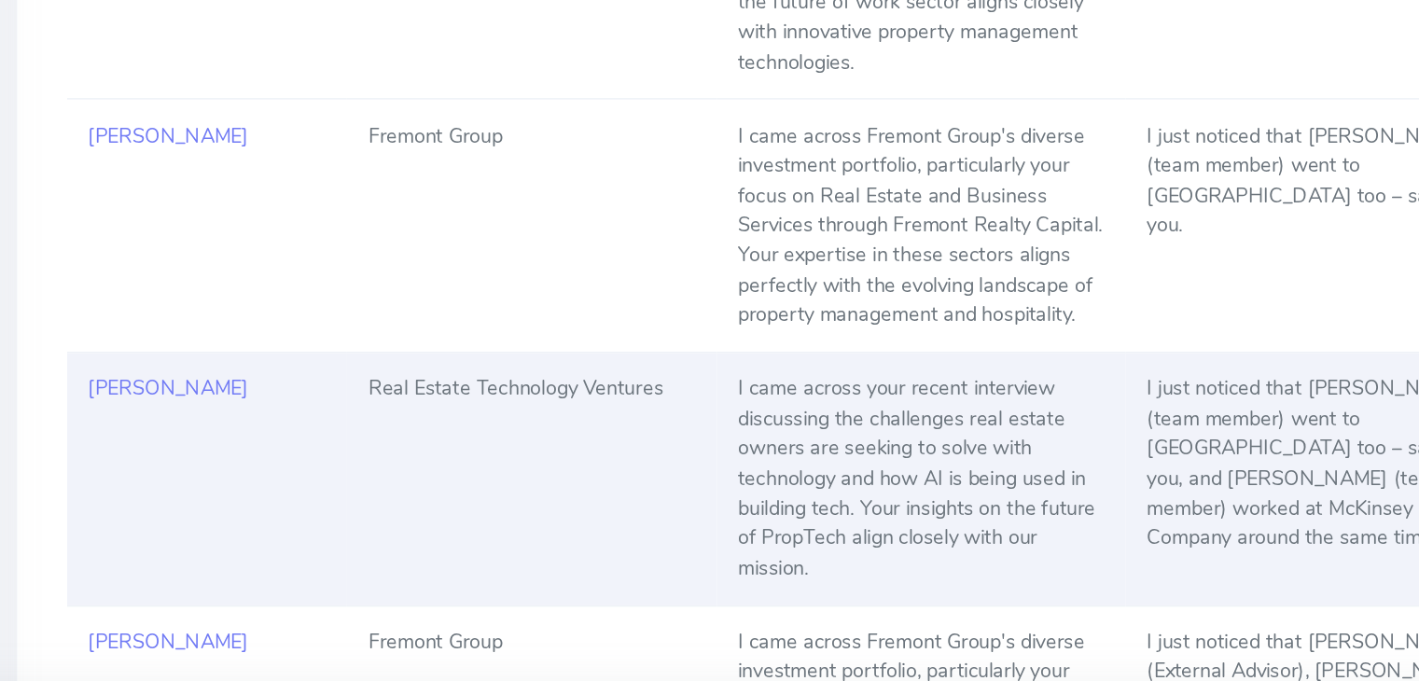
scroll to position [5813, 0]
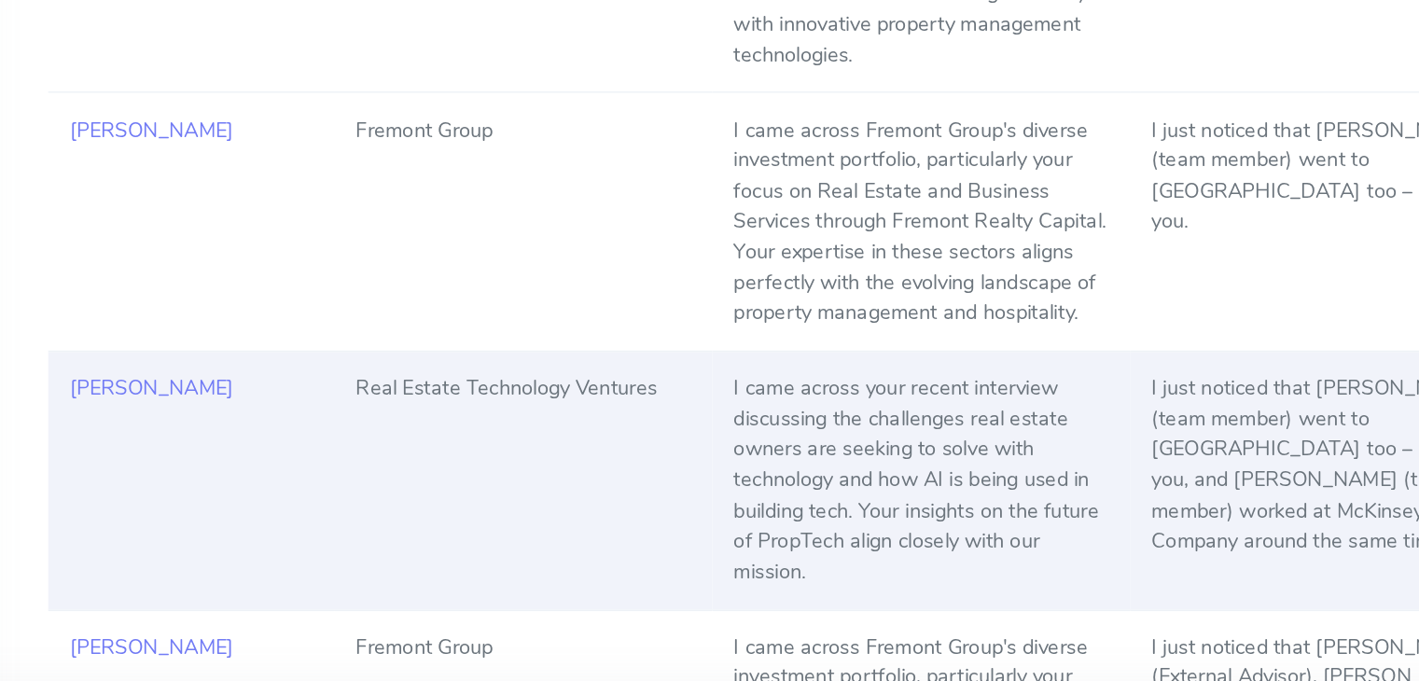
click at [929, 439] on div "I came across your recent interview discussing the challenges real estate owner…" at bounding box center [908, 459] width 247 height 141
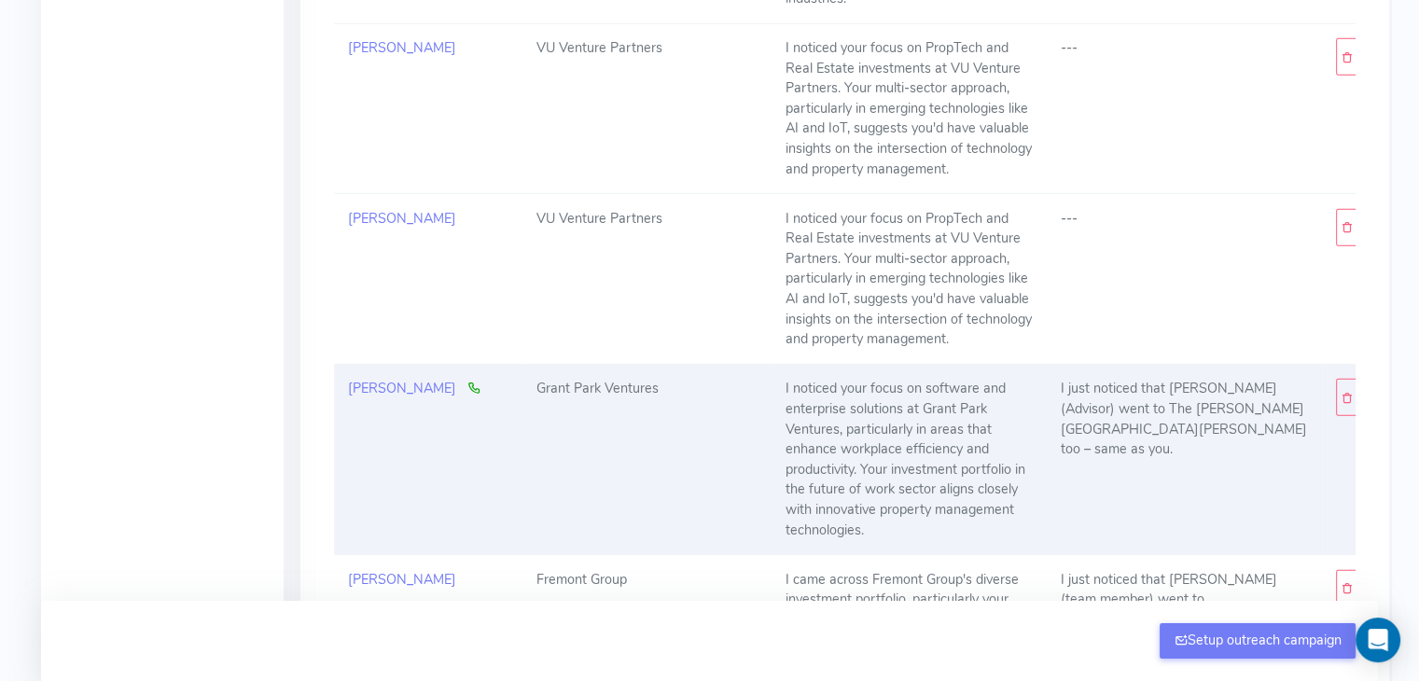
scroll to position [5466, 0]
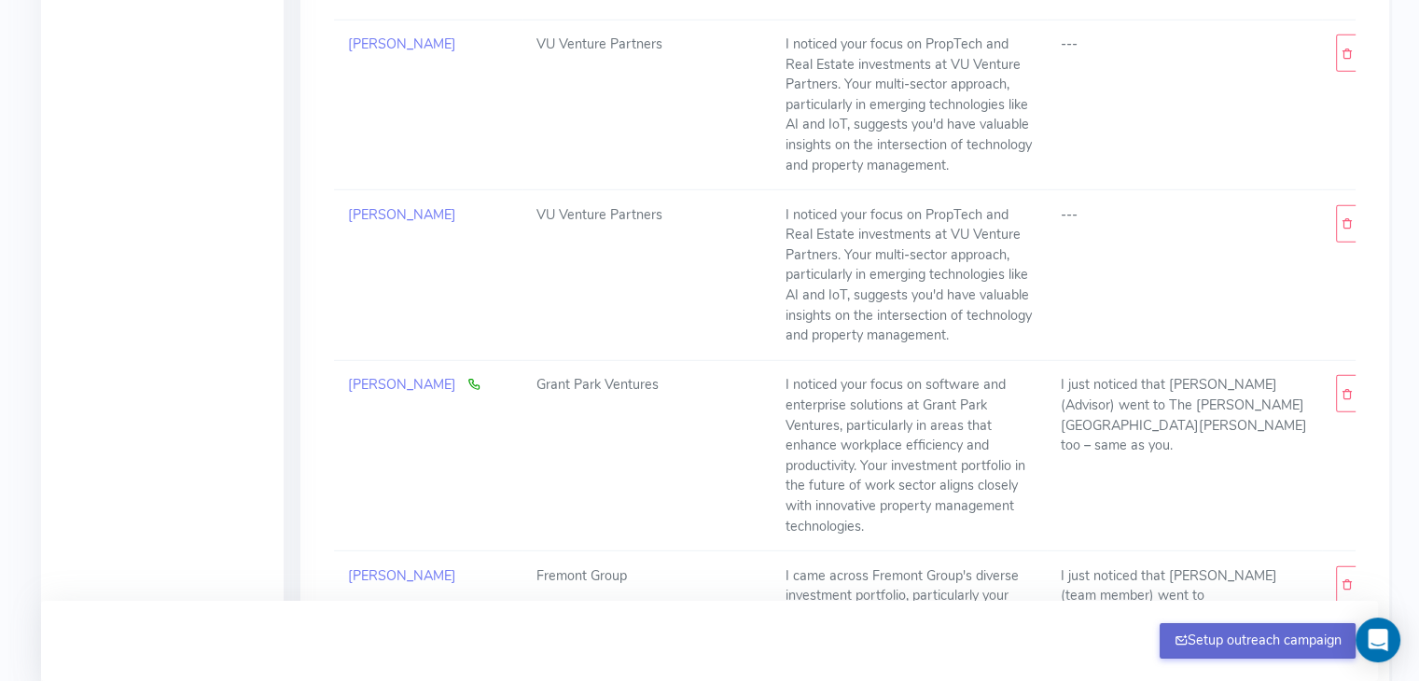
click at [1250, 650] on button "Setup outreach campaign" at bounding box center [1257, 640] width 196 height 35
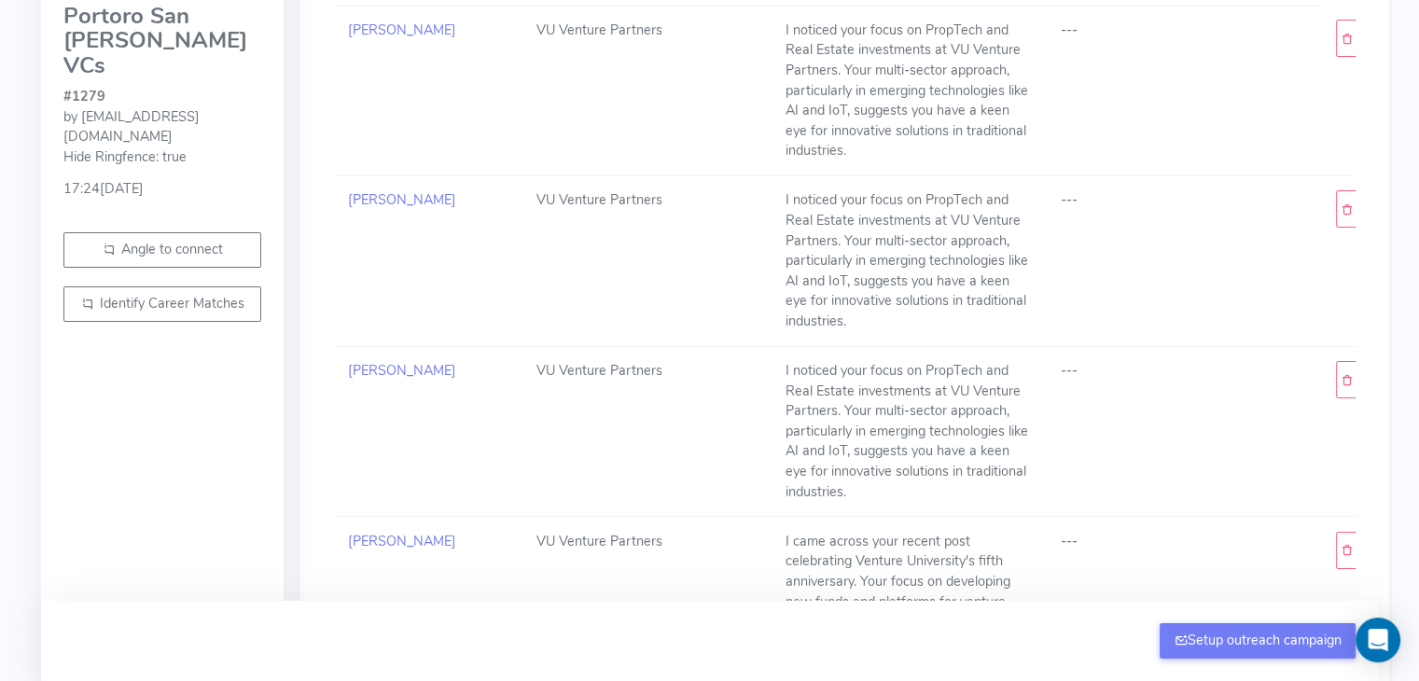
scroll to position [0, 0]
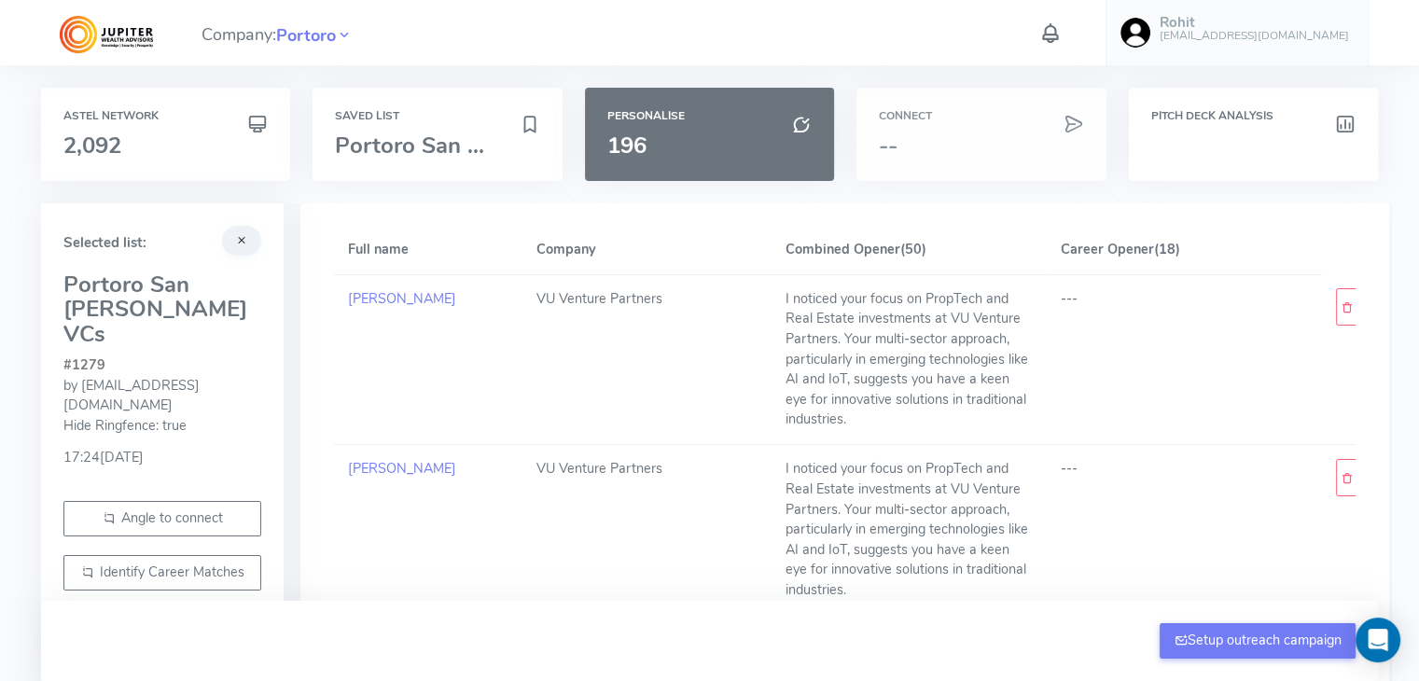
click at [970, 130] on div "Connect --" at bounding box center [980, 134] width 249 height 93
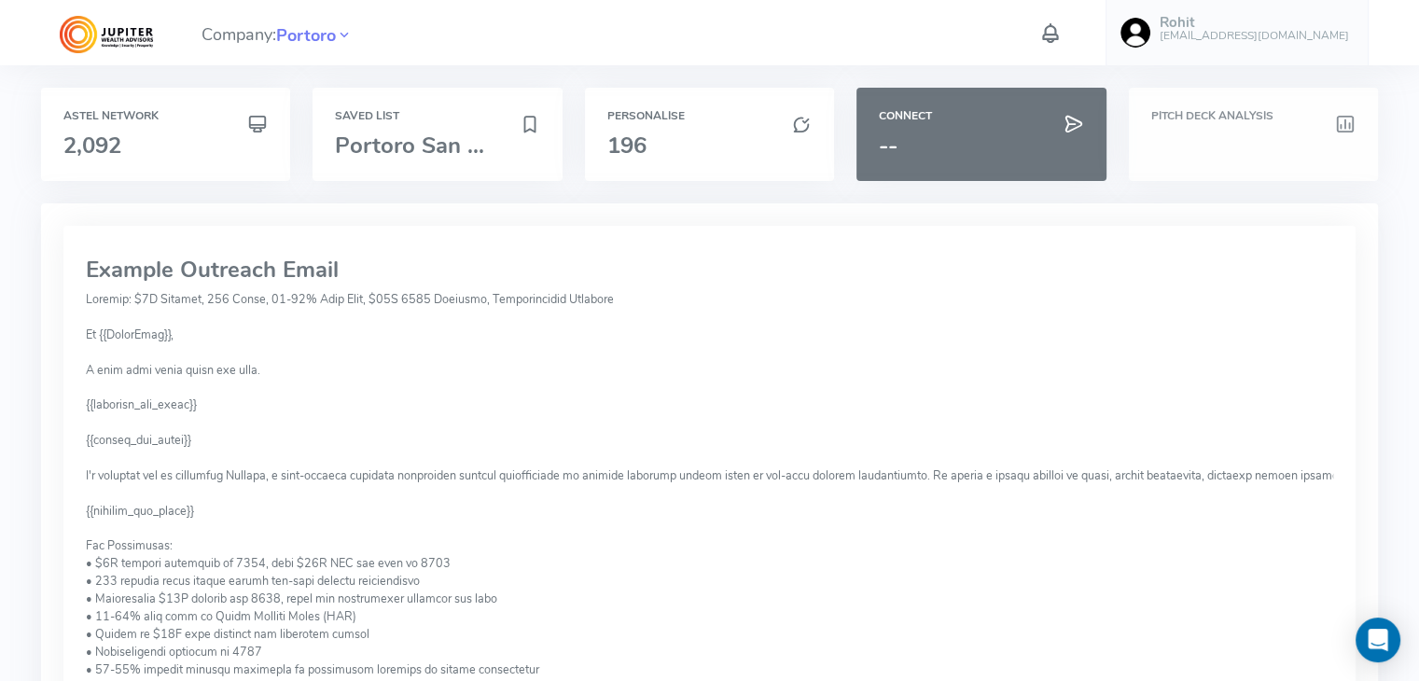
click at [1209, 136] on h3 at bounding box center [1253, 145] width 204 height 24
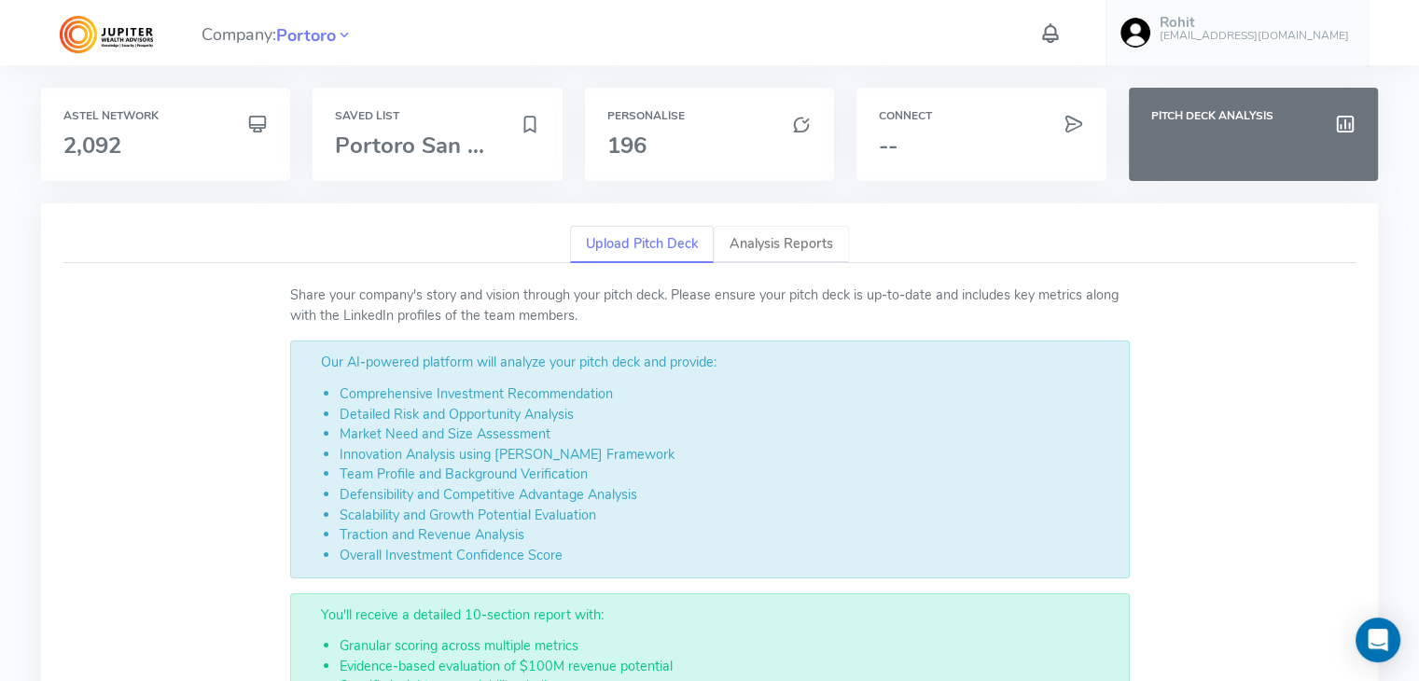
click at [778, 247] on link "Analysis Reports" at bounding box center [781, 245] width 135 height 38
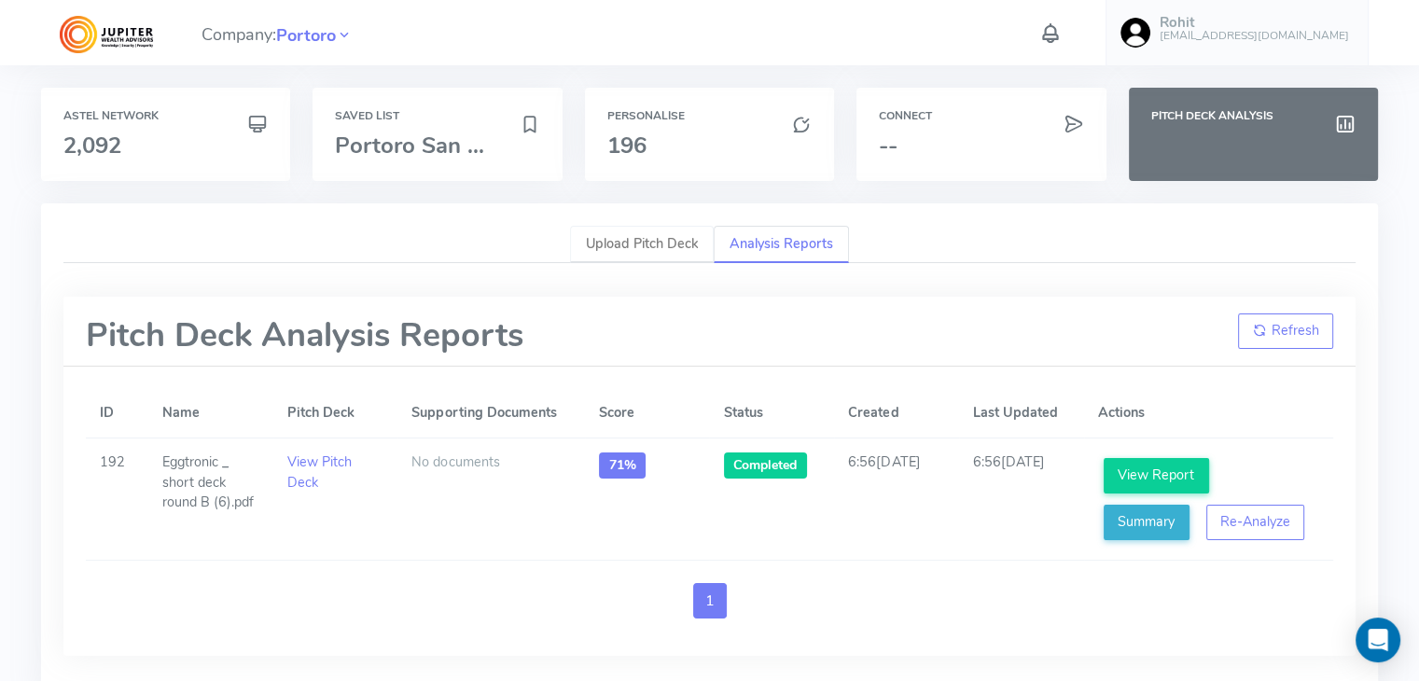
click at [612, 243] on link "Upload Pitch Deck" at bounding box center [642, 245] width 144 height 38
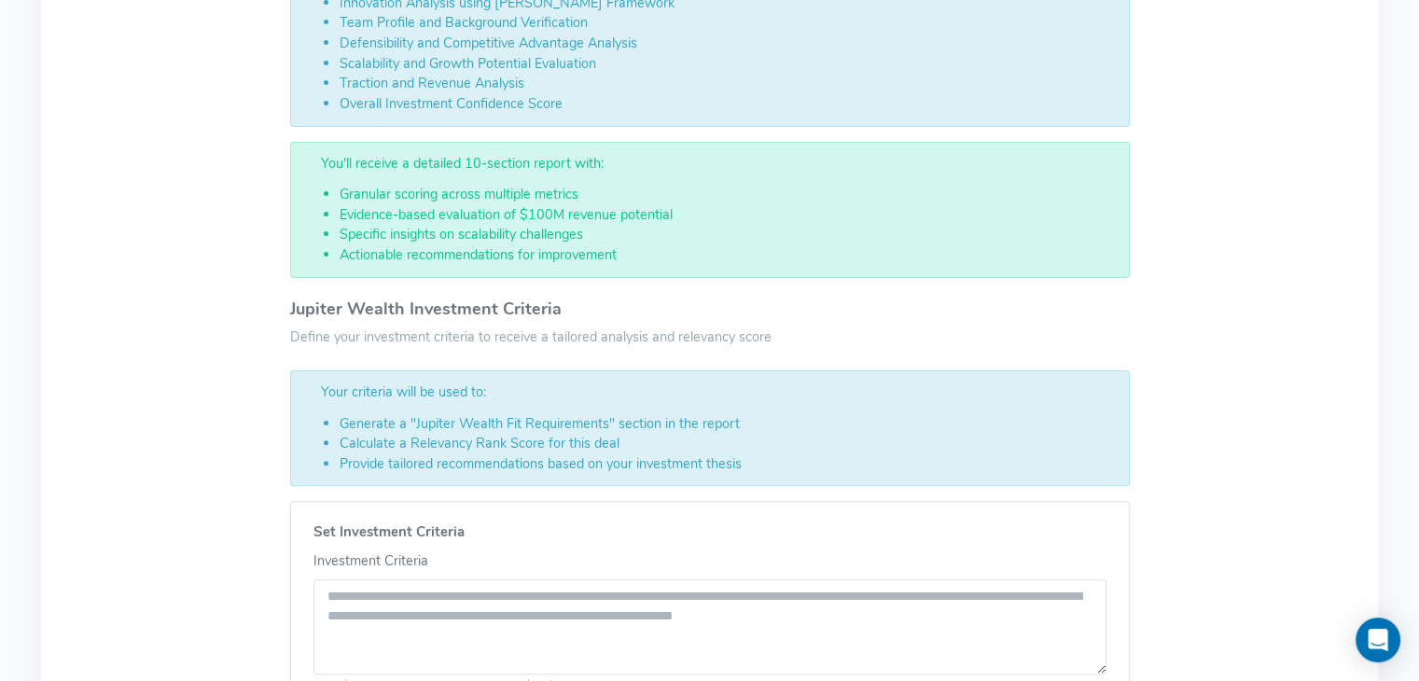
scroll to position [811, 0]
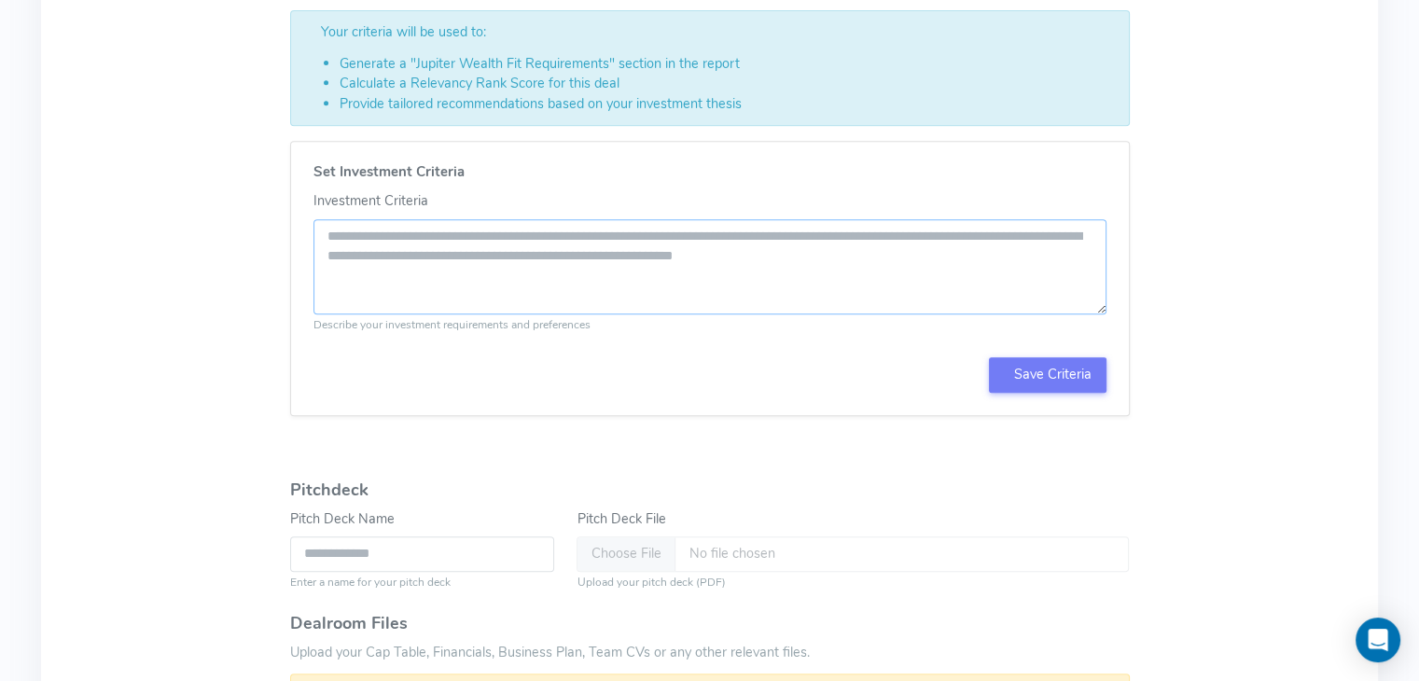
click at [367, 236] on textarea "Investment Criteria" at bounding box center [709, 267] width 793 height 96
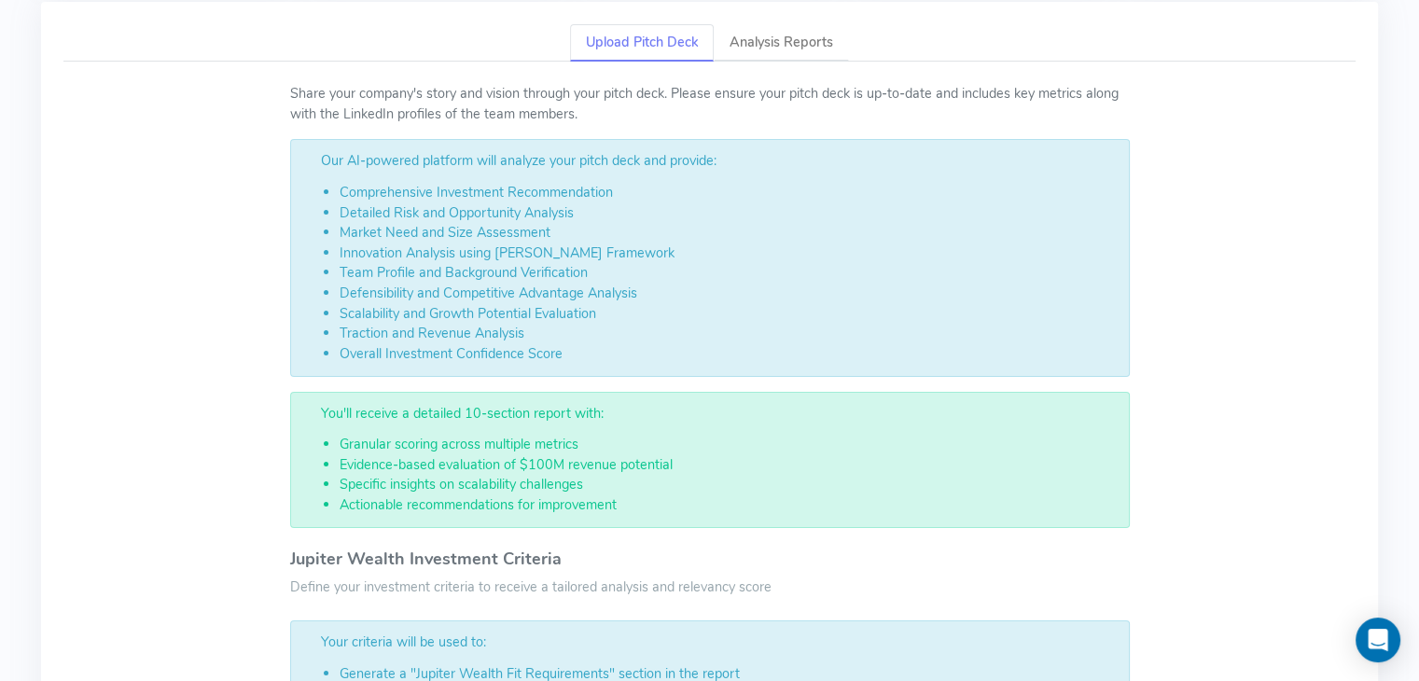
scroll to position [0, 0]
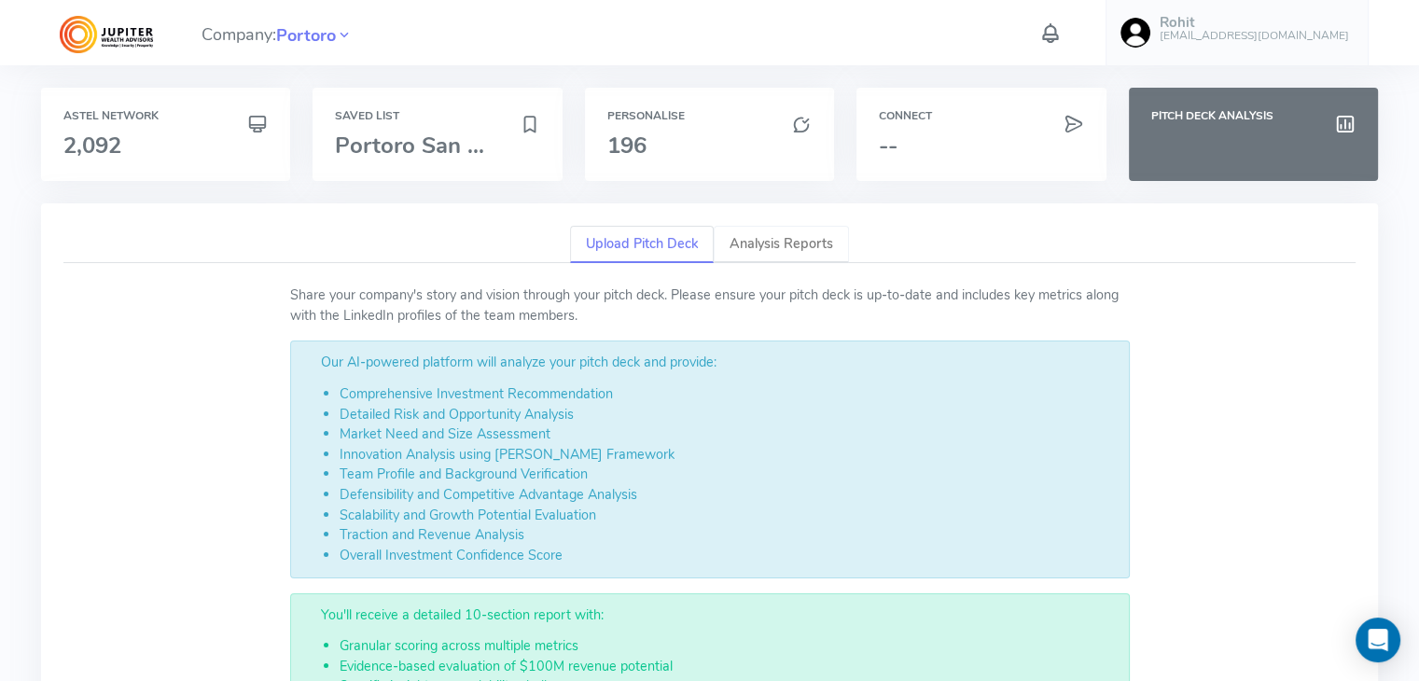
click at [770, 238] on link "Analysis Reports" at bounding box center [781, 245] width 135 height 38
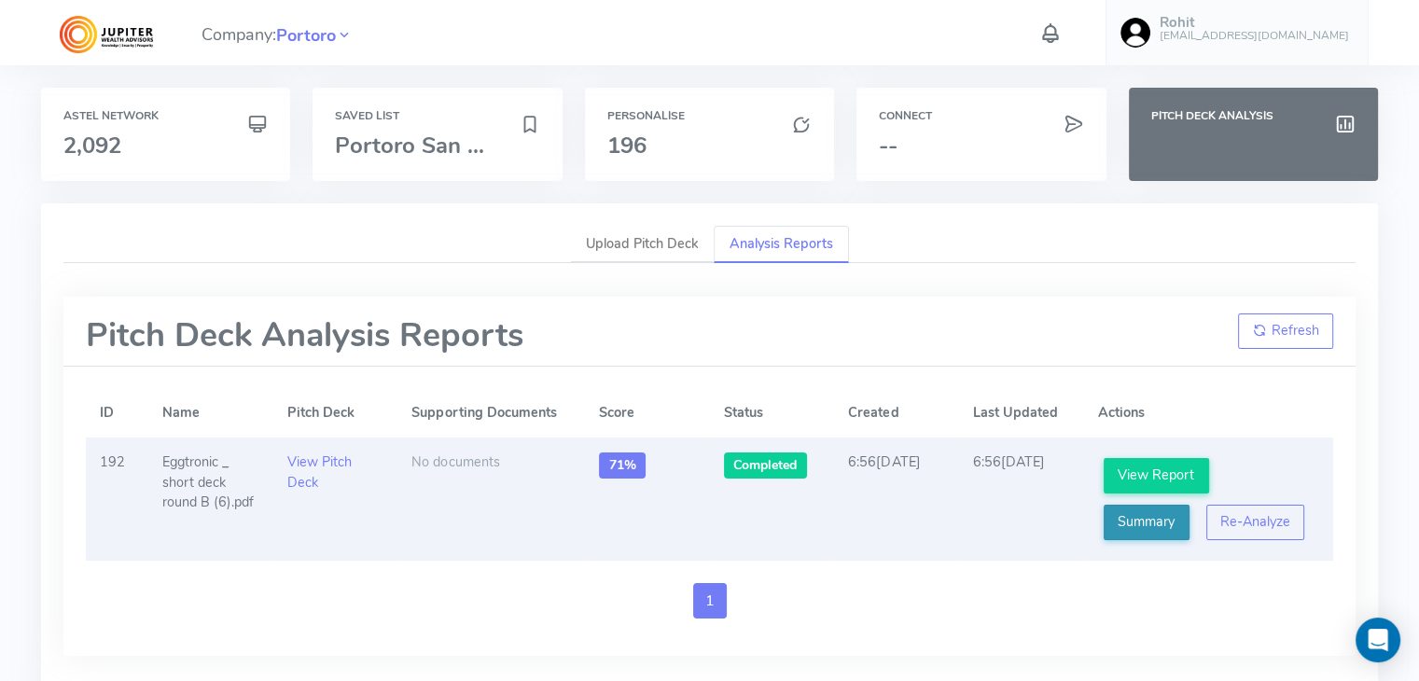
click at [1141, 522] on link "Summary" at bounding box center [1146, 522] width 86 height 35
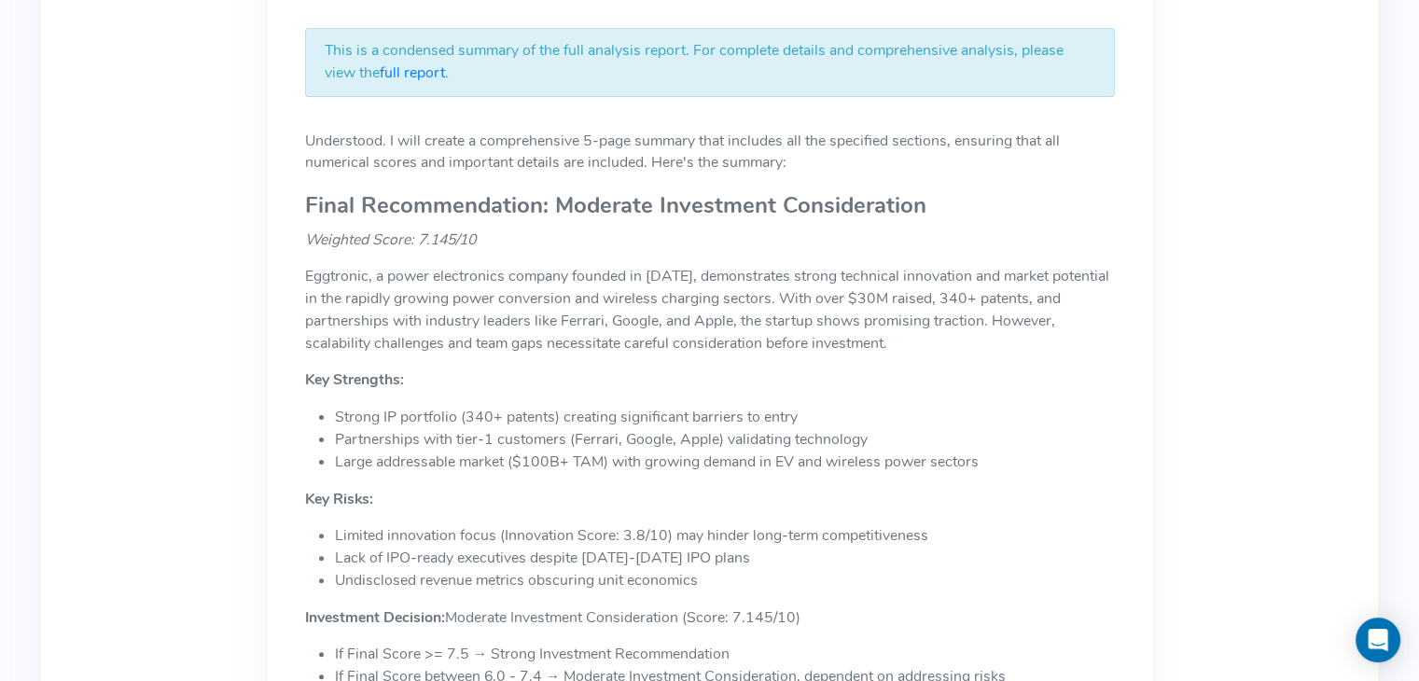
scroll to position [492, 0]
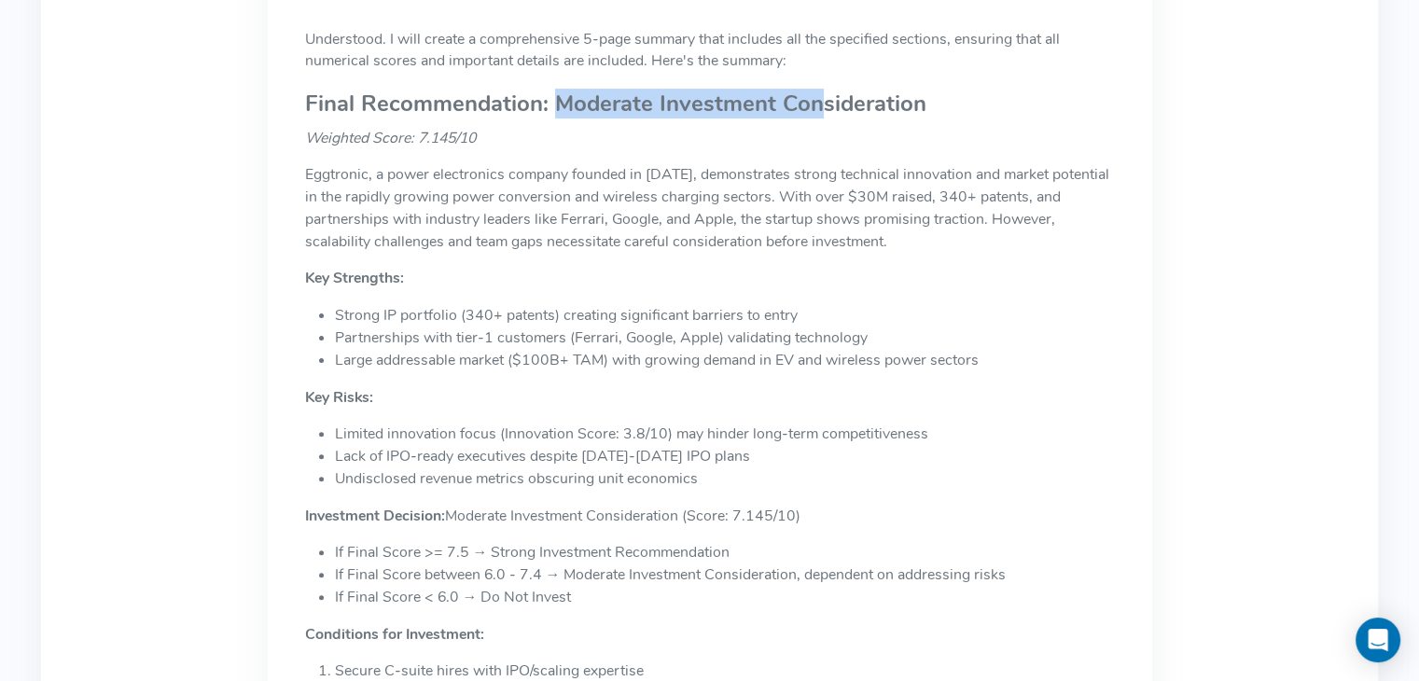
drag, startPoint x: 557, startPoint y: 102, endPoint x: 821, endPoint y: 115, distance: 264.3
click at [821, 115] on h2 "Final Recommendation: Moderate Investment Consideration" at bounding box center [710, 103] width 810 height 24
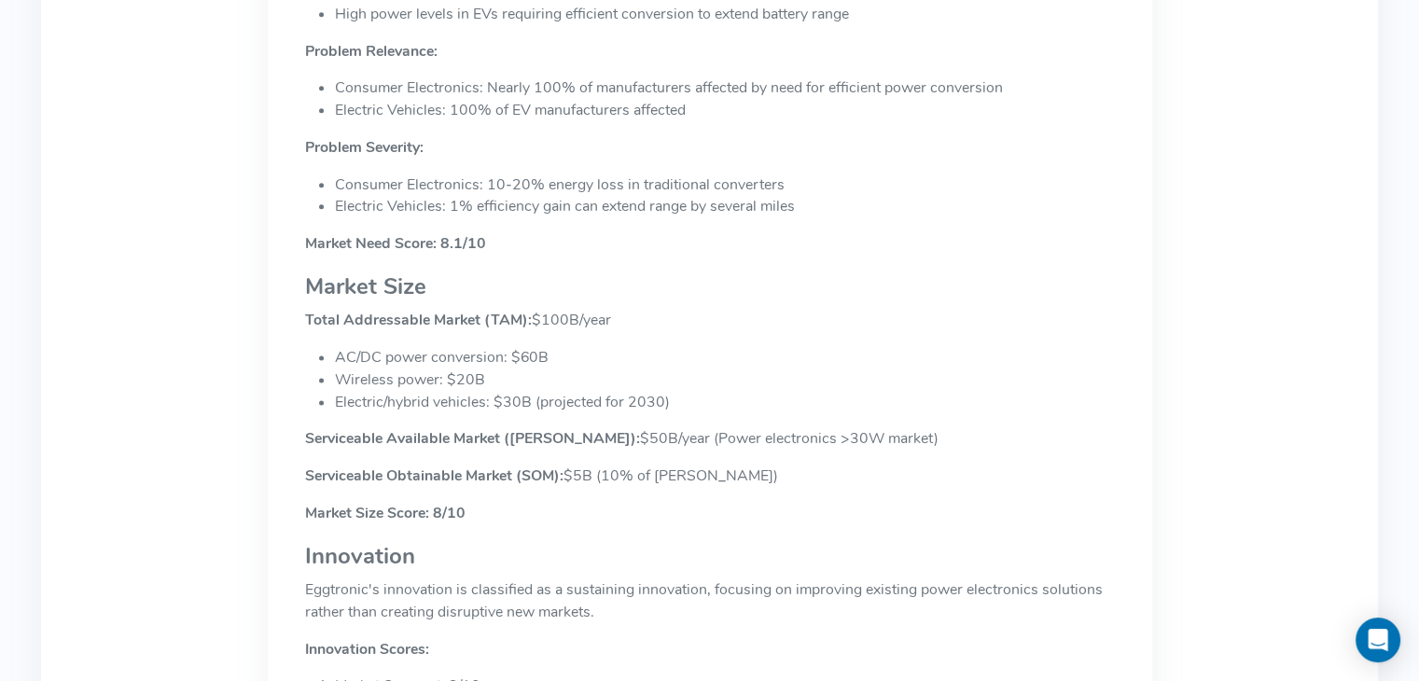
scroll to position [2561, 0]
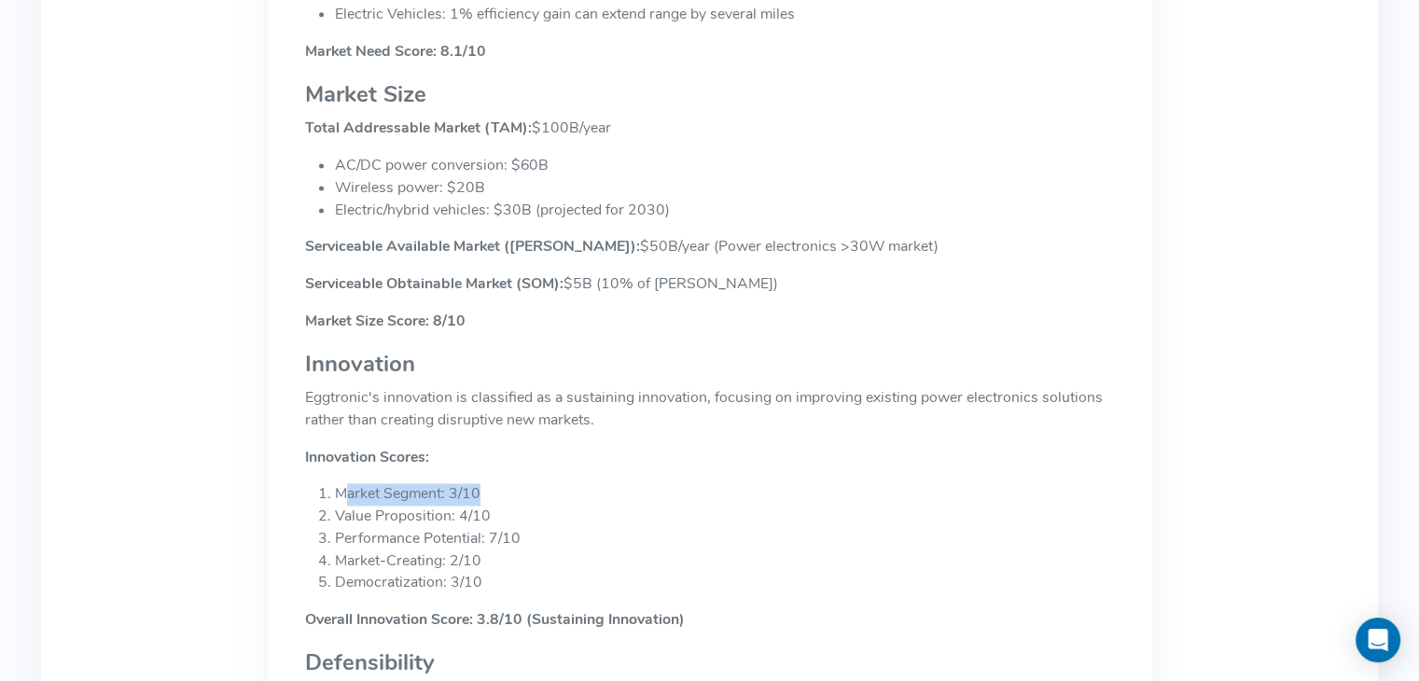
drag, startPoint x: 343, startPoint y: 464, endPoint x: 496, endPoint y: 471, distance: 153.1
click at [496, 483] on li "Market Segment: 3/10" at bounding box center [725, 494] width 780 height 22
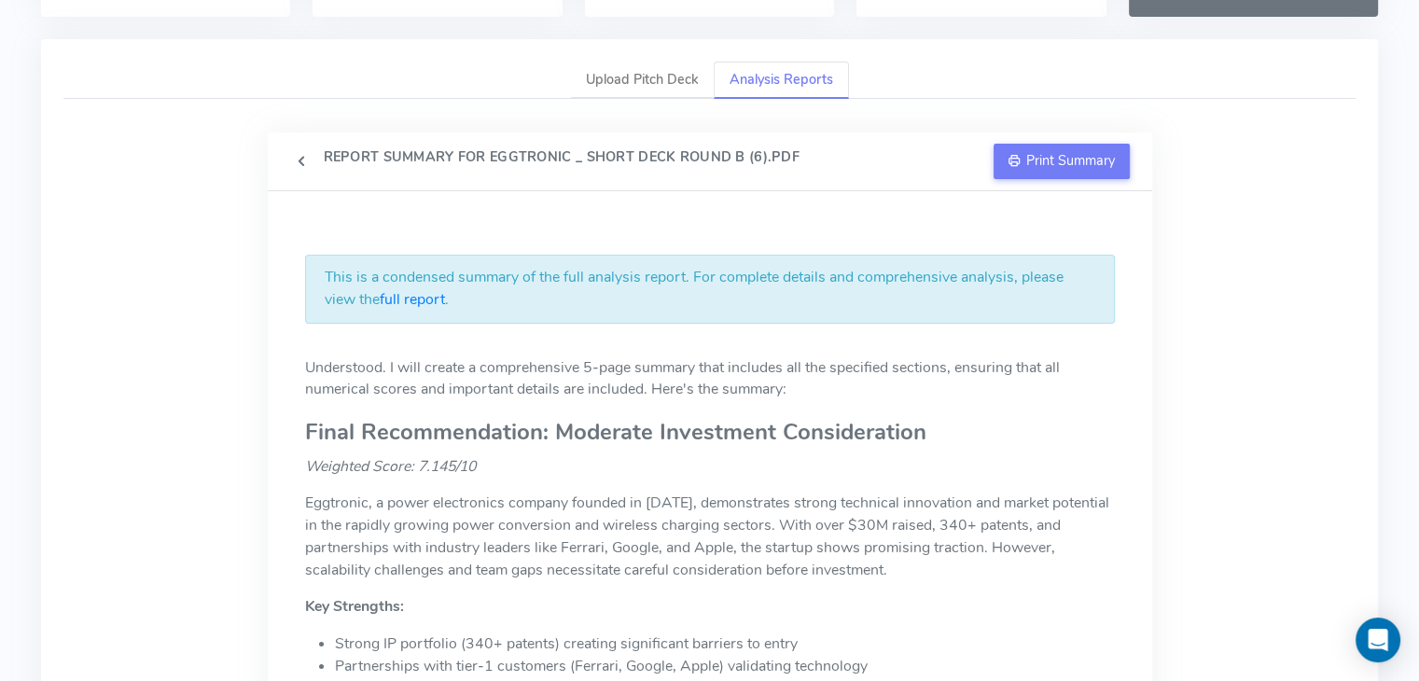
scroll to position [163, 0]
click at [299, 154] on icon at bounding box center [301, 162] width 22 height 30
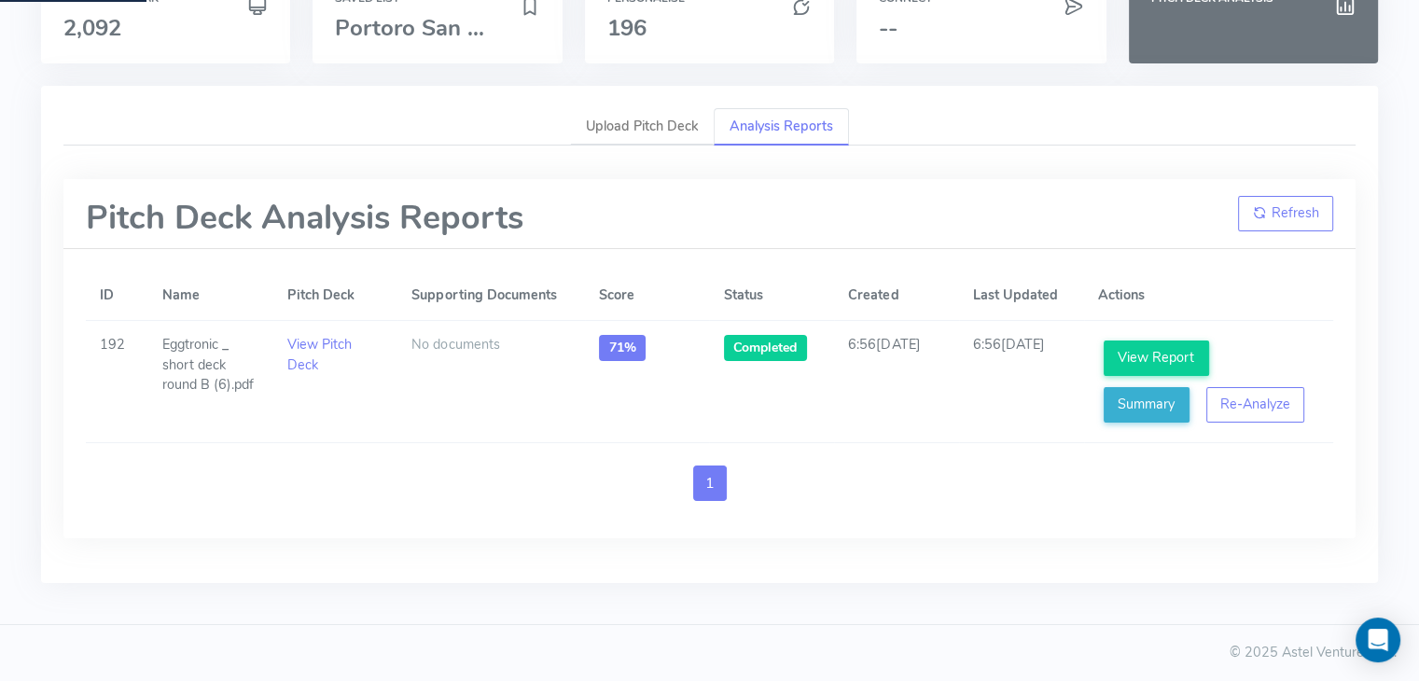
scroll to position [116, 0]
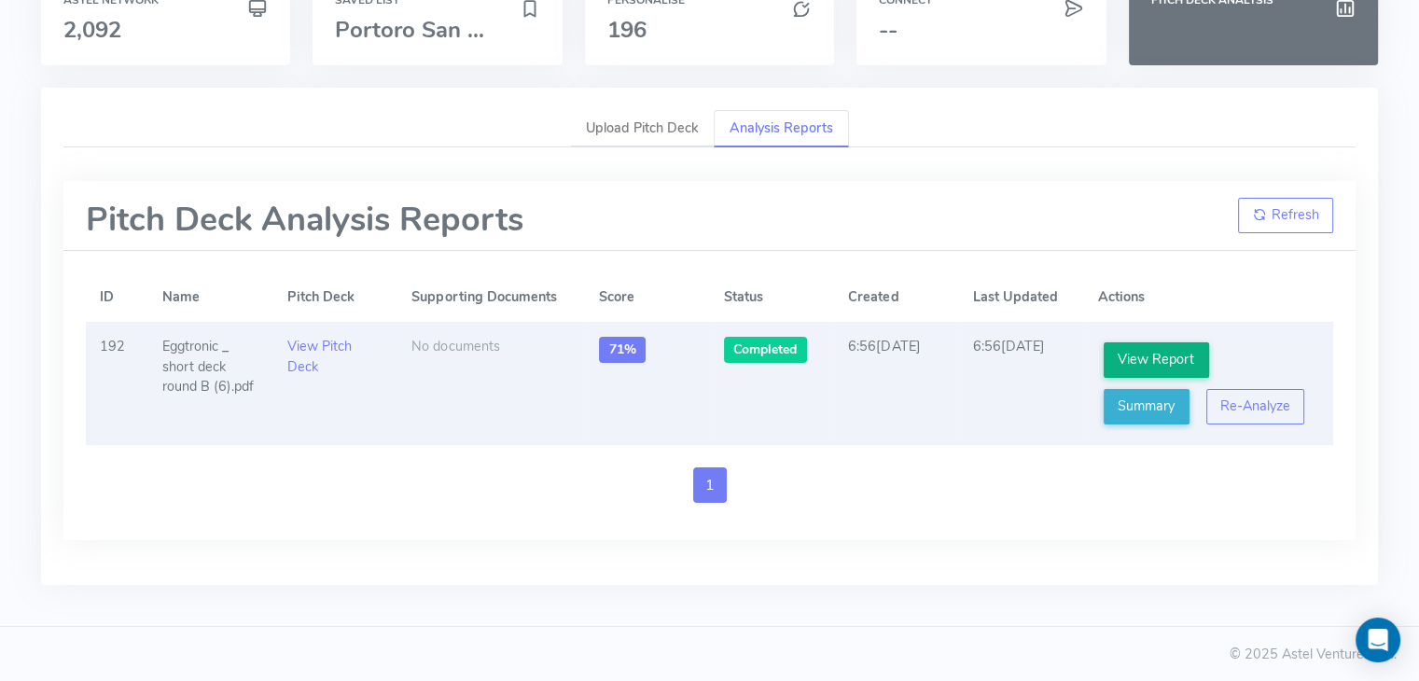
click at [1151, 352] on link "View Report" at bounding box center [1155, 359] width 105 height 35
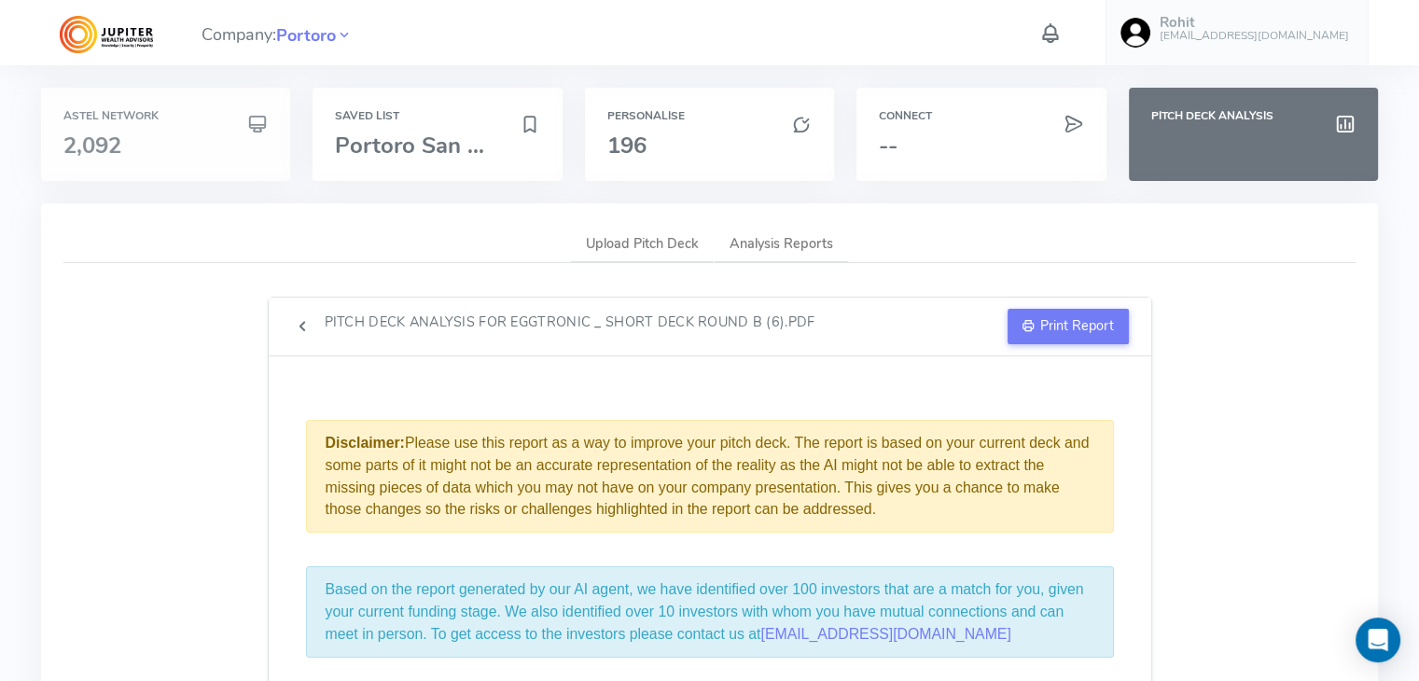
click at [102, 133] on span "2,092" at bounding box center [92, 146] width 58 height 30
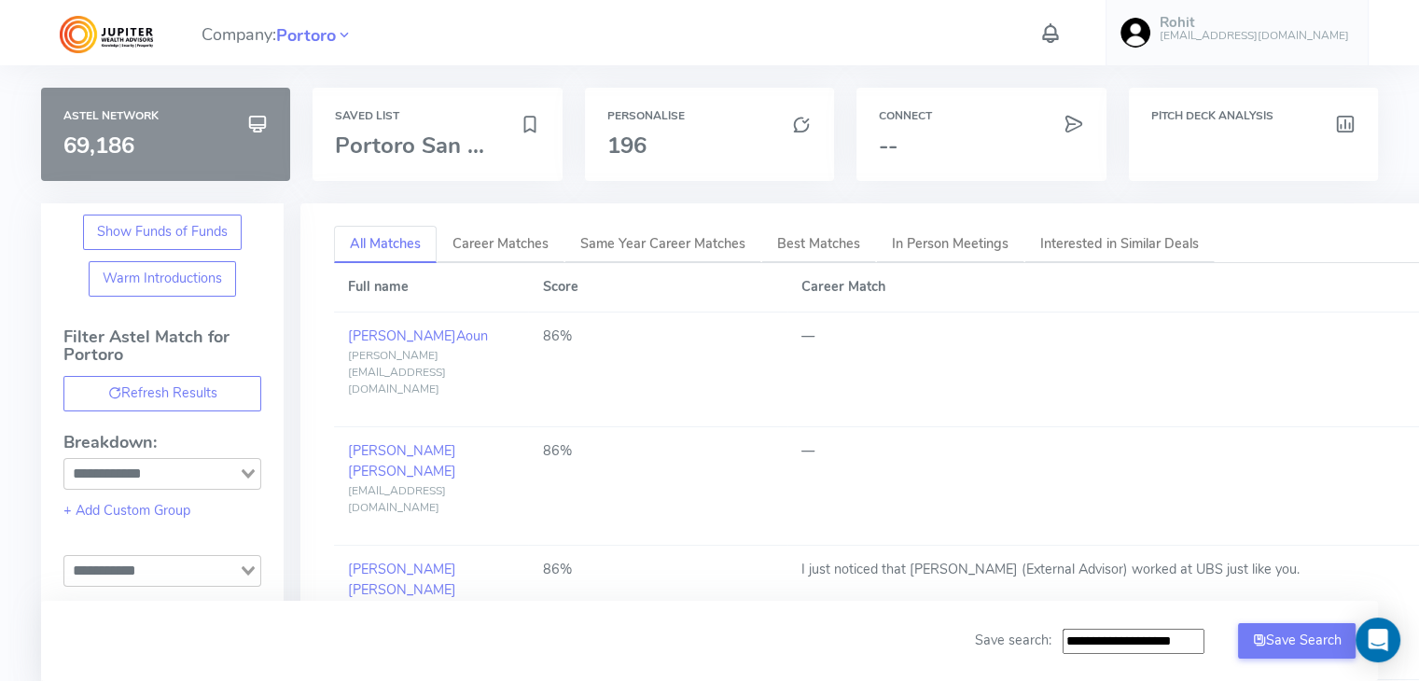
click at [788, 199] on div "Personalise 196" at bounding box center [709, 146] width 271 height 116
